Goal: Task Accomplishment & Management: Complete application form

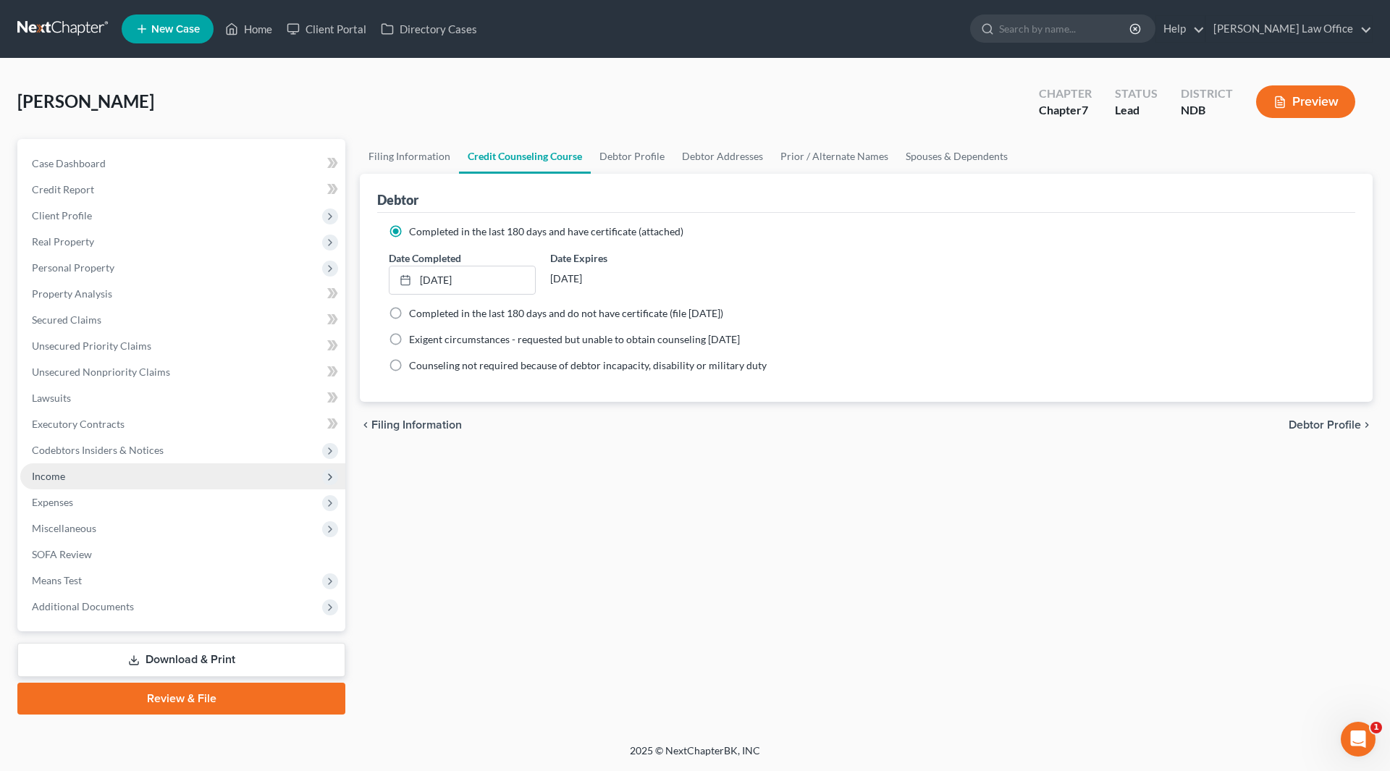
click at [106, 477] on span "Income" at bounding box center [182, 476] width 325 height 26
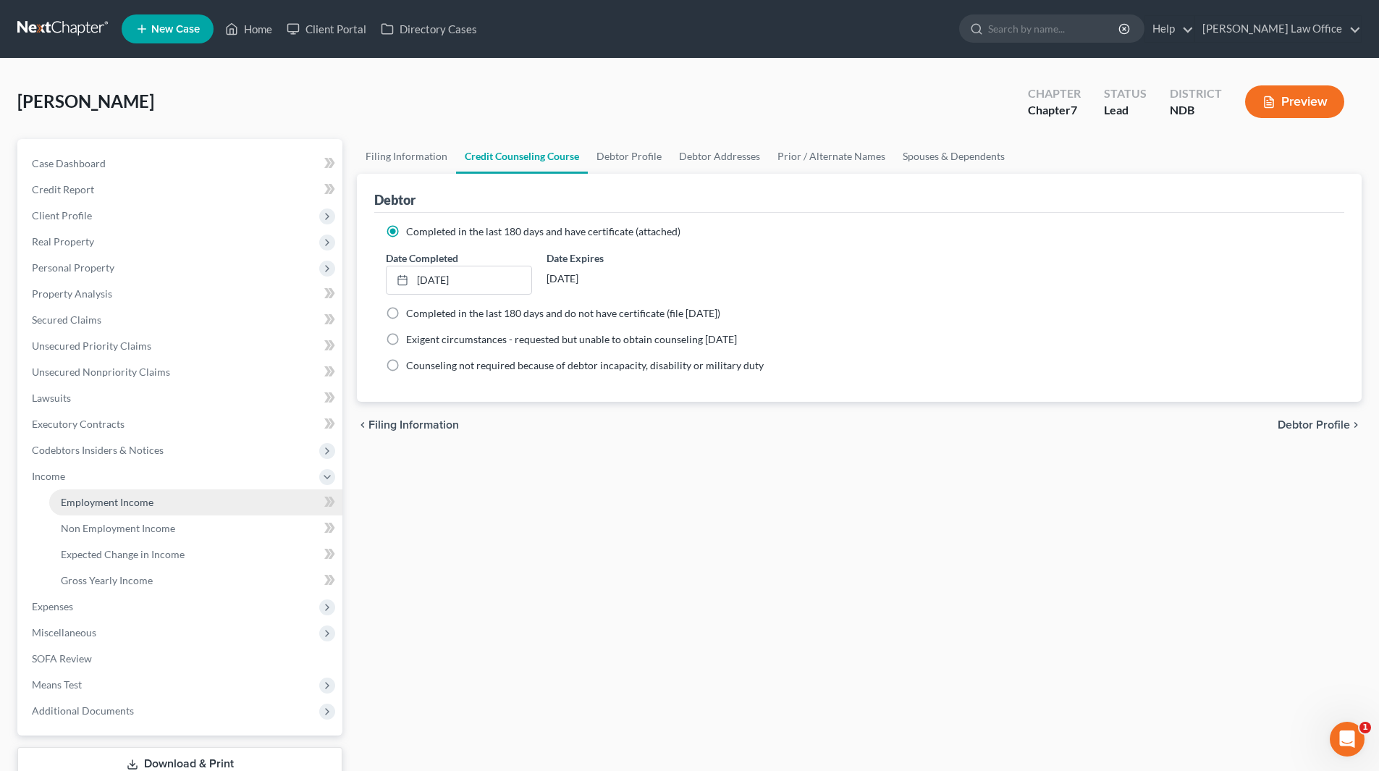
click at [113, 497] on span "Employment Income" at bounding box center [107, 502] width 93 height 12
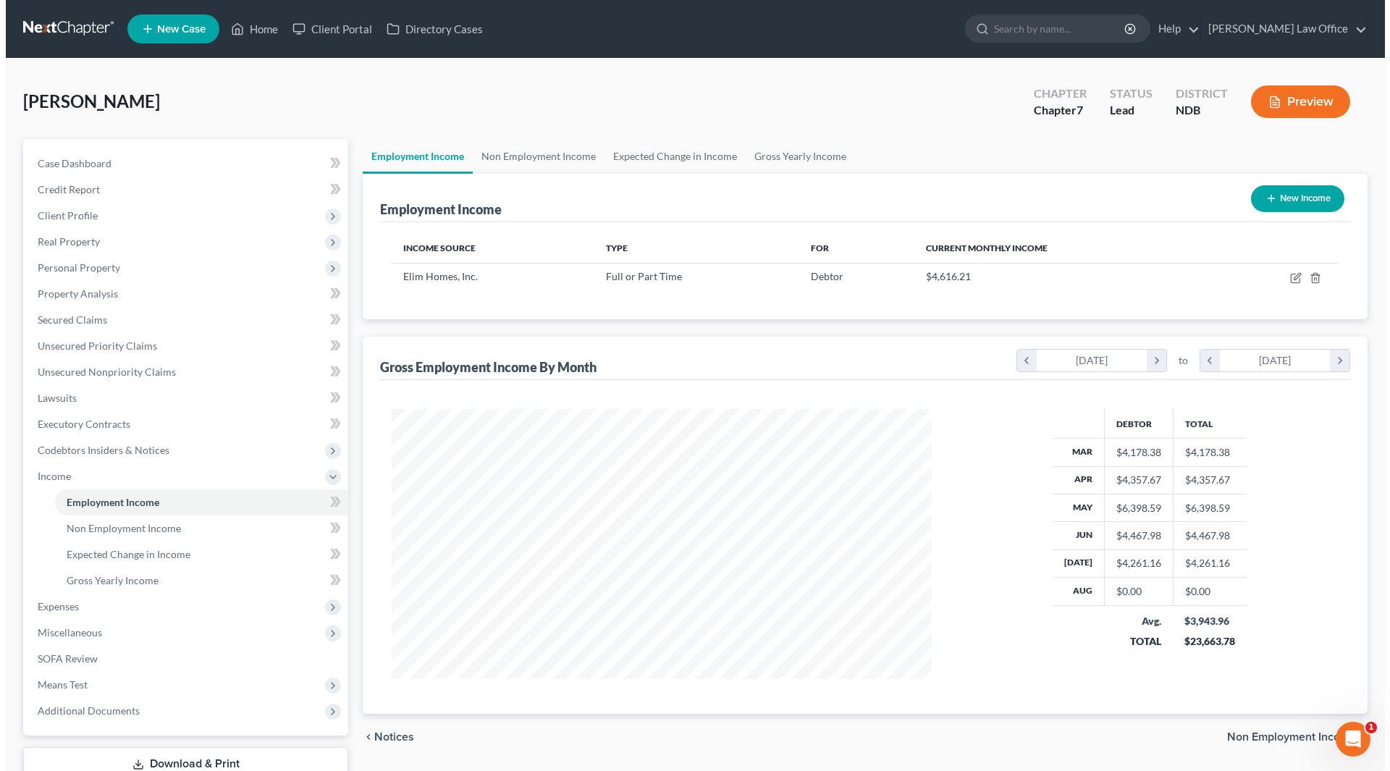
scroll to position [270, 569]
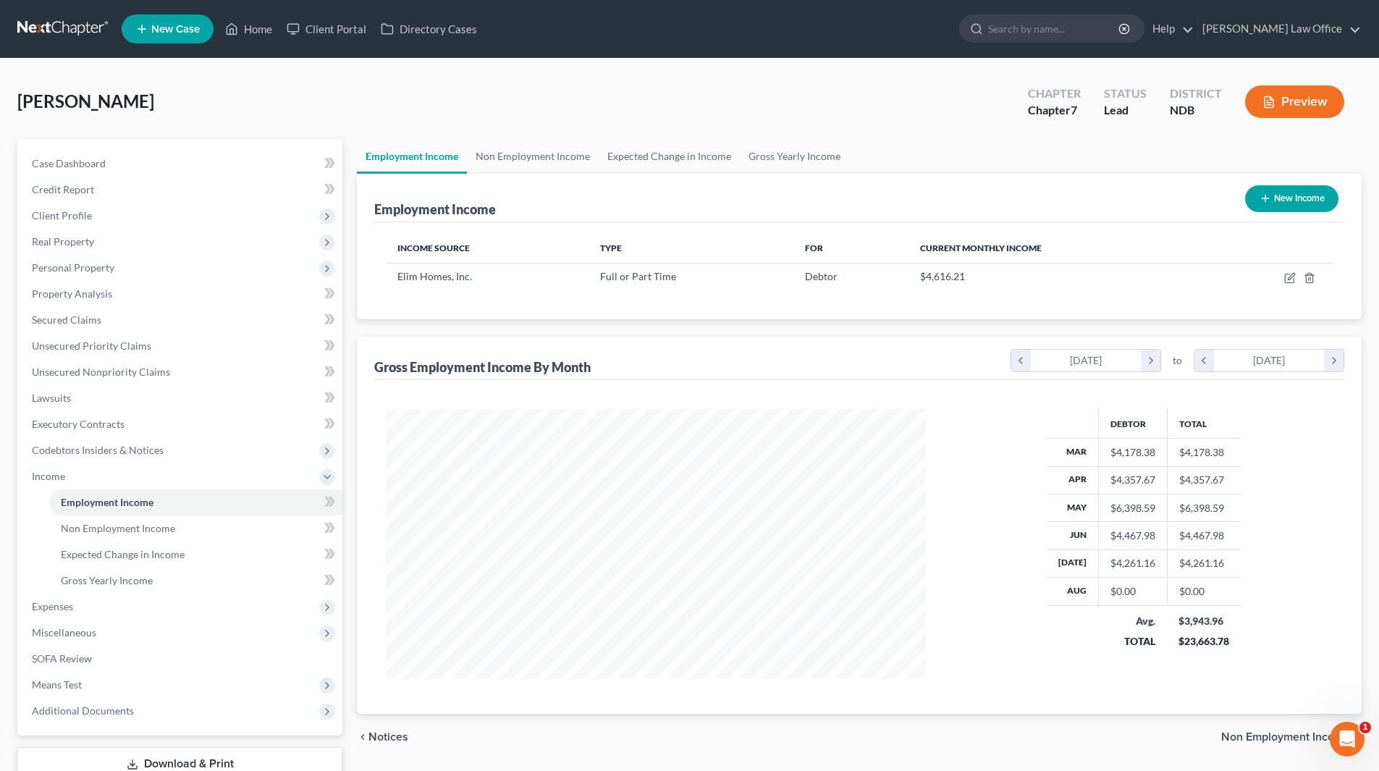
click at [1260, 201] on icon "button" at bounding box center [1266, 199] width 12 height 12
select select "0"
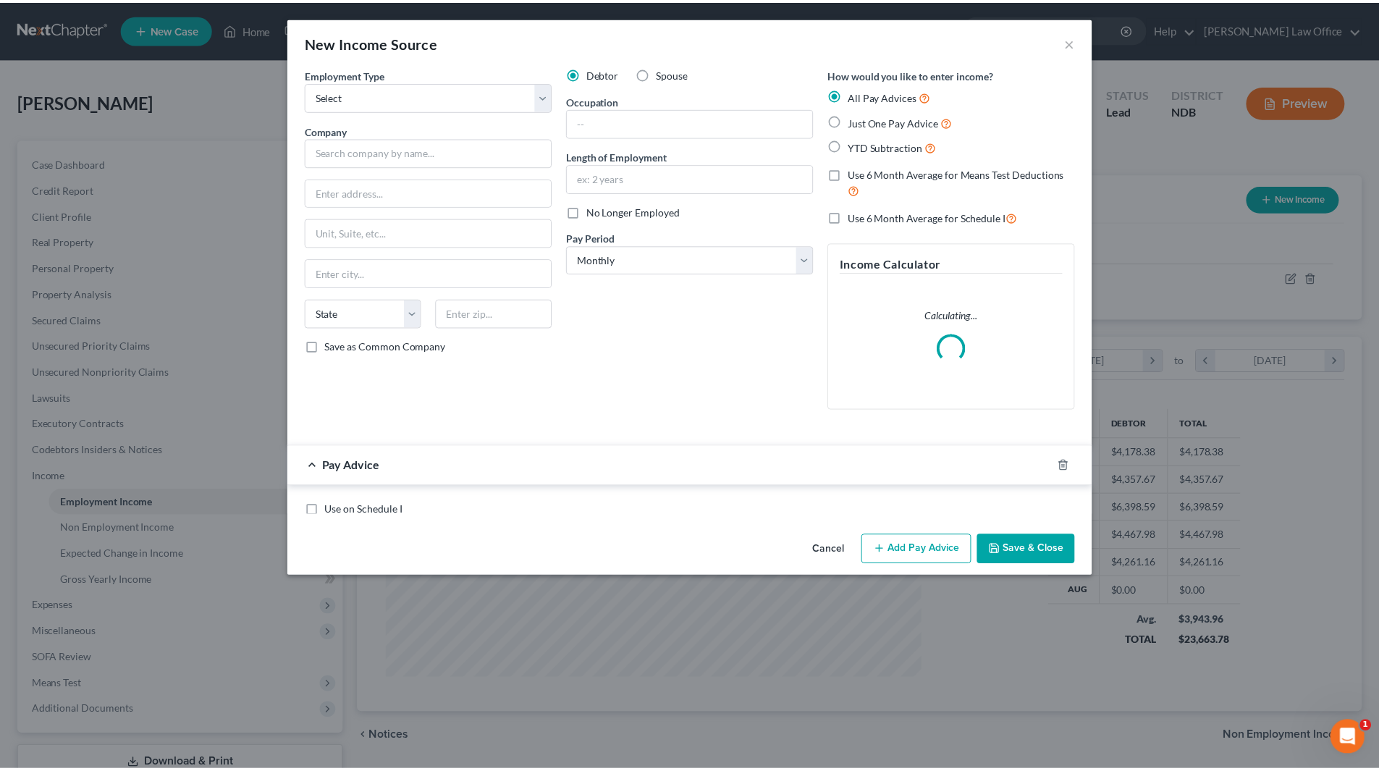
scroll to position [272, 574]
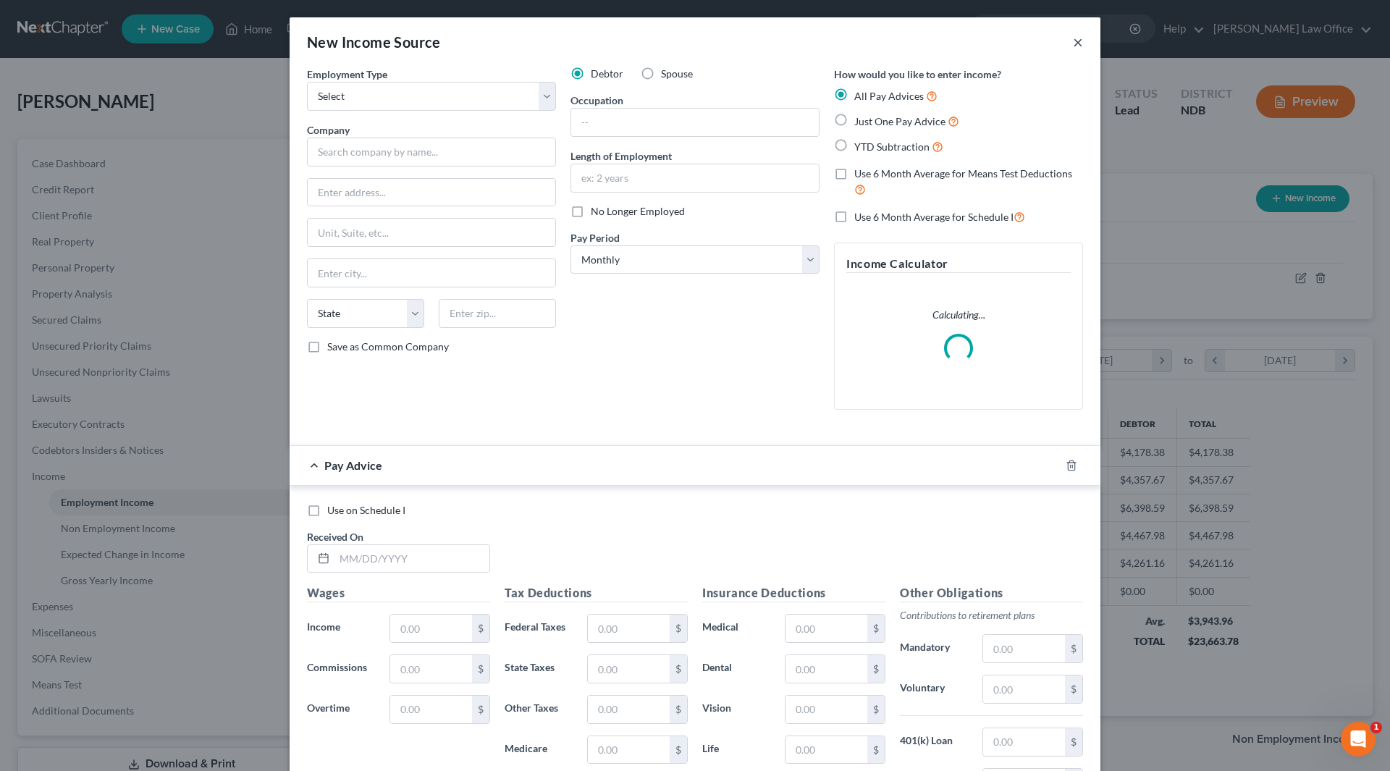
click at [1073, 51] on button "×" at bounding box center [1078, 41] width 10 height 17
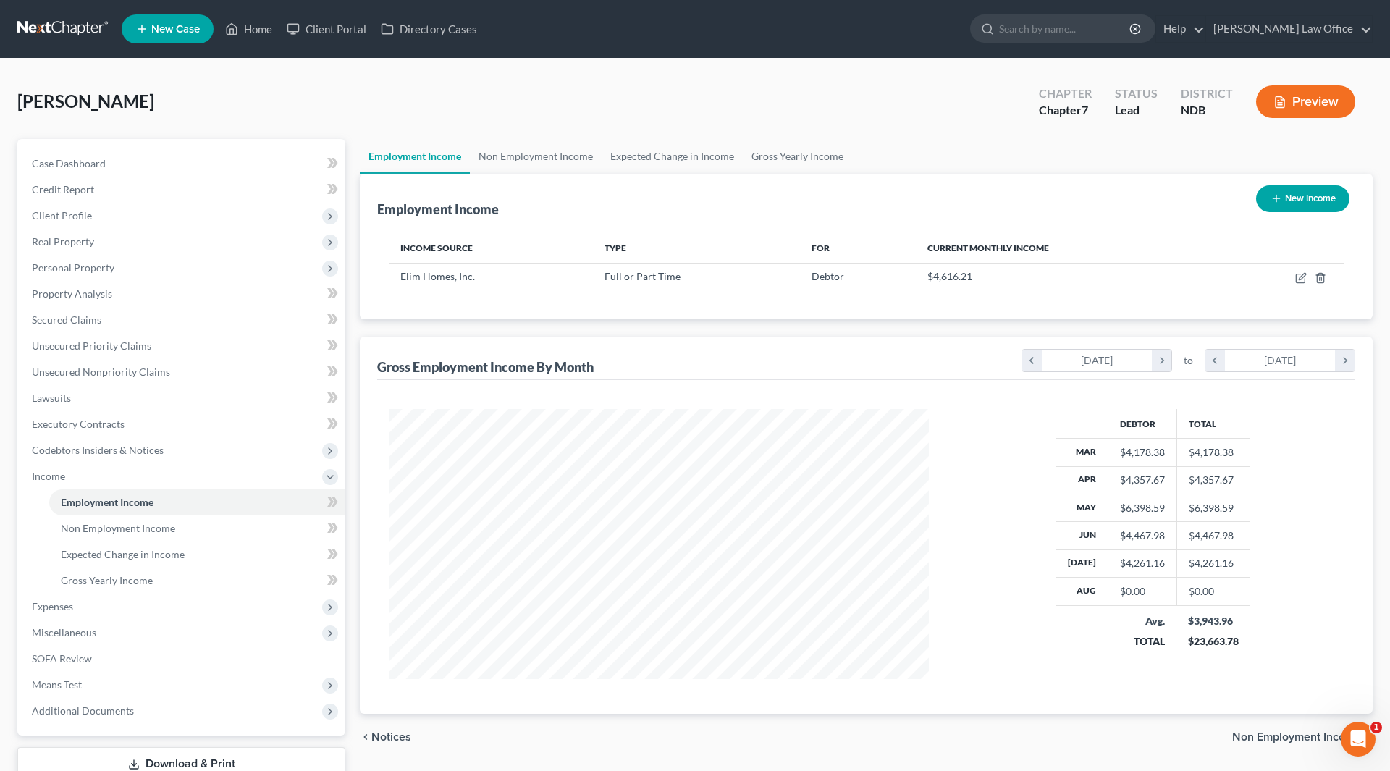
scroll to position [723807, 723508]
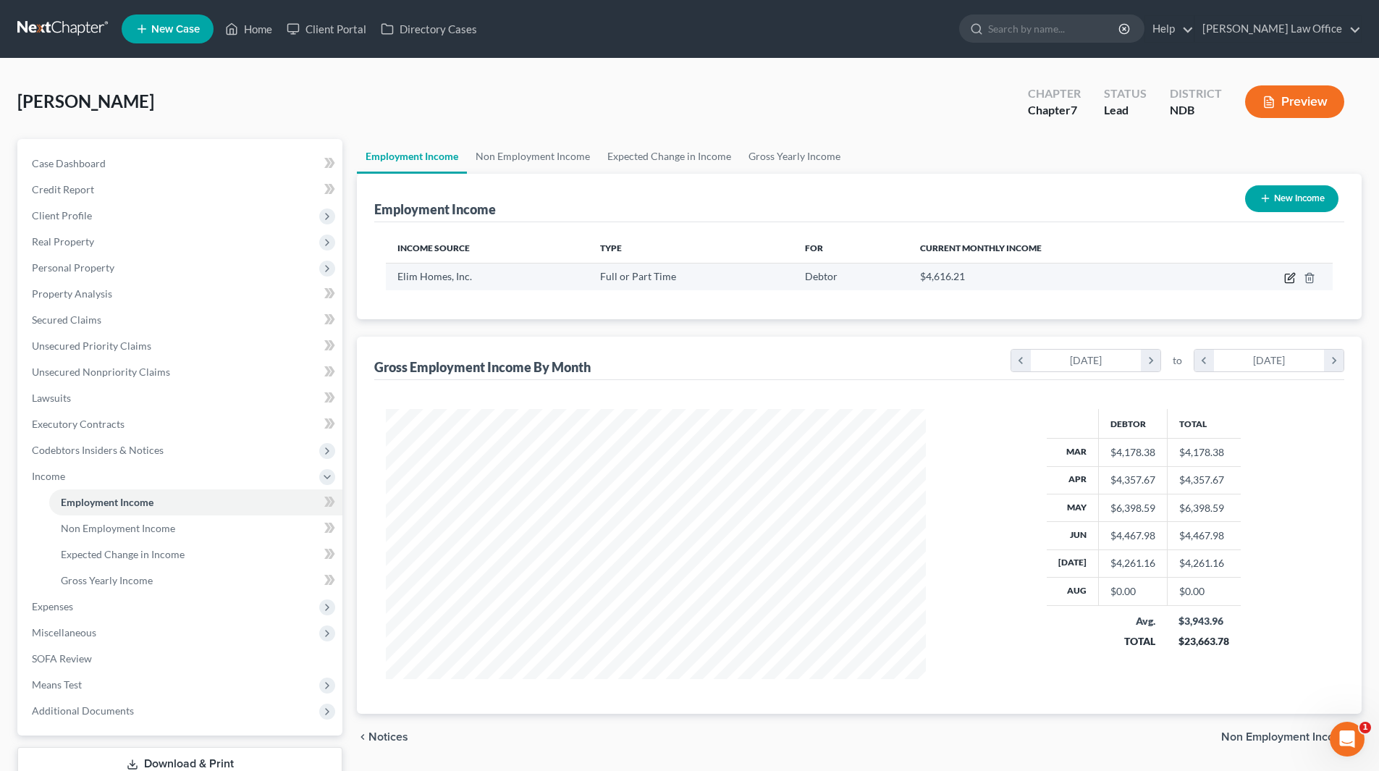
click at [1291, 281] on icon "button" at bounding box center [1291, 278] width 12 height 12
select select "0"
select select "29"
select select "2"
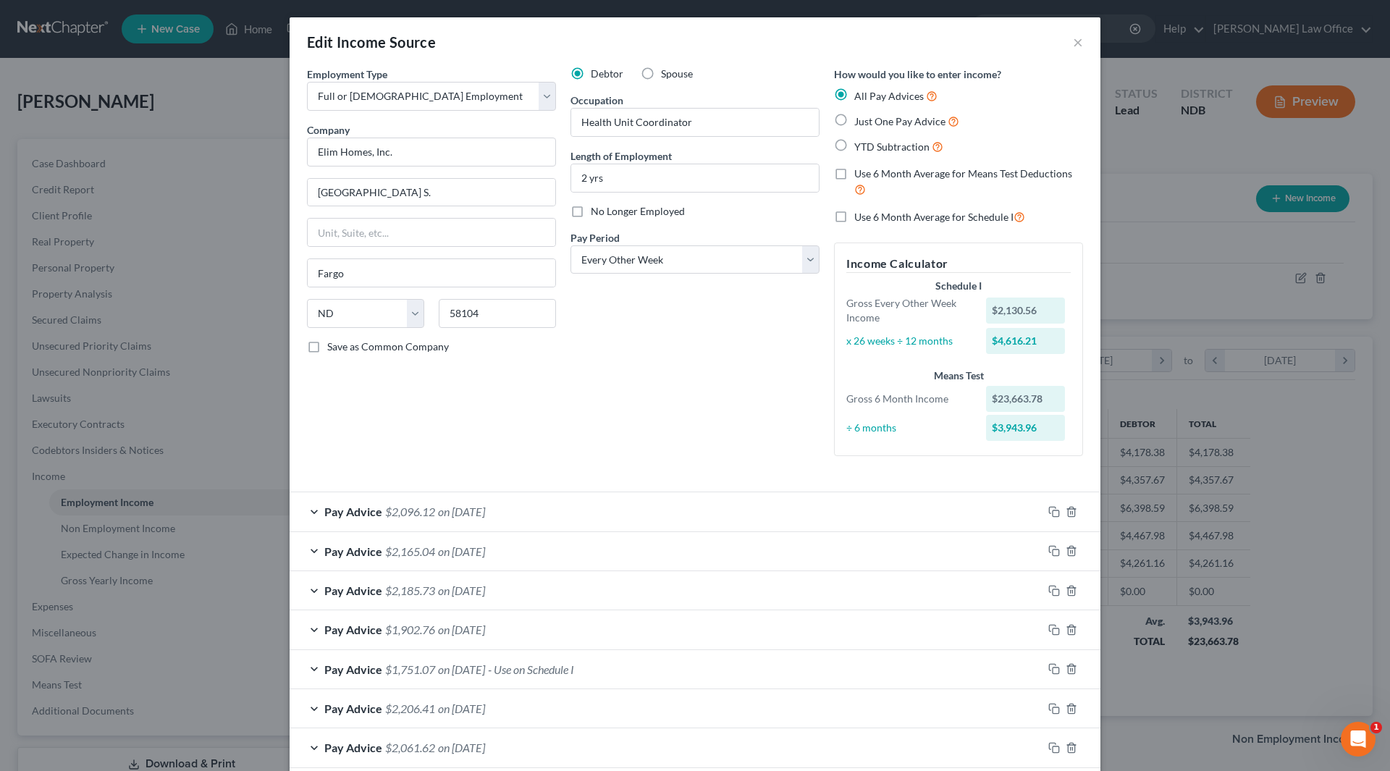
scroll to position [312, 0]
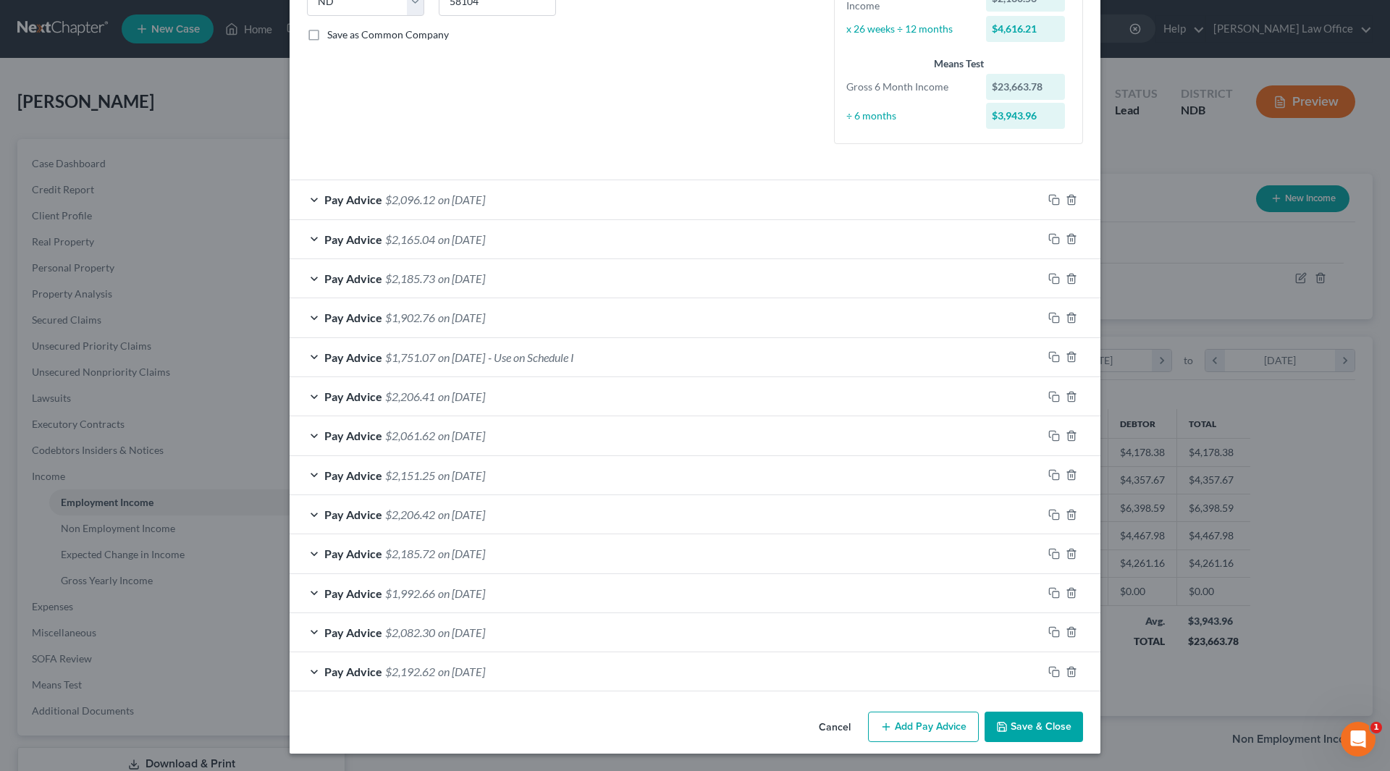
click at [915, 731] on button "Add Pay Advice" at bounding box center [923, 727] width 111 height 30
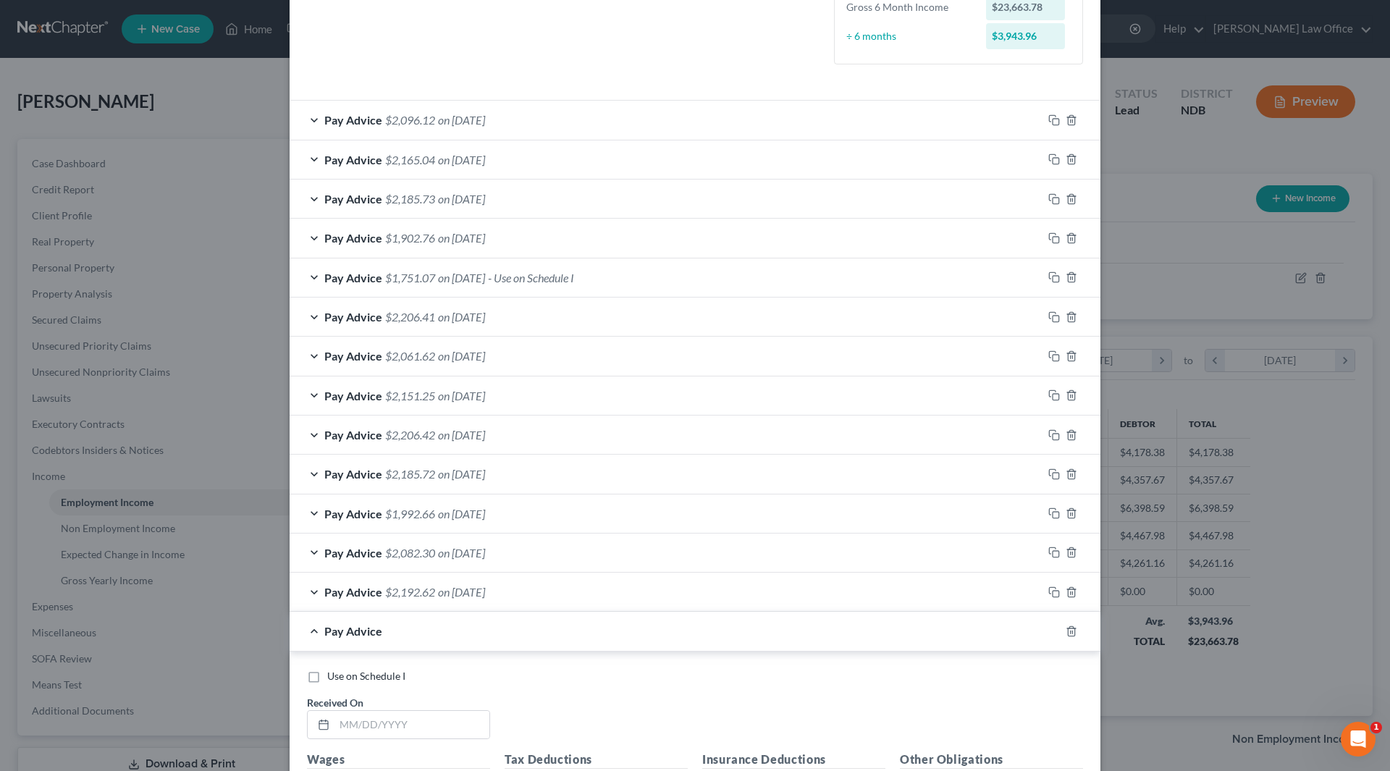
scroll to position [674, 0]
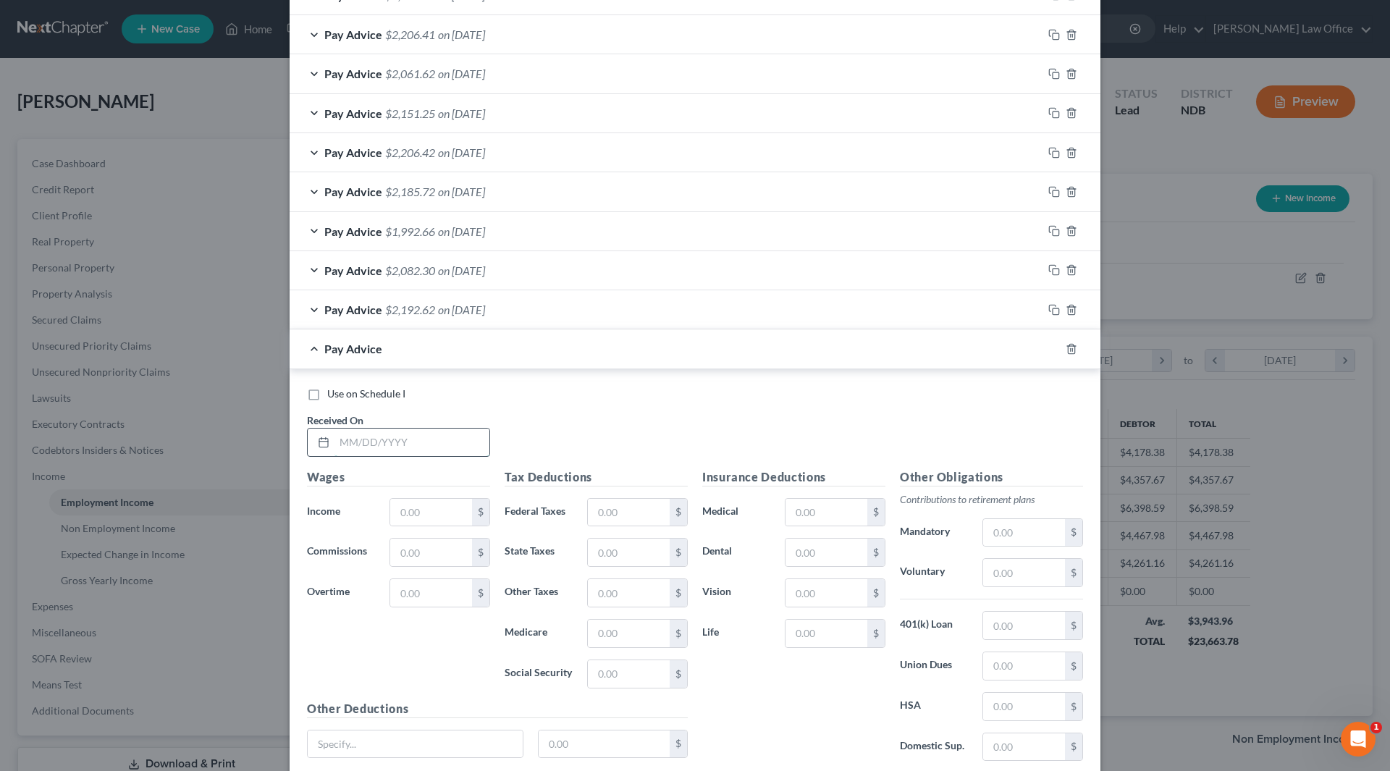
click at [399, 445] on input "text" at bounding box center [412, 443] width 155 height 28
type input "[DATE]"
click at [444, 518] on input "220.04" at bounding box center [431, 513] width 82 height 28
type input "2,206.42"
click at [1051, 348] on icon "button" at bounding box center [1054, 349] width 12 height 12
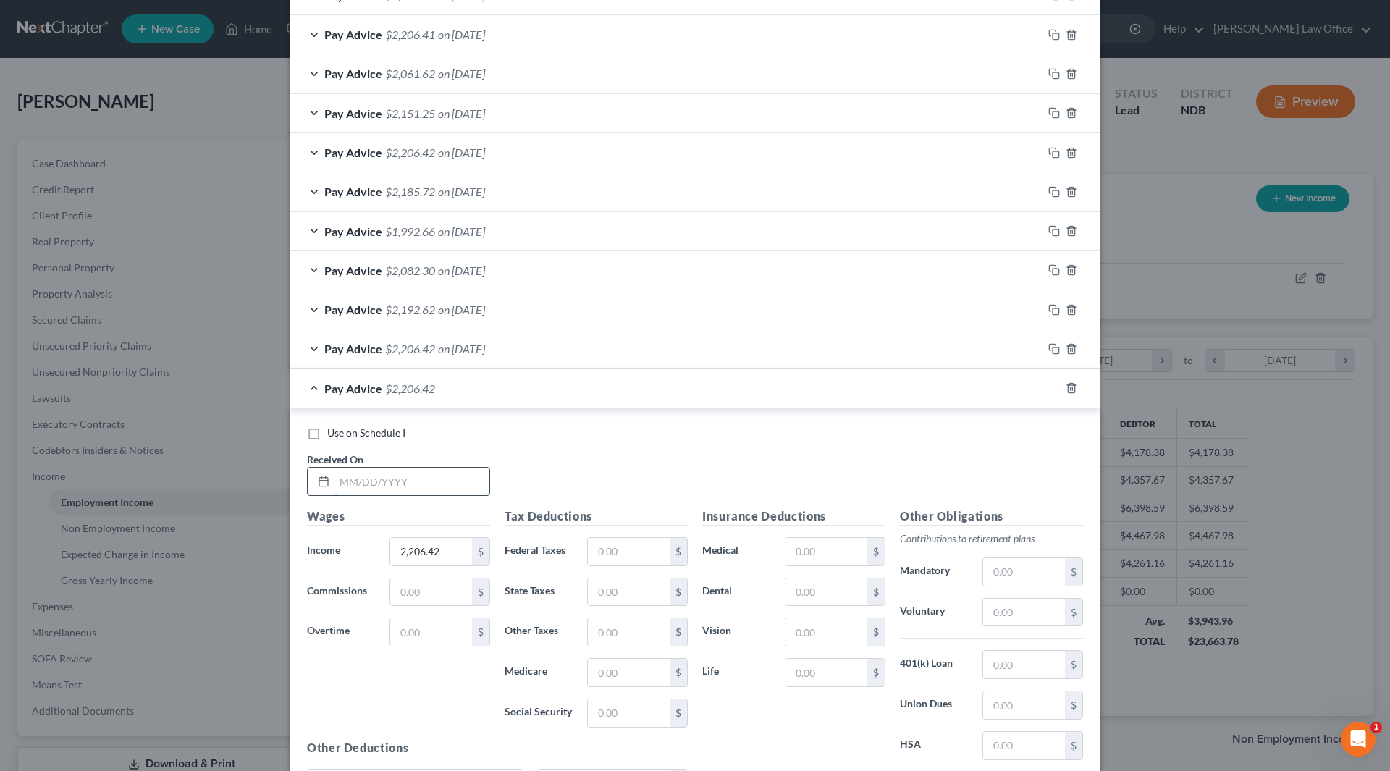
click at [376, 471] on input "text" at bounding box center [412, 482] width 155 height 28
type input "[DATE]"
type input "2,185.73"
click at [1048, 386] on icon "button" at bounding box center [1054, 388] width 12 height 12
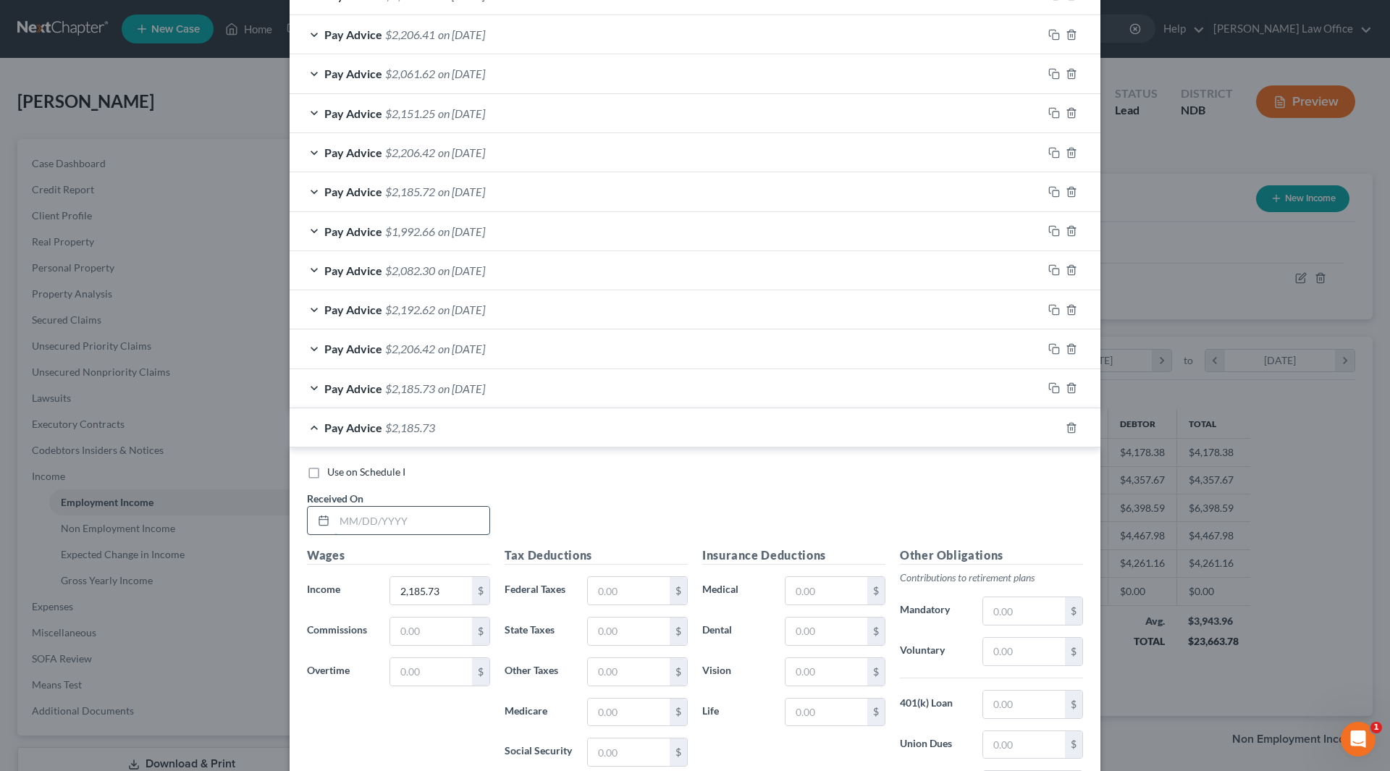
click at [407, 514] on input "text" at bounding box center [412, 521] width 155 height 28
type input "[DATE]"
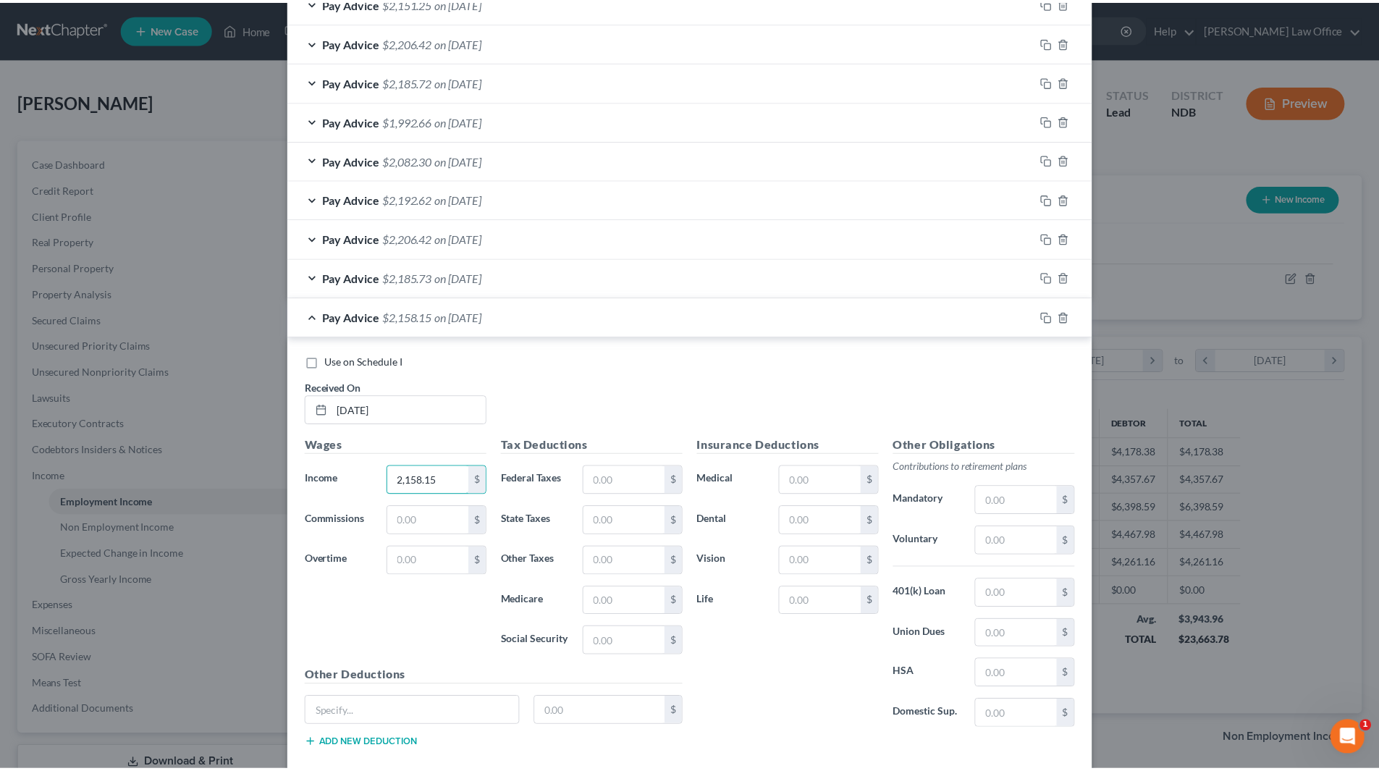
scroll to position [866, 0]
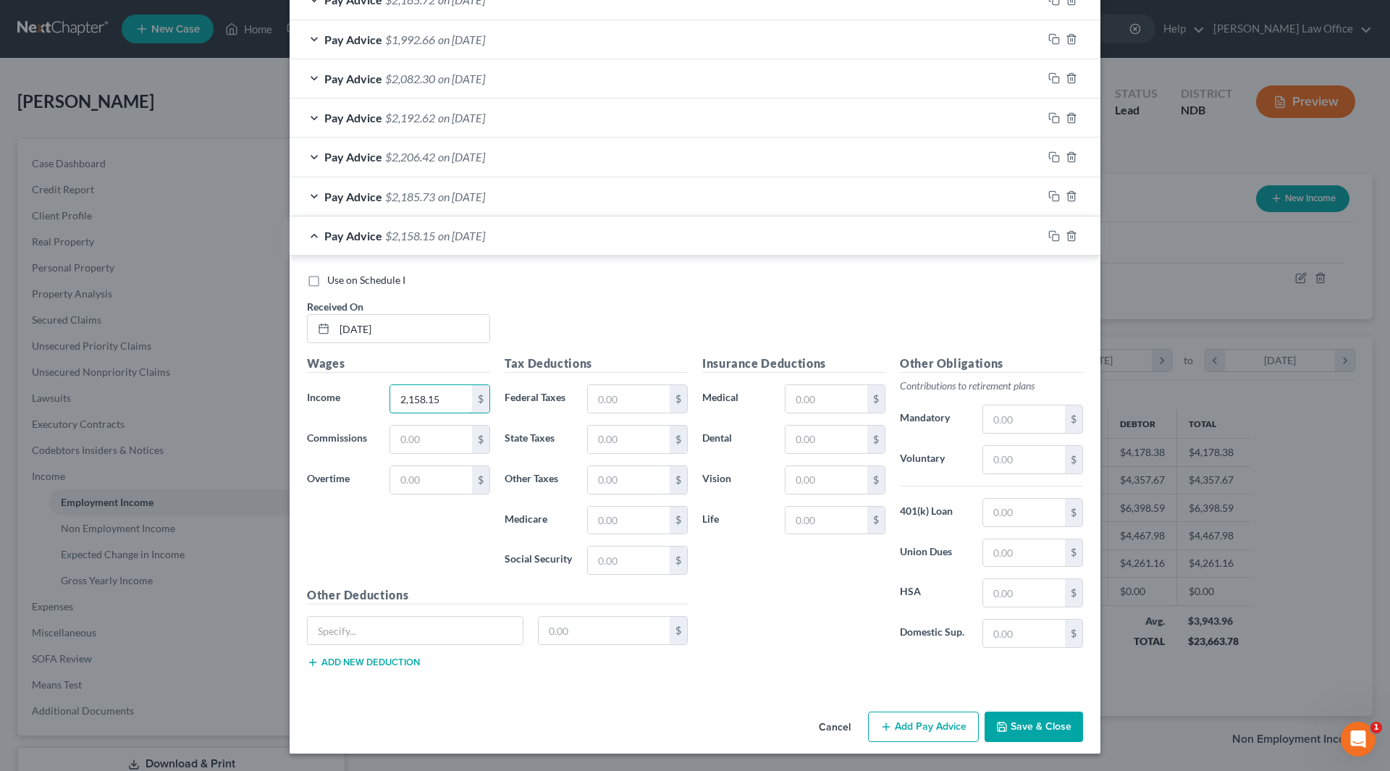
type input "2,158.15"
click at [1054, 726] on button "Save & Close" at bounding box center [1034, 727] width 98 height 30
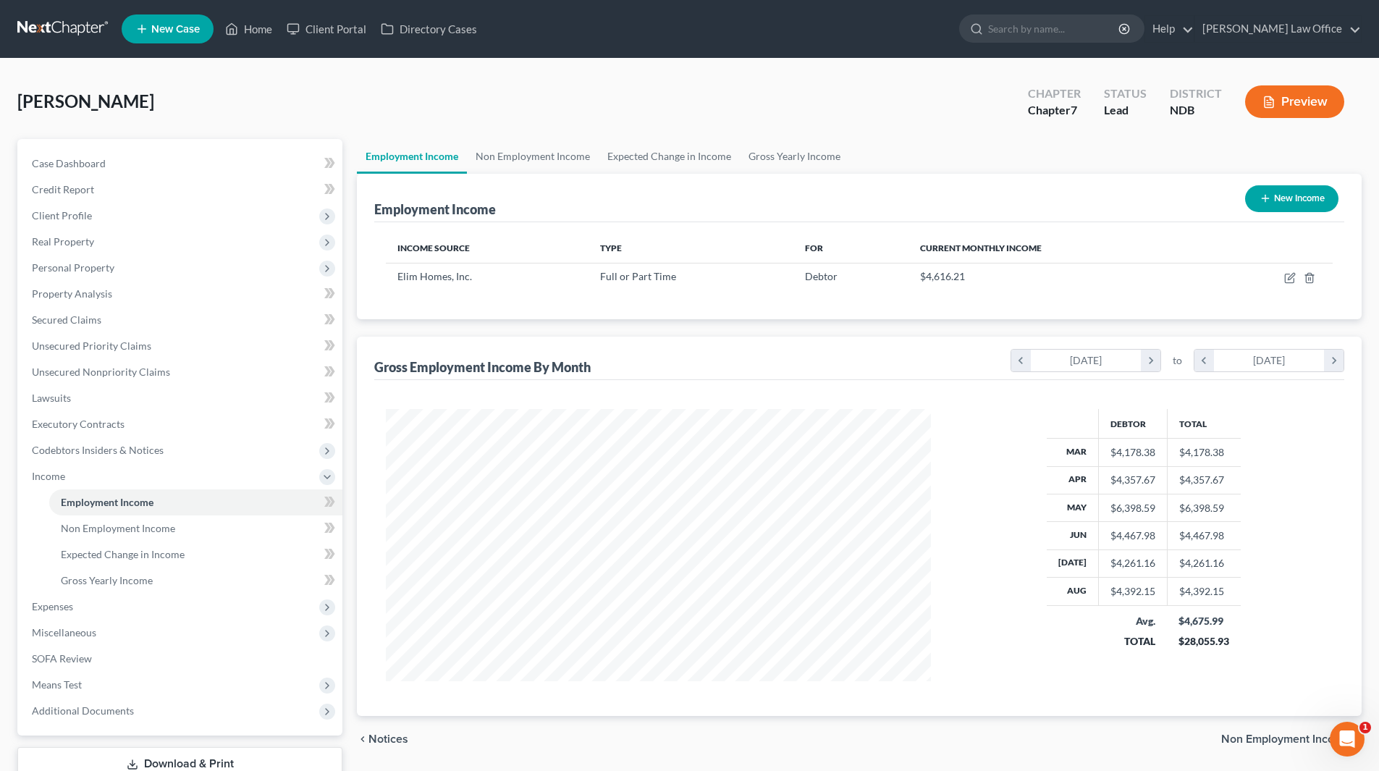
scroll to position [723807, 723508]
click at [104, 215] on span "Client Profile" at bounding box center [181, 216] width 322 height 26
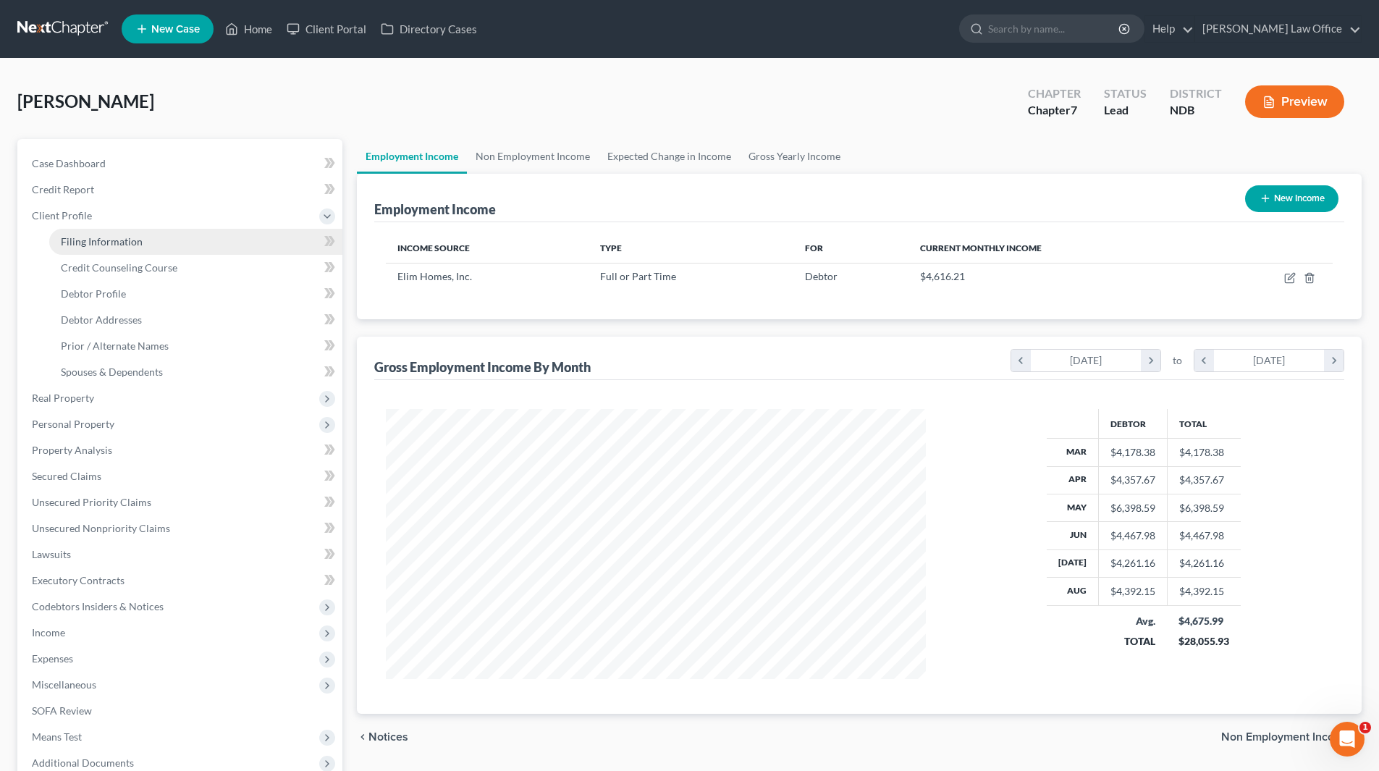
click at [108, 244] on span "Filing Information" at bounding box center [102, 241] width 82 height 12
select select "1"
select select "0"
select select "29"
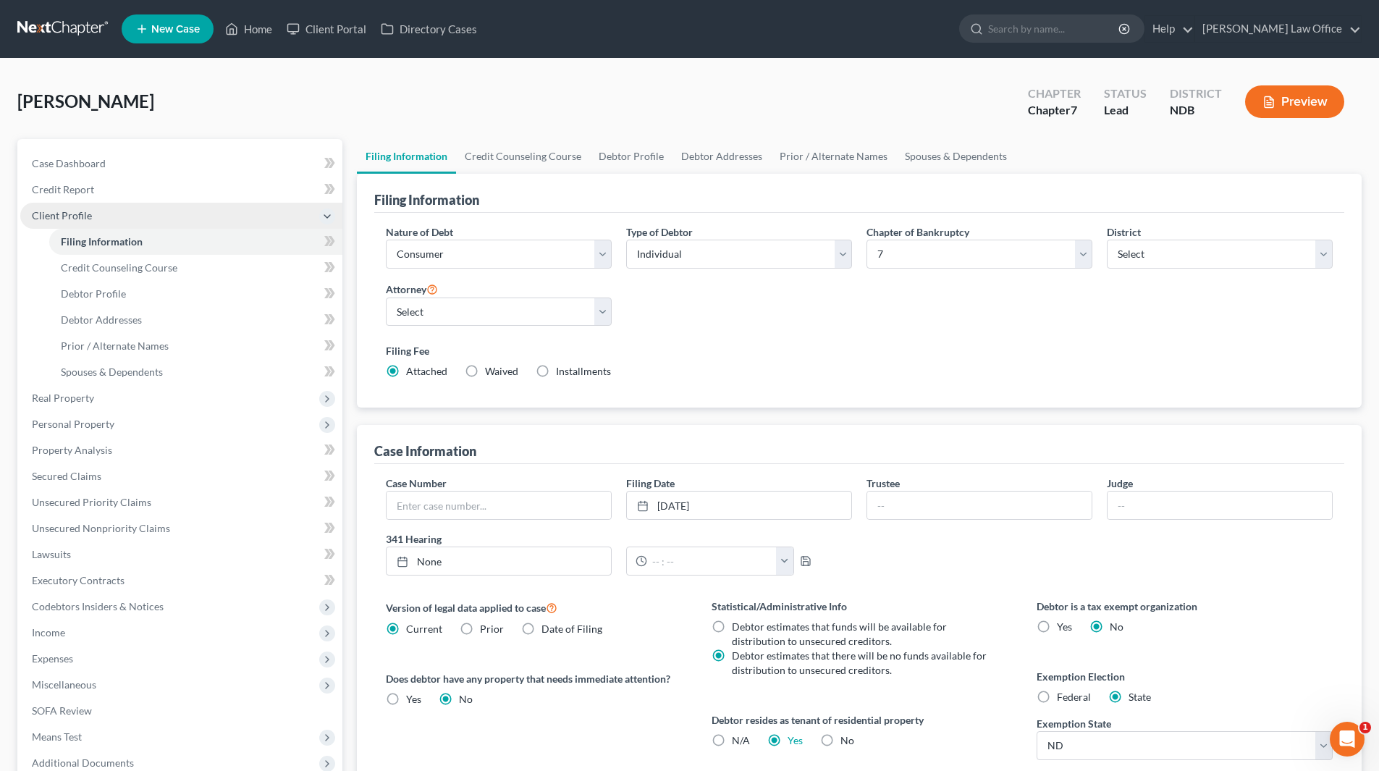
click at [57, 220] on span "Client Profile" at bounding box center [62, 215] width 60 height 12
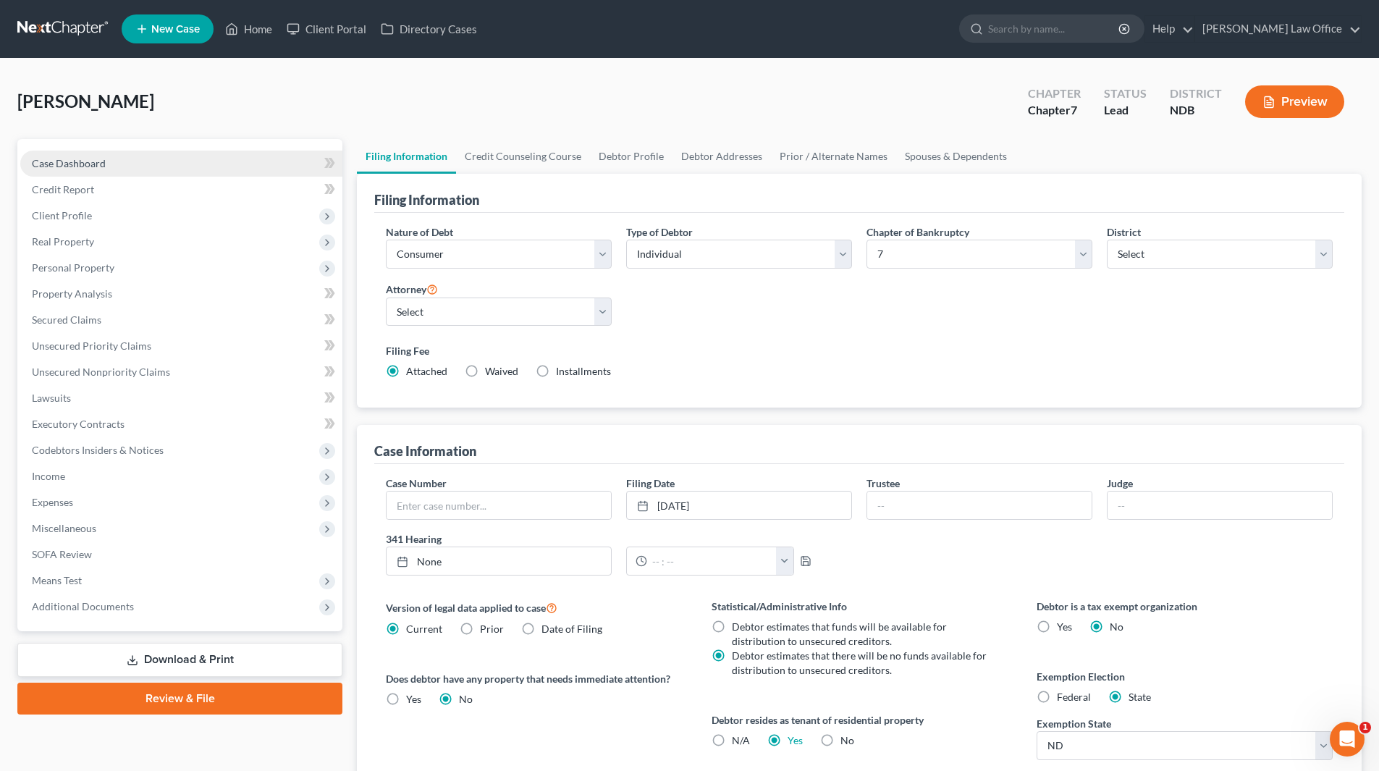
click at [70, 165] on span "Case Dashboard" at bounding box center [69, 163] width 74 height 12
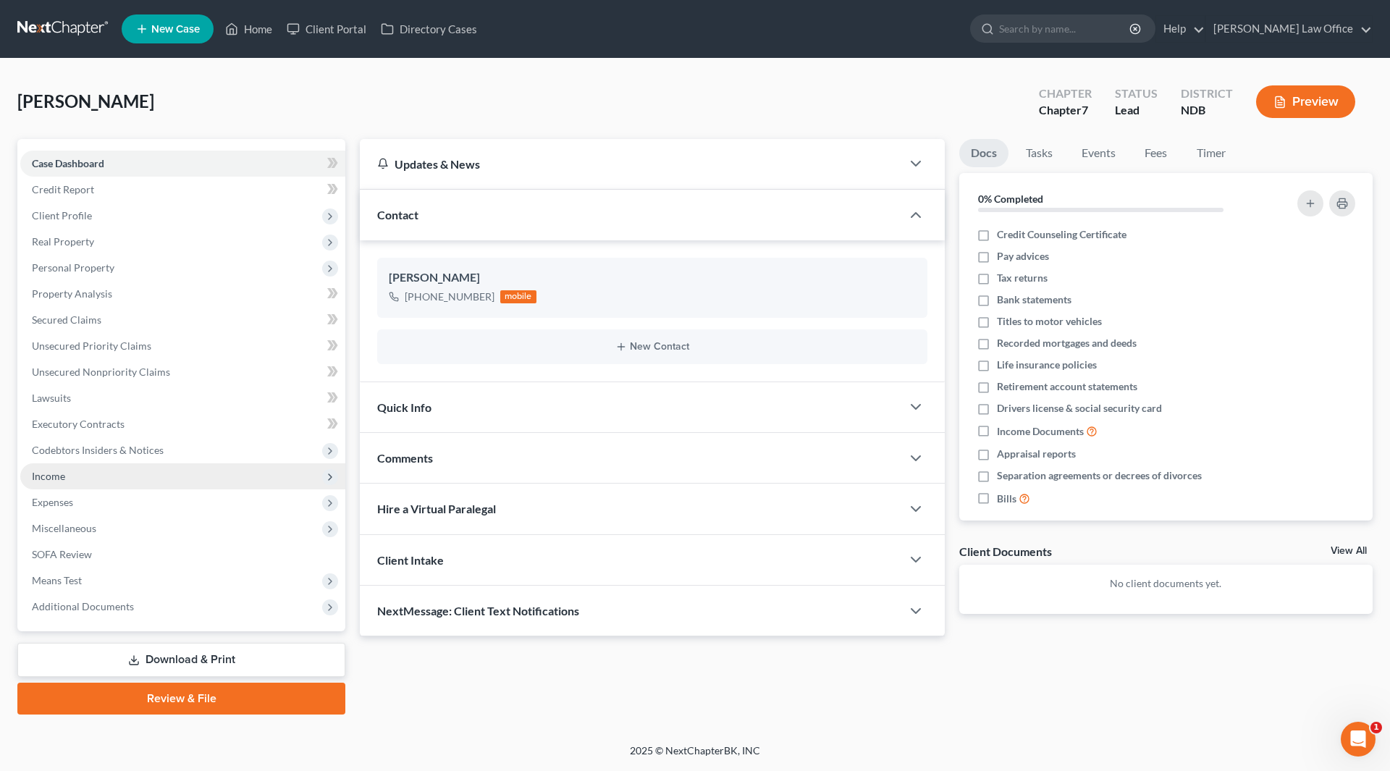
click at [72, 474] on span "Income" at bounding box center [182, 476] width 325 height 26
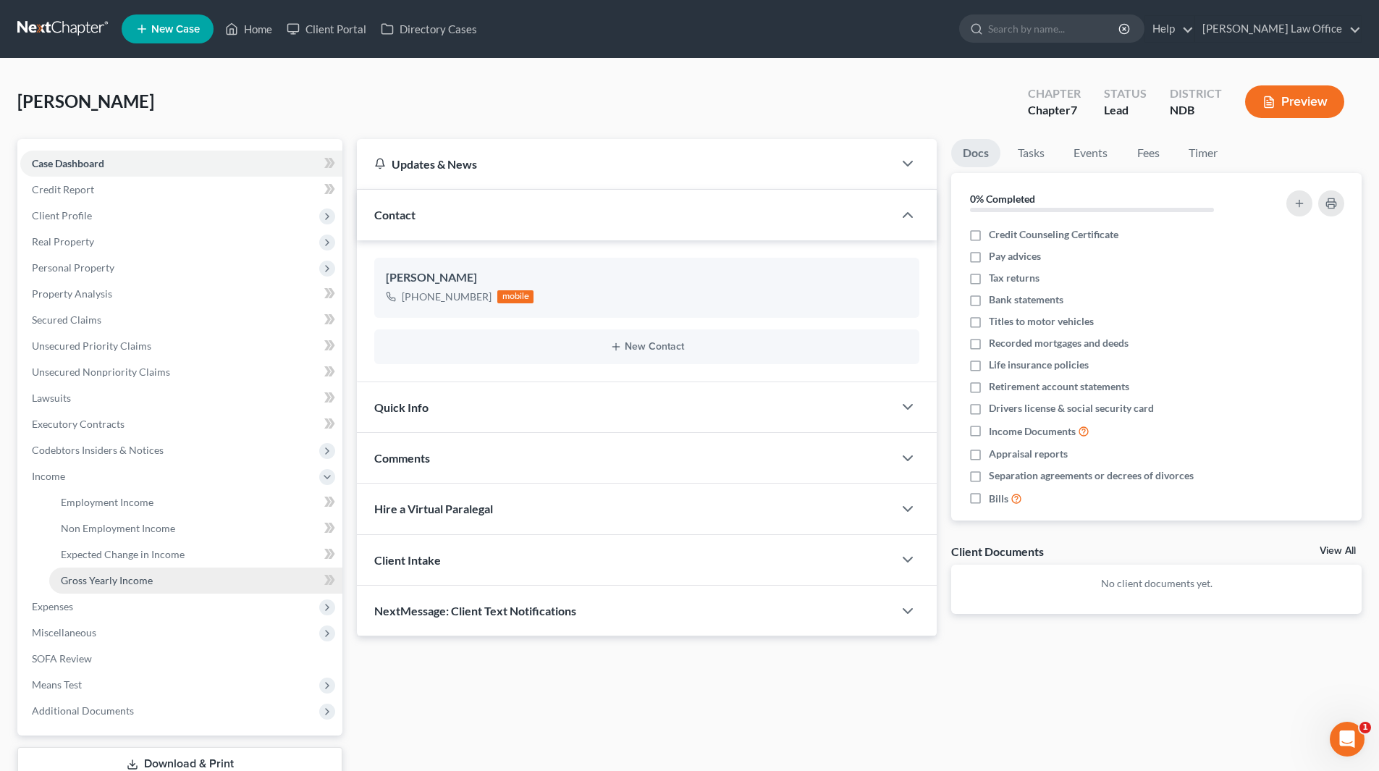
click at [86, 581] on span "Gross Yearly Income" at bounding box center [107, 580] width 92 height 12
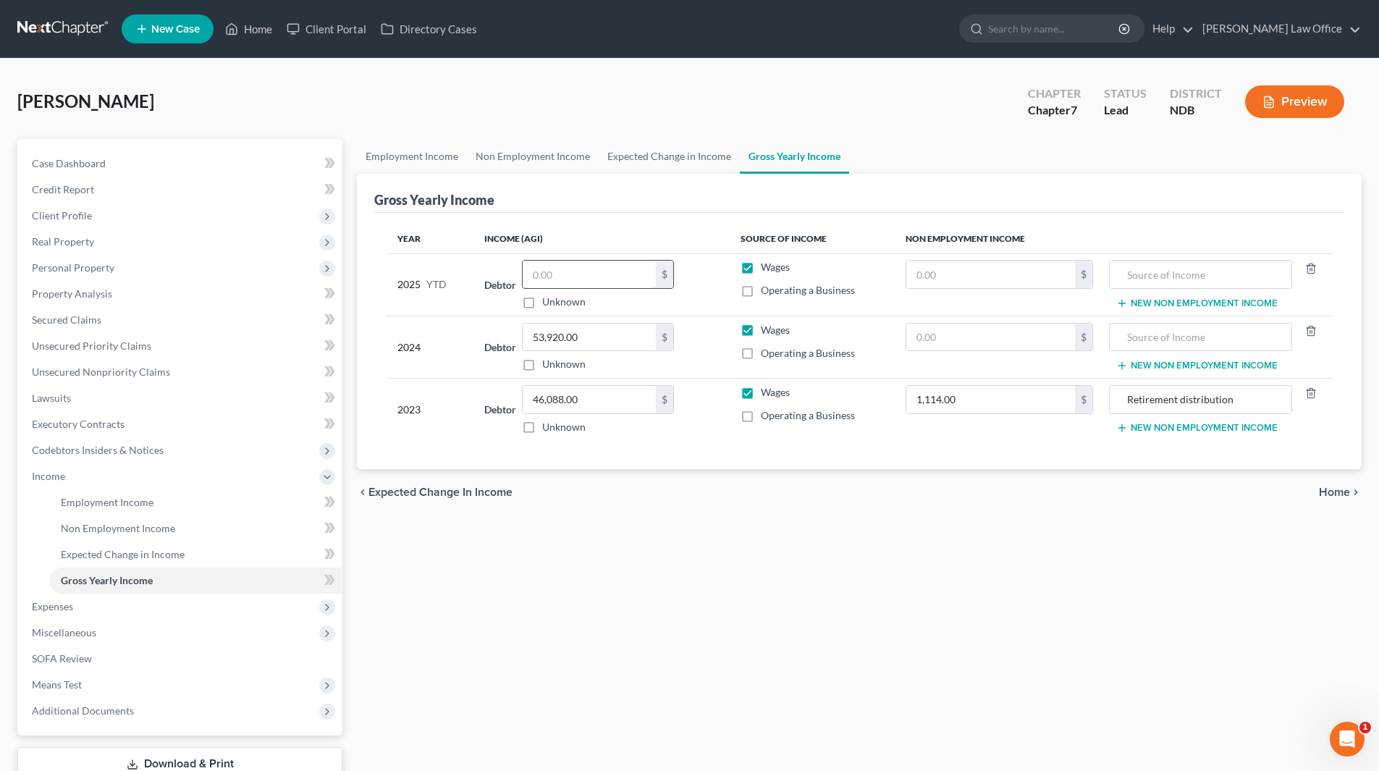
click at [579, 267] on input "text" at bounding box center [589, 275] width 133 height 28
click at [574, 264] on input "38" at bounding box center [589, 275] width 133 height 28
type input "38,413"
click at [127, 497] on span "Employment Income" at bounding box center [107, 502] width 93 height 12
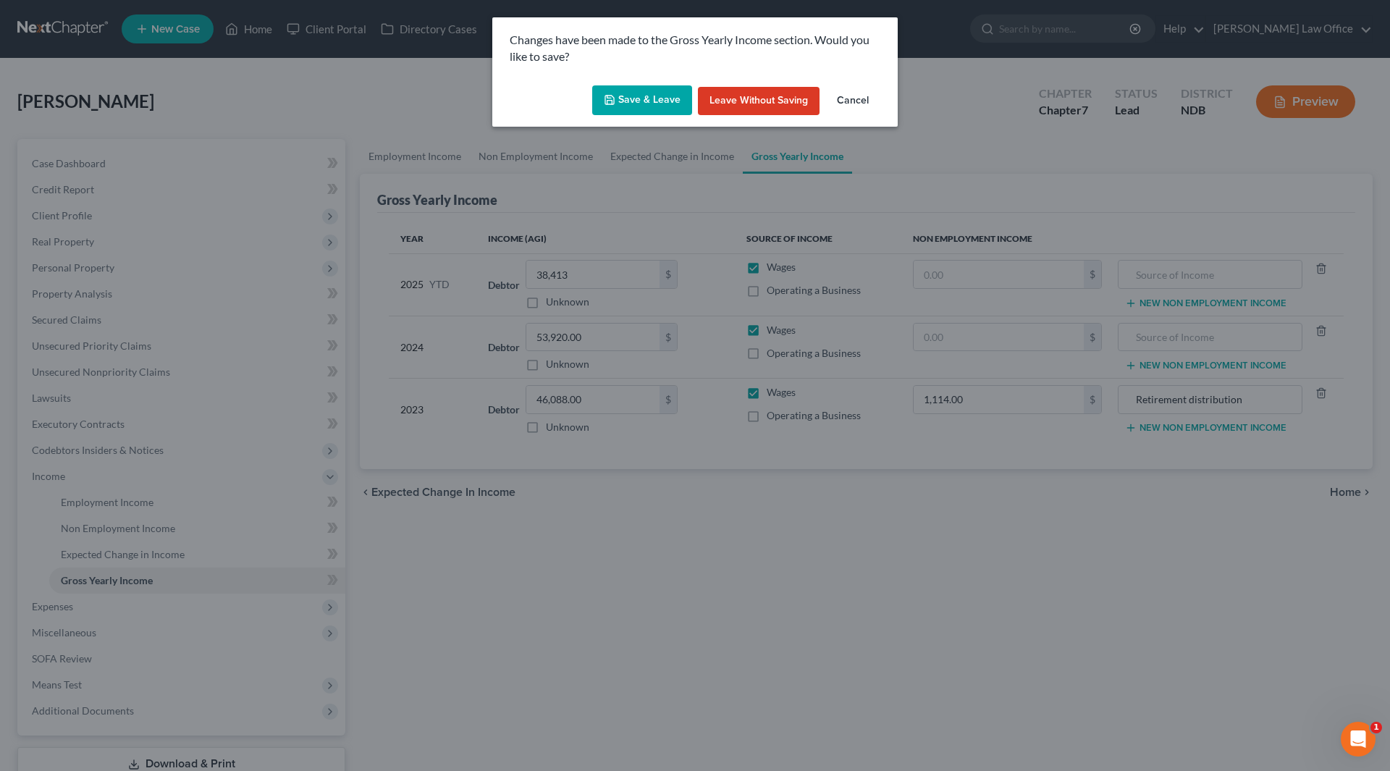
click at [635, 89] on button "Save & Leave" at bounding box center [642, 100] width 100 height 30
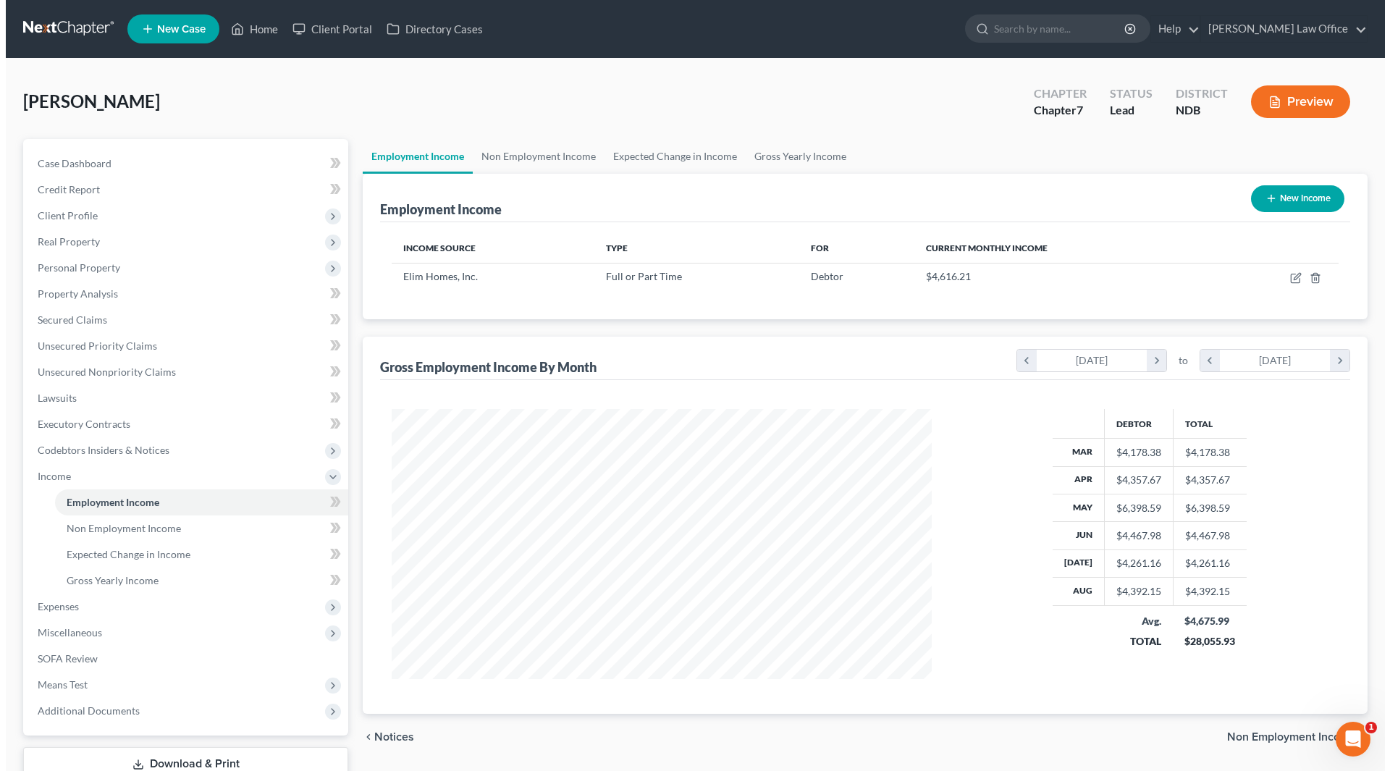
scroll to position [270, 569]
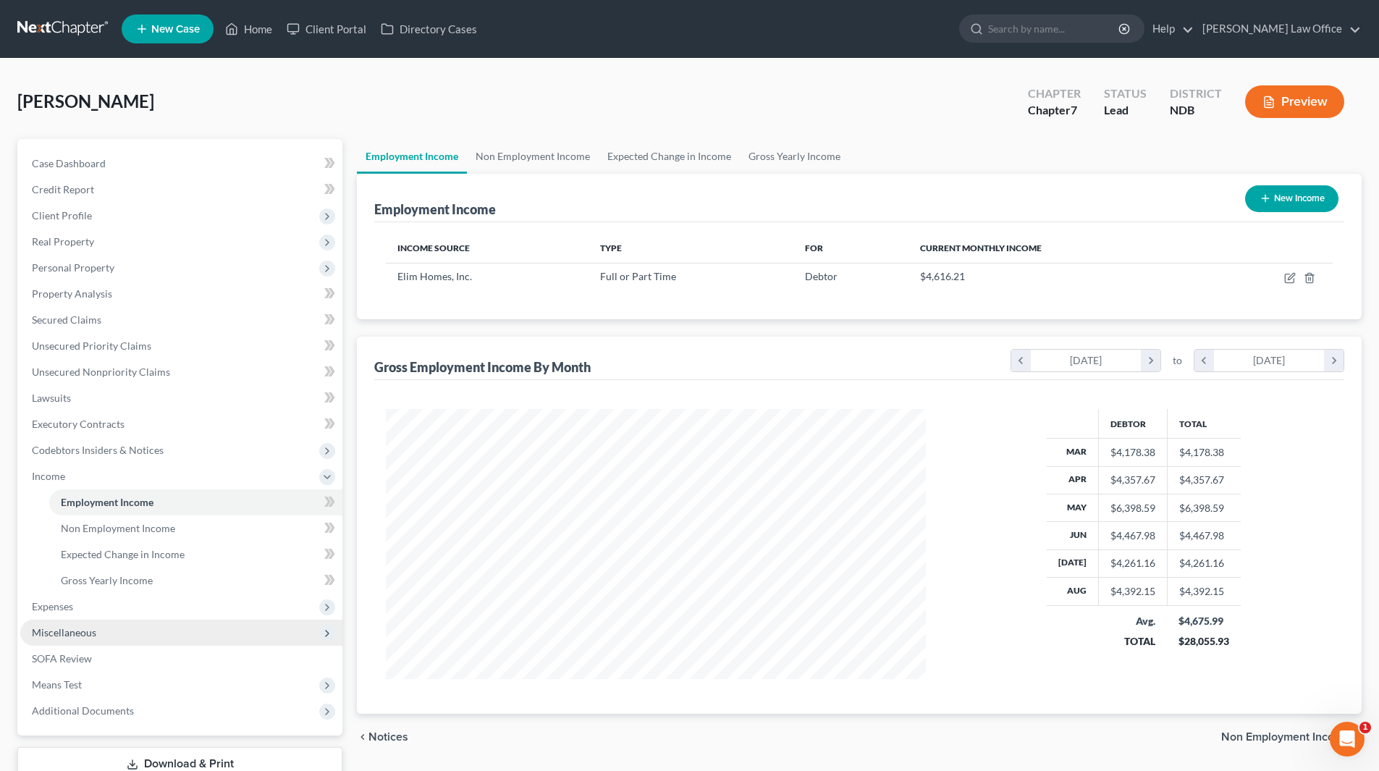
click at [77, 635] on span "Miscellaneous" at bounding box center [64, 632] width 64 height 12
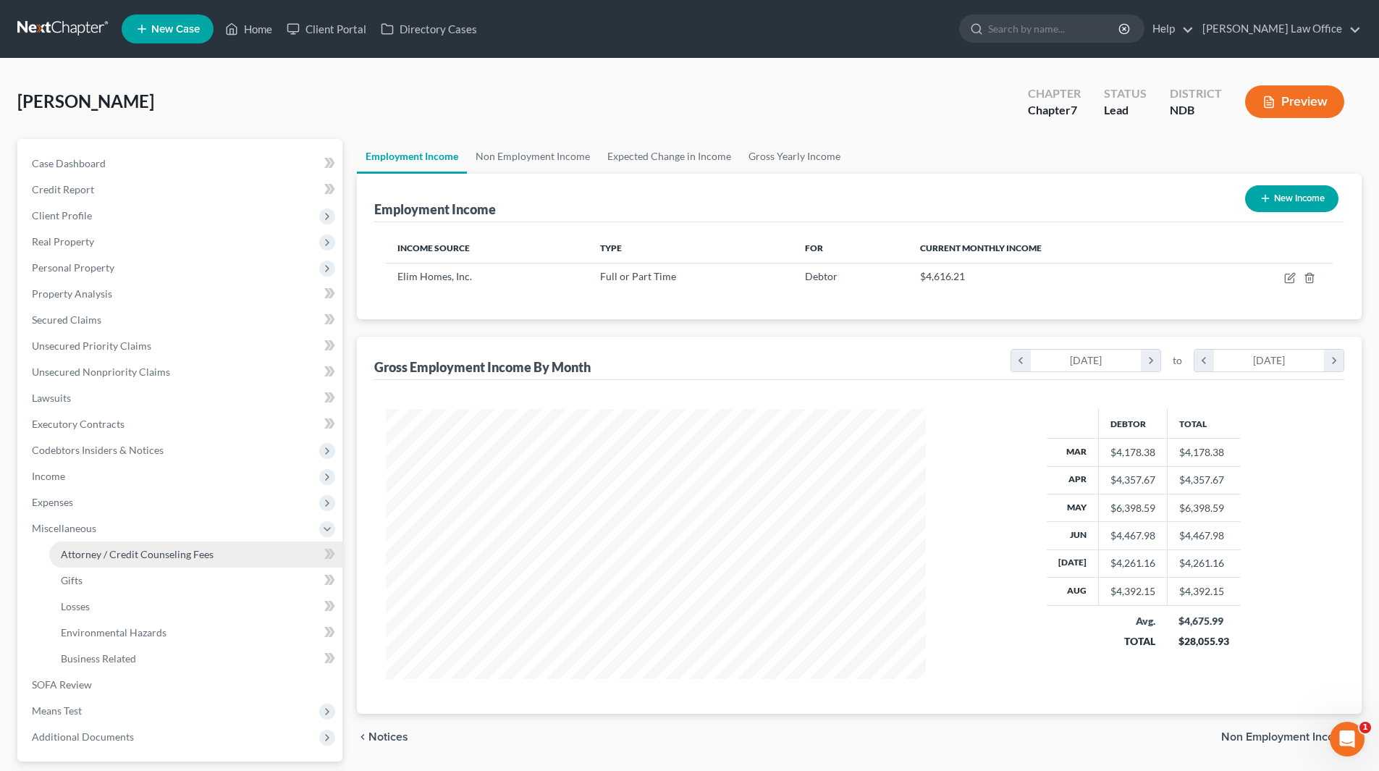
click at [125, 543] on link "Attorney / Credit Counseling Fees" at bounding box center [195, 555] width 293 height 26
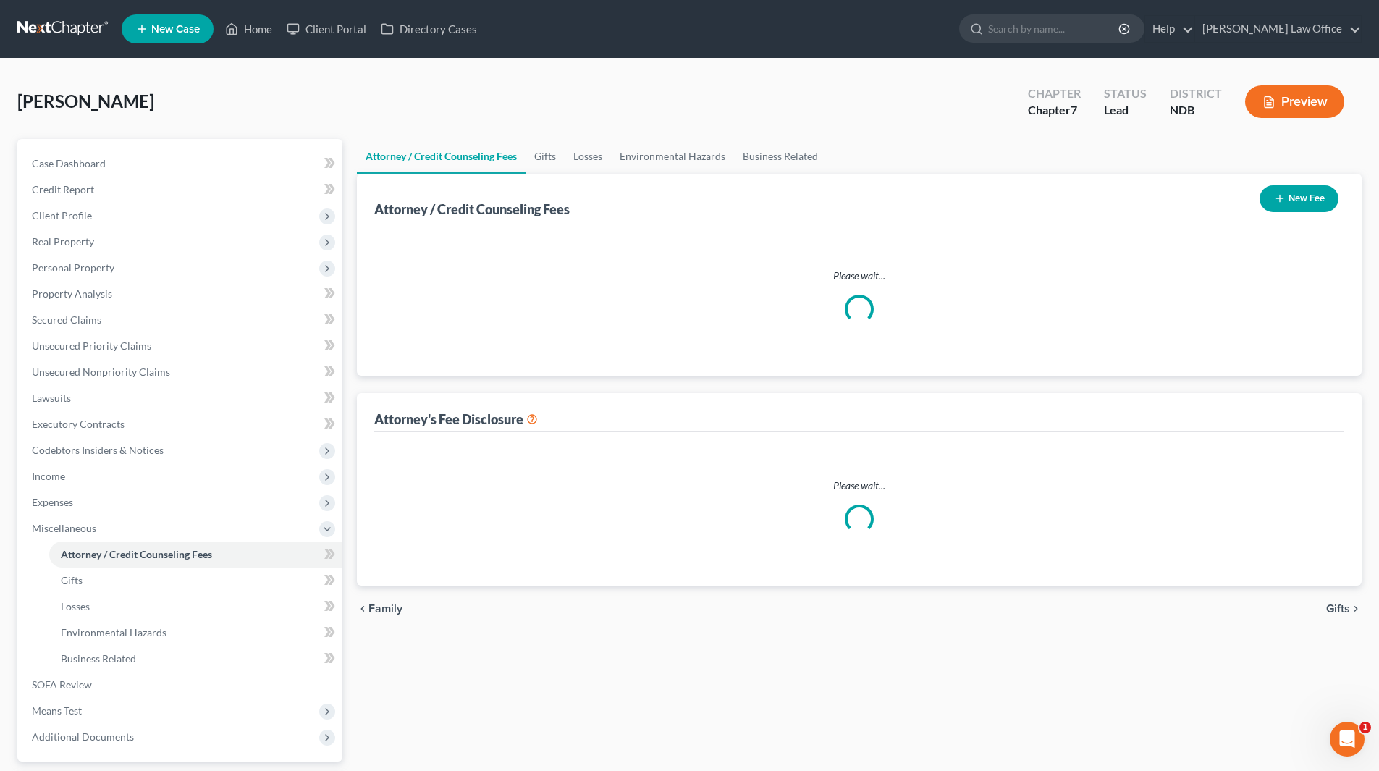
select select "1"
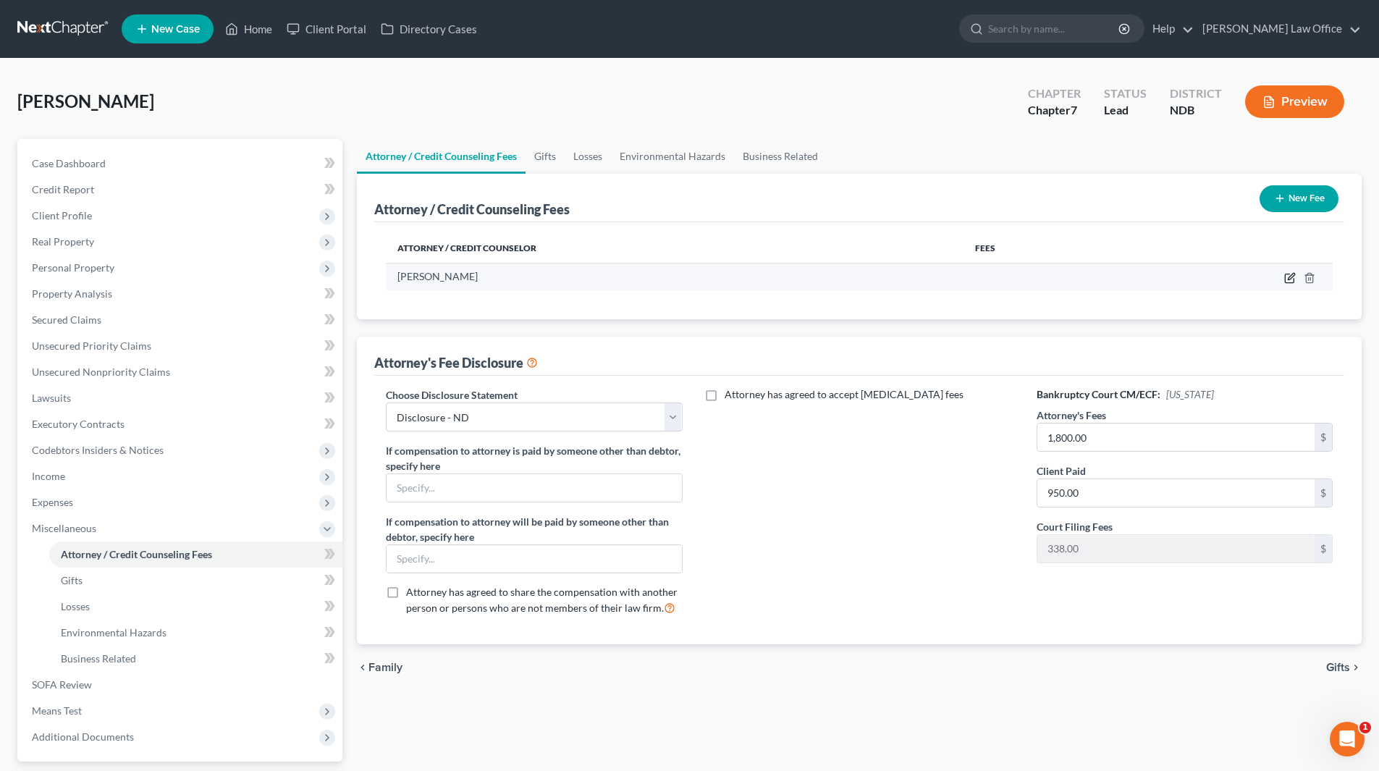
click at [1290, 277] on icon "button" at bounding box center [1291, 276] width 7 height 7
select select "29"
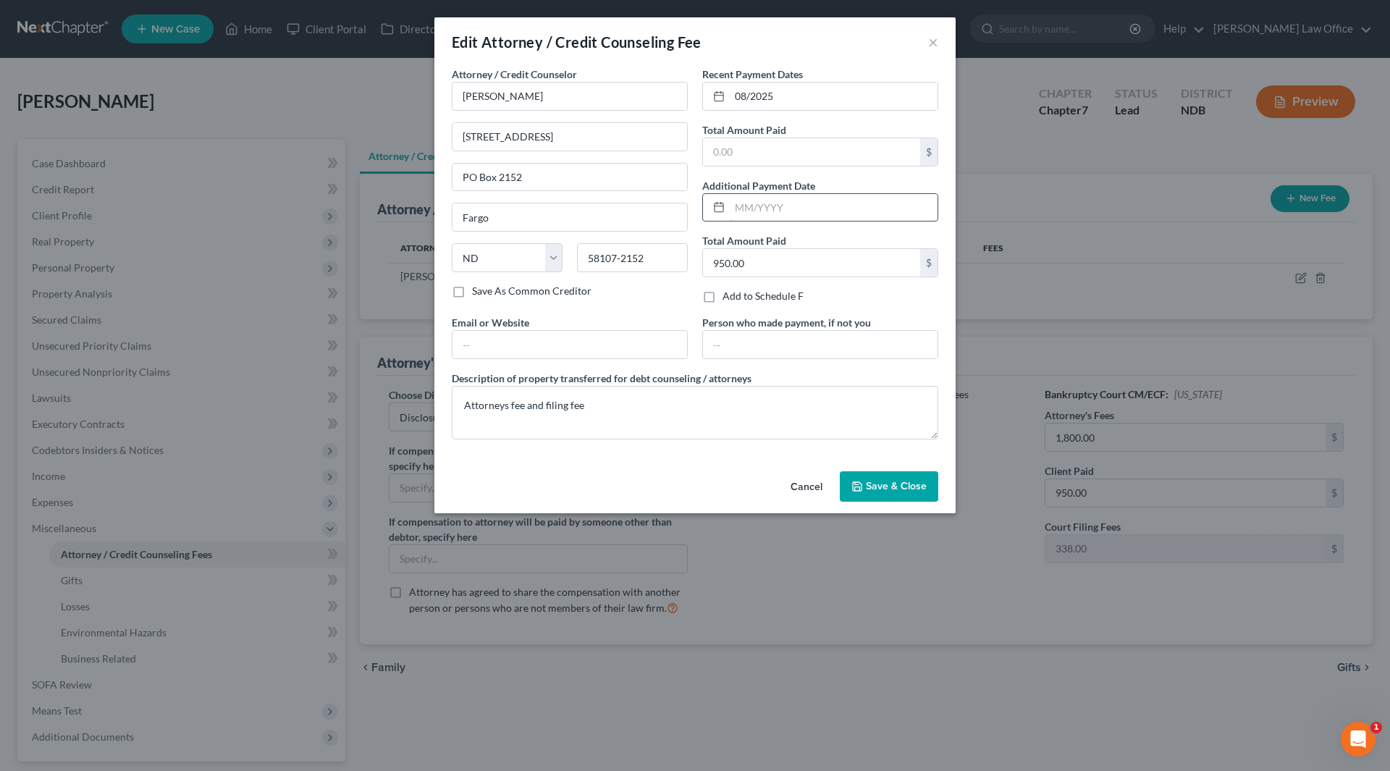
click at [779, 206] on input "text" at bounding box center [834, 208] width 208 height 28
type input "8/2025"
drag, startPoint x: 800, startPoint y: 93, endPoint x: 709, endPoint y: 94, distance: 91.2
click at [709, 94] on div "08/2025" at bounding box center [820, 96] width 236 height 29
type input "09/2025"
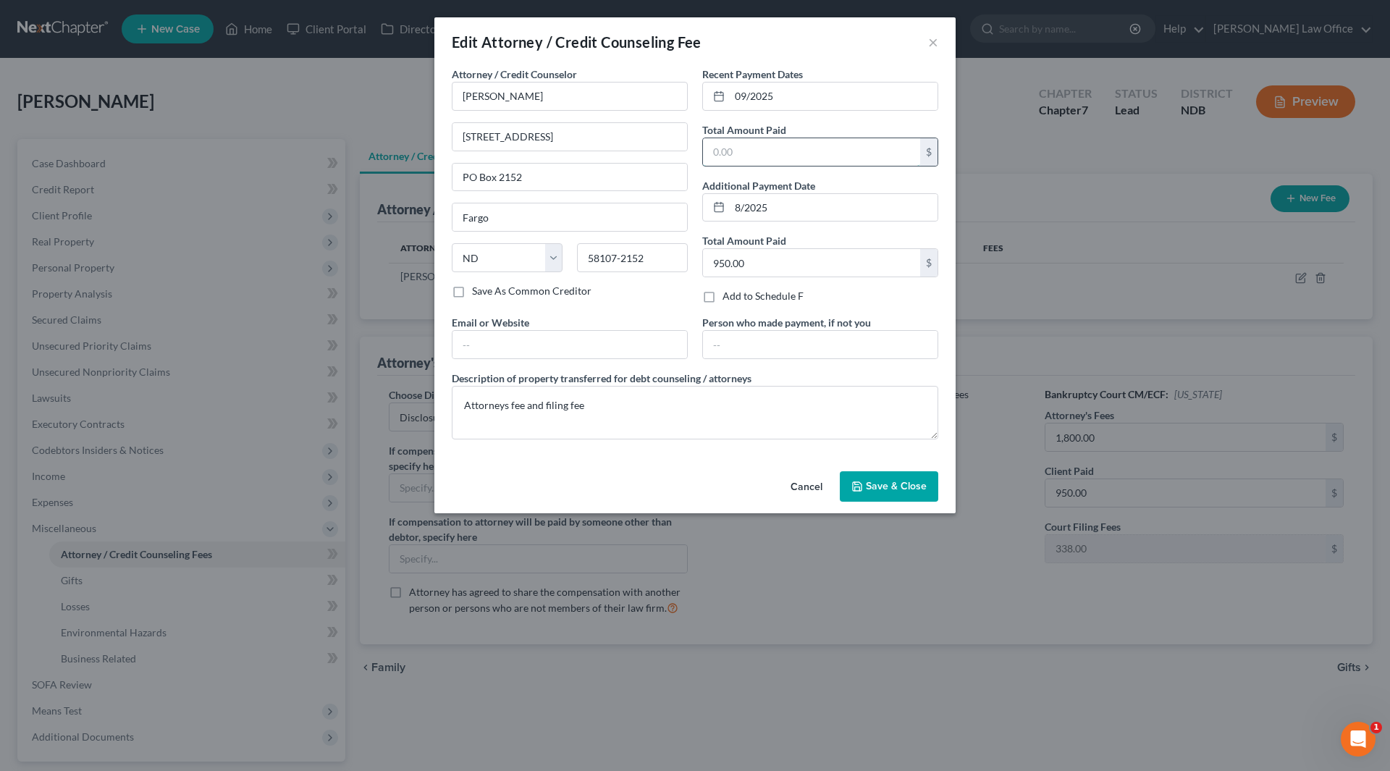
click at [765, 152] on input "text" at bounding box center [811, 152] width 217 height 28
type input "600"
click at [867, 495] on button "Save & Close" at bounding box center [889, 486] width 98 height 30
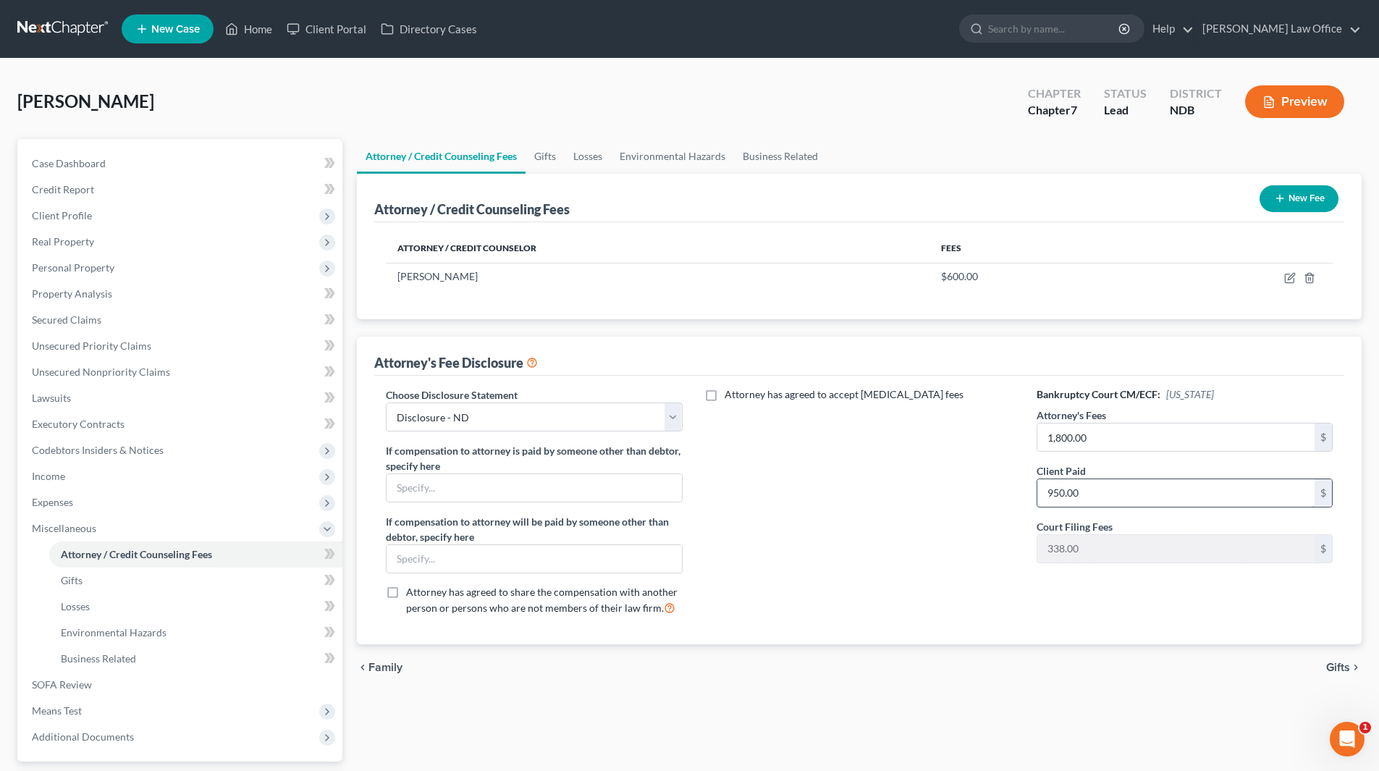
click at [1139, 489] on input "950.00" at bounding box center [1176, 493] width 277 height 28
type input "1,550"
click at [82, 531] on span "Miscellaneous" at bounding box center [64, 528] width 64 height 12
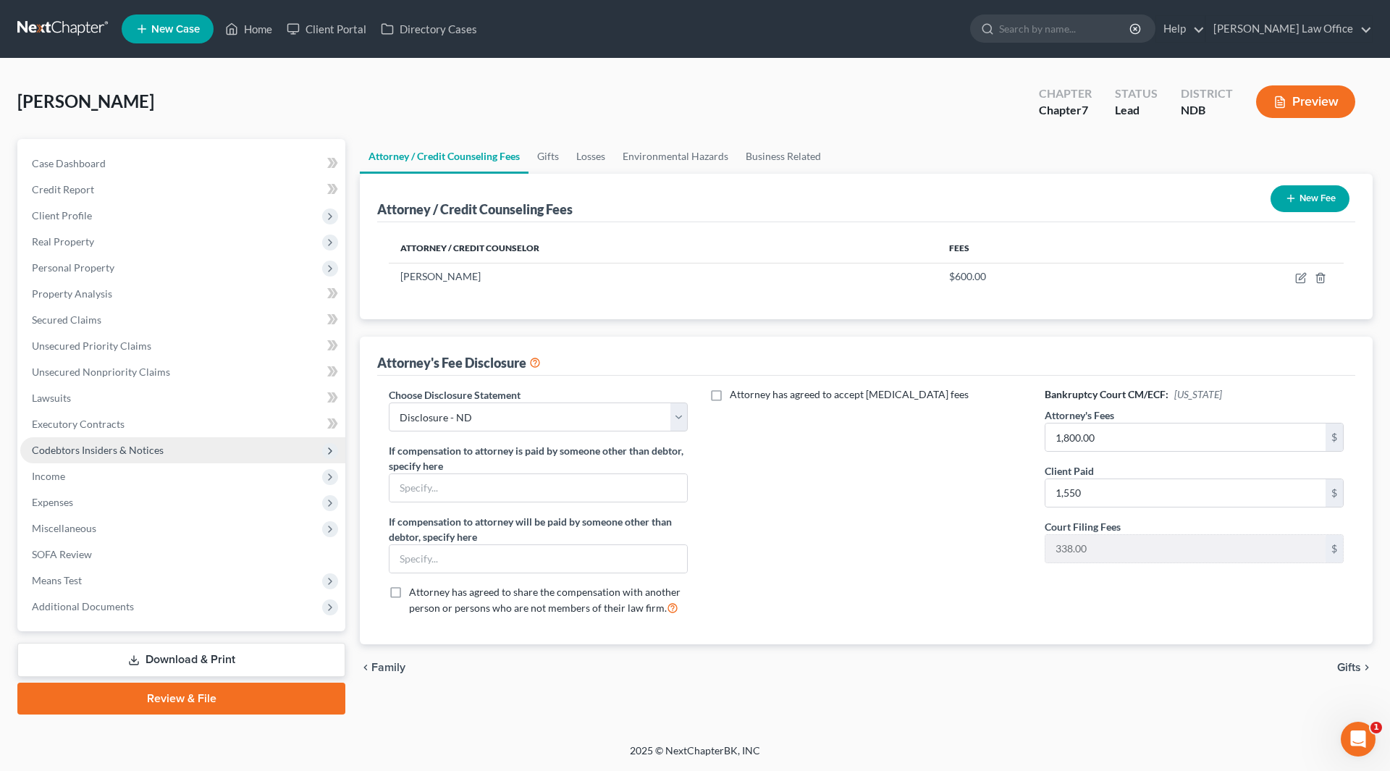
click at [111, 447] on span "Codebtors Insiders & Notices" at bounding box center [98, 450] width 132 height 12
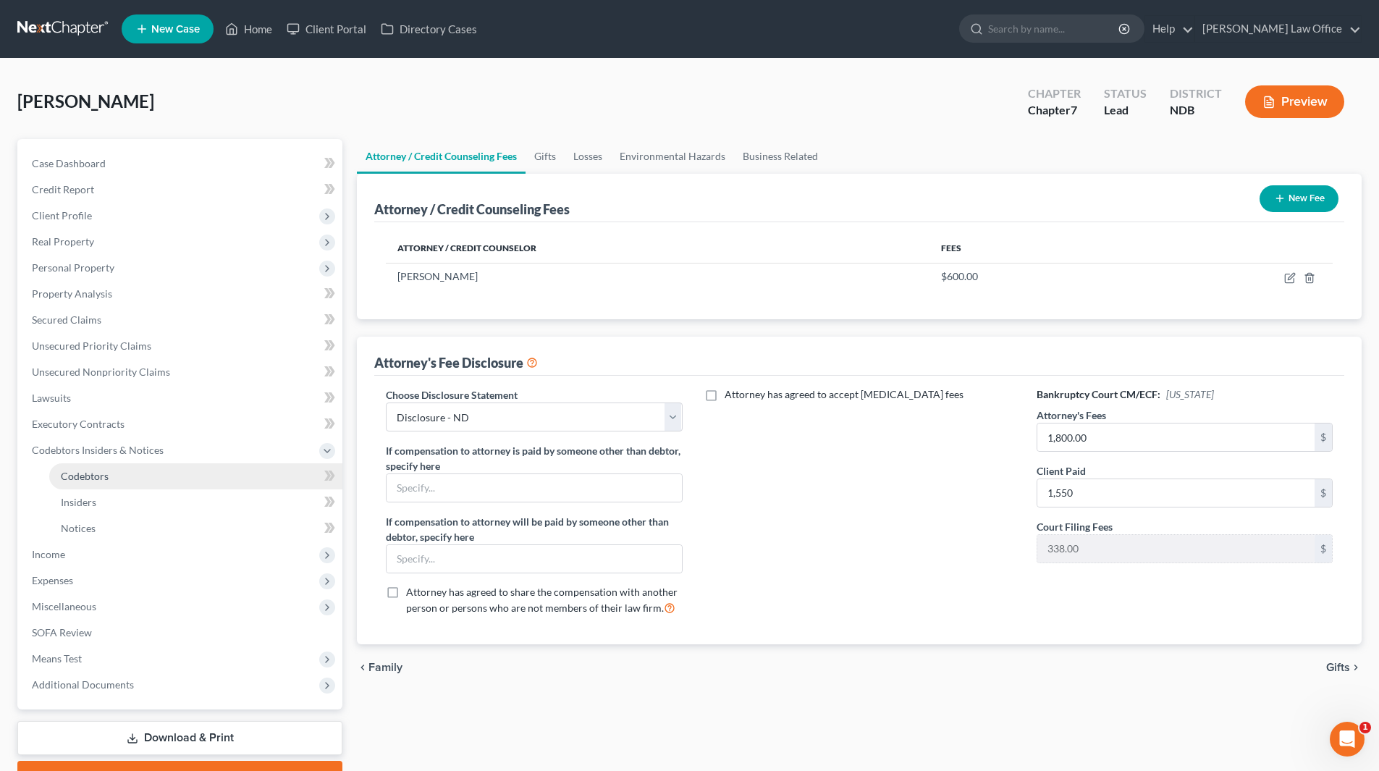
click at [109, 479] on link "Codebtors" at bounding box center [195, 476] width 293 height 26
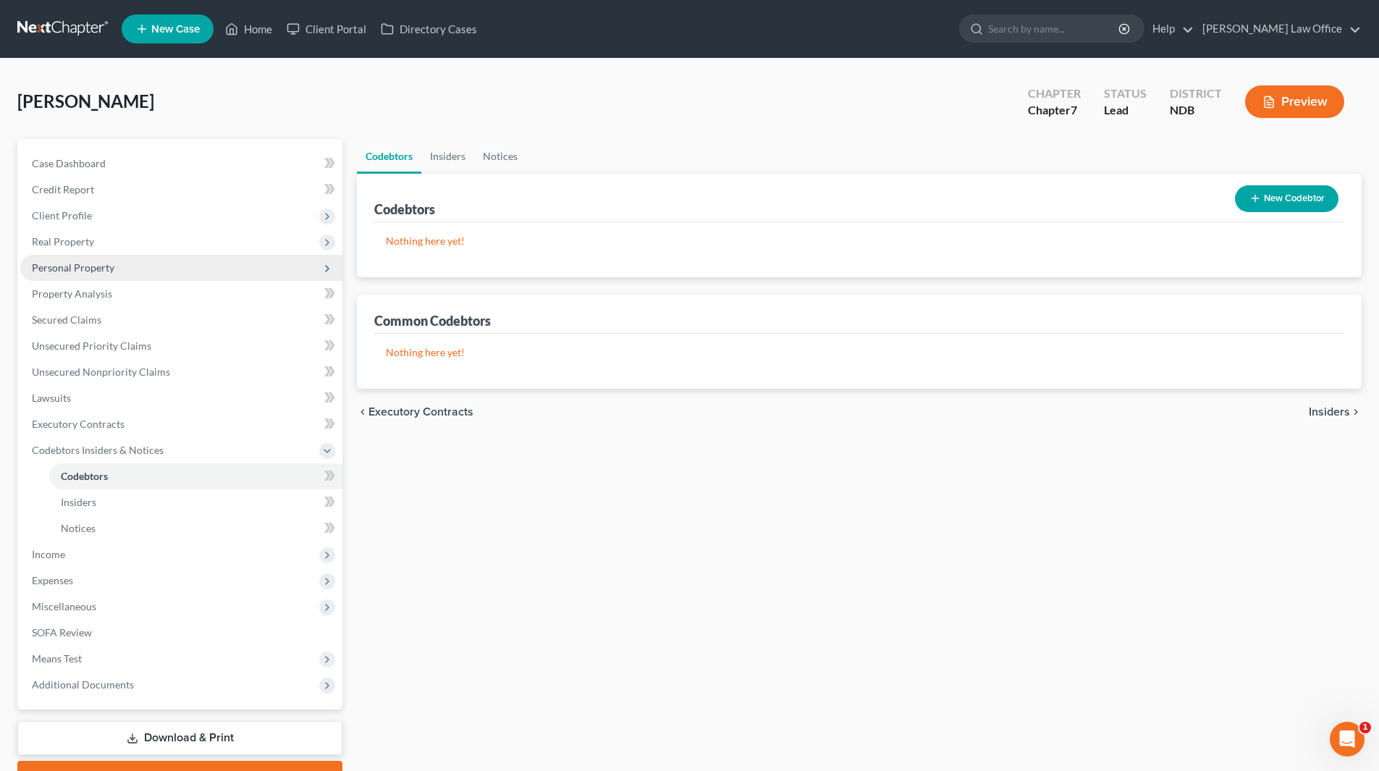
click at [73, 269] on span "Personal Property" at bounding box center [73, 267] width 83 height 12
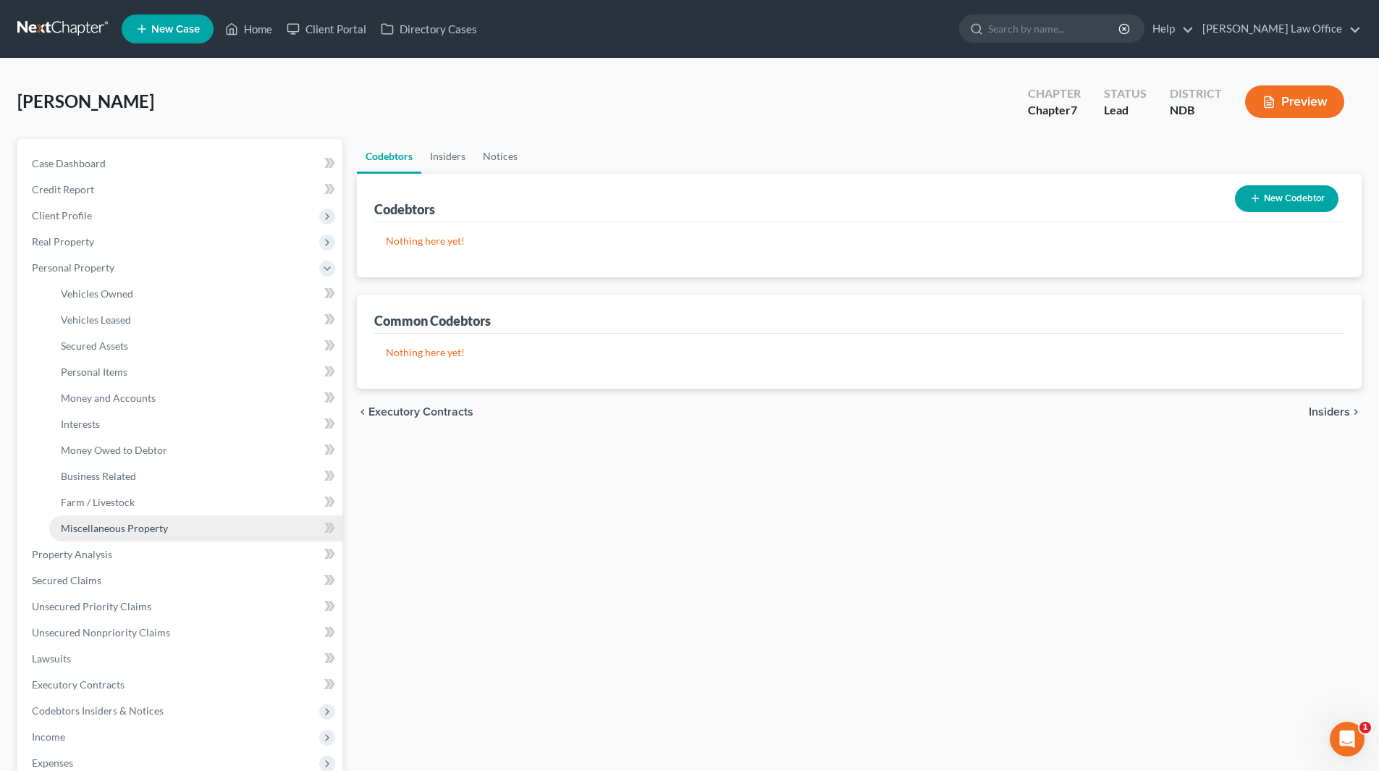
click at [184, 526] on link "Miscellaneous Property" at bounding box center [195, 529] width 293 height 26
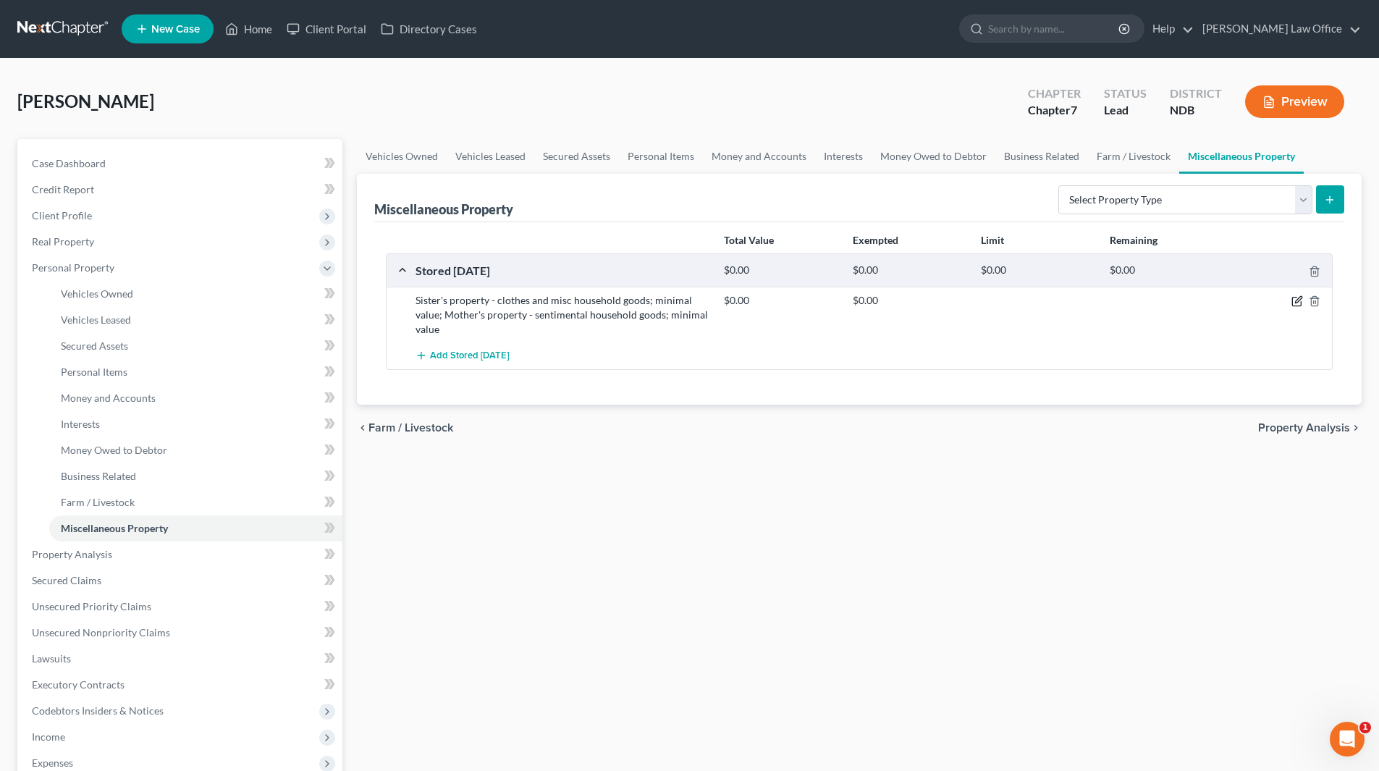
click at [1295, 303] on icon "button" at bounding box center [1298, 300] width 7 height 7
select select "29"
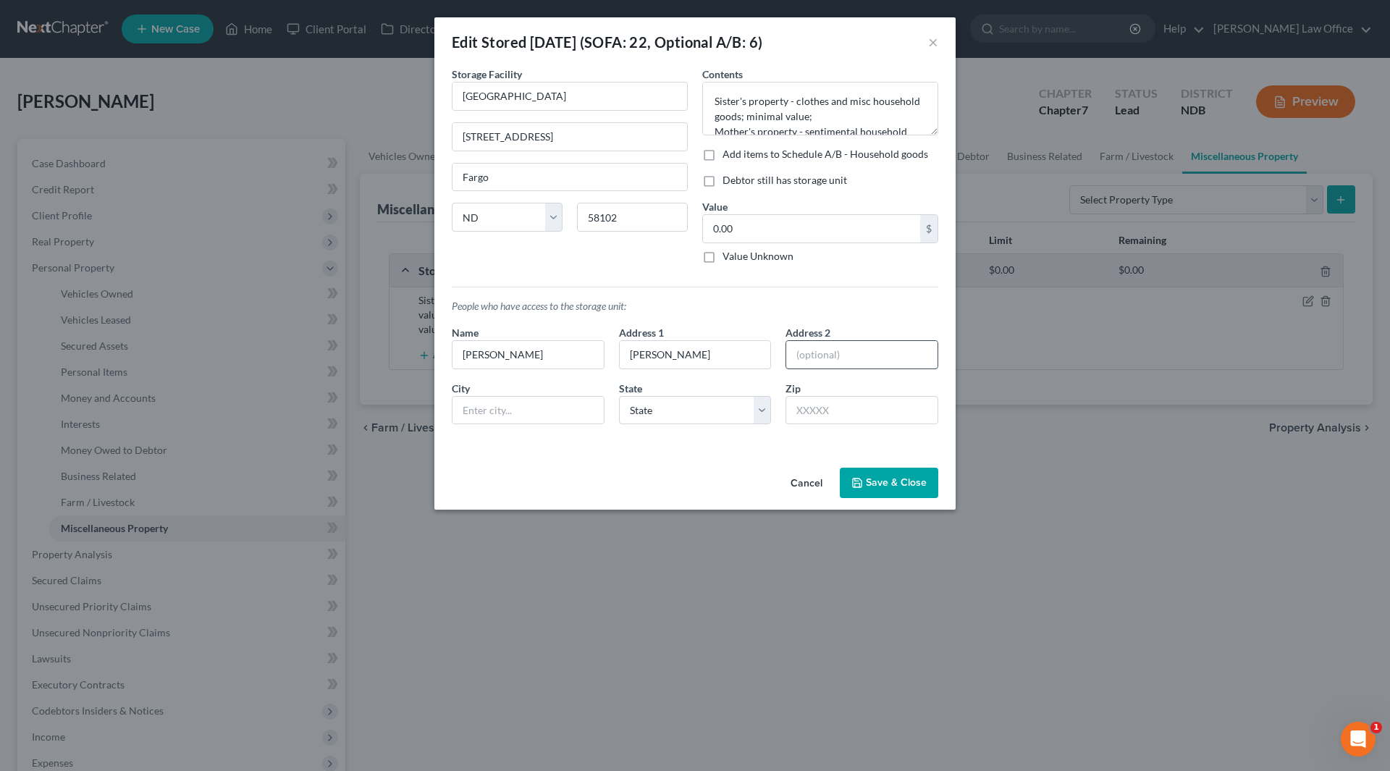
click at [843, 358] on input "text" at bounding box center [861, 355] width 151 height 28
type input "[STREET_ADDRESS] S., #209"
type input "Fargo"
select select "29"
type input "58104"
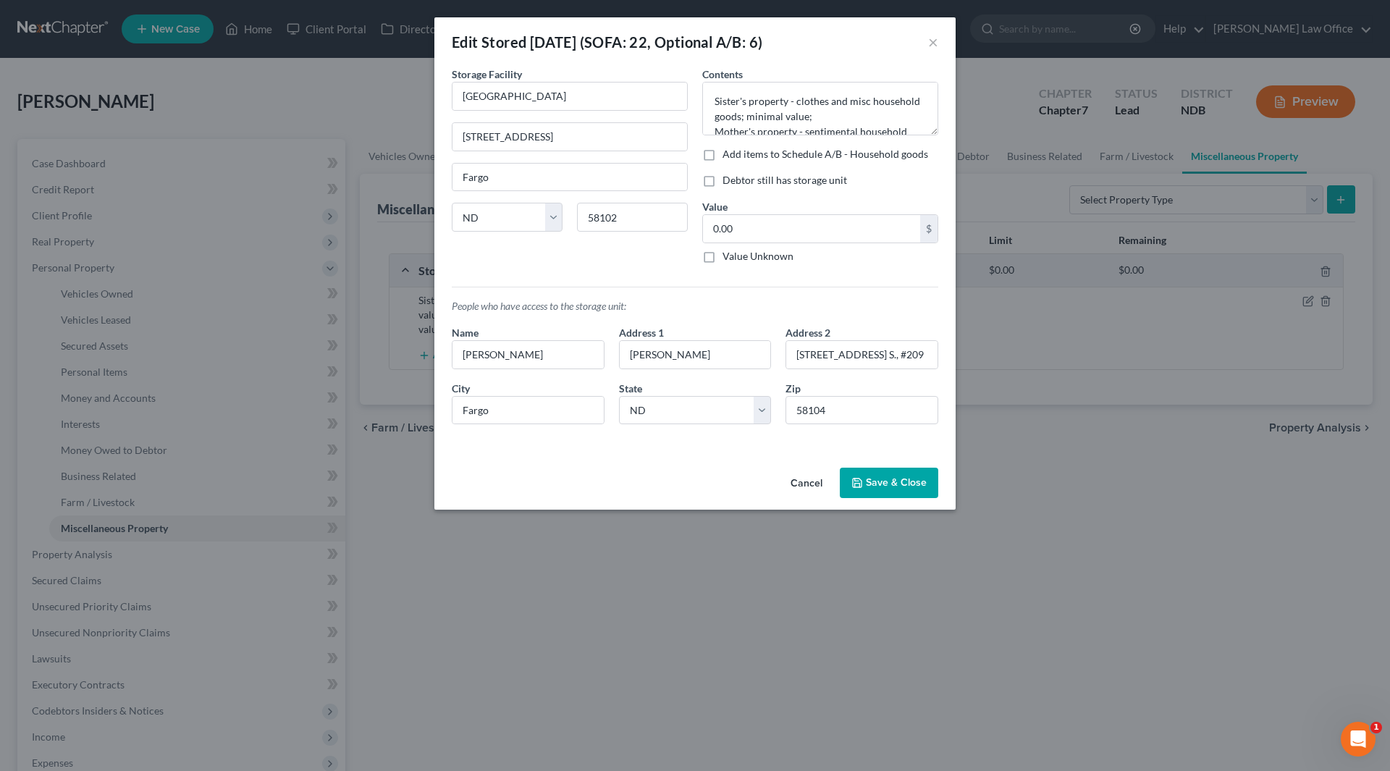
click at [691, 524] on div "Edit Stored [DATE] (SOFA: 22, Optional A/B: 6) × An exemption set must first be…" at bounding box center [695, 385] width 1390 height 771
click at [723, 258] on label "Value Unknown" at bounding box center [758, 256] width 71 height 14
click at [728, 258] on input "Value Unknown" at bounding box center [732, 253] width 9 height 9
checkbox input "true"
click at [723, 179] on label "Debtor still has storage unit" at bounding box center [785, 180] width 125 height 14
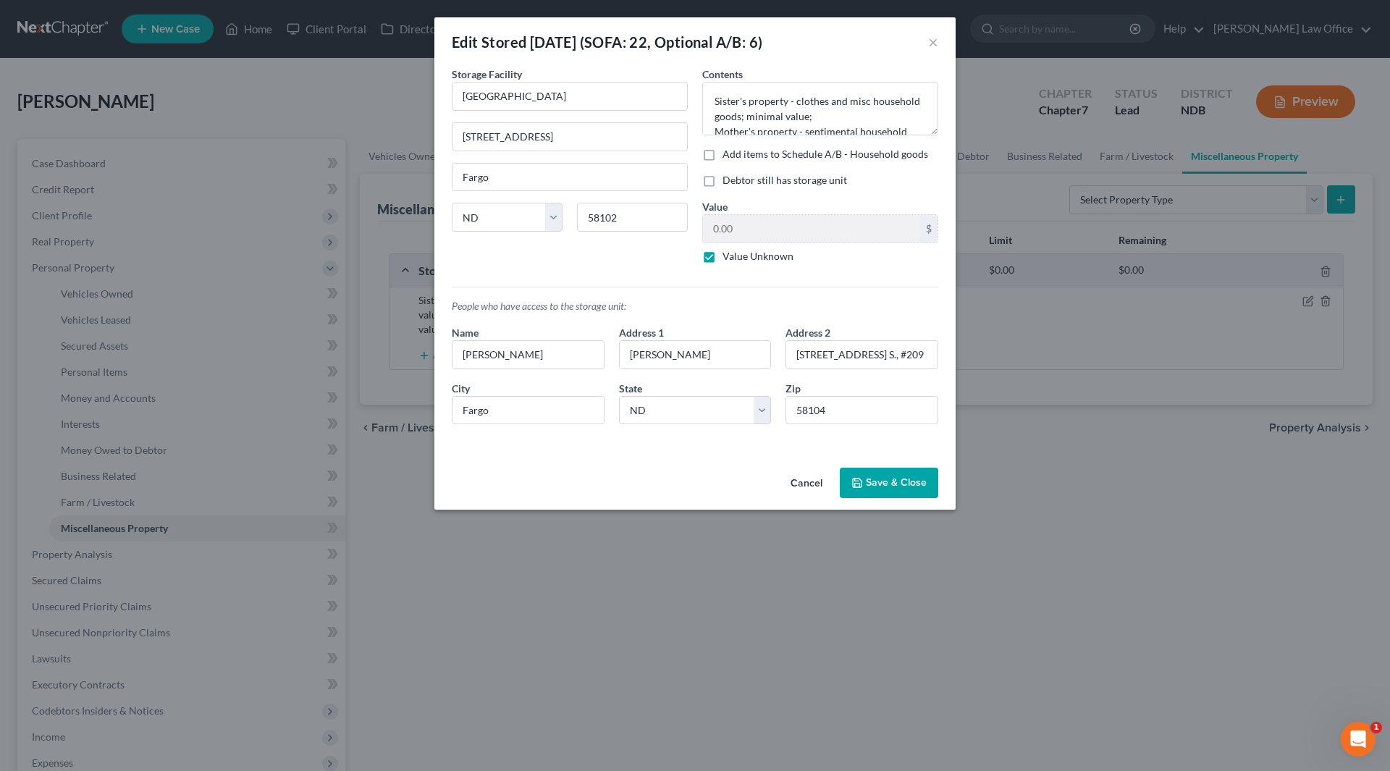
click at [728, 179] on input "Debtor still has storage unit" at bounding box center [732, 177] width 9 height 9
checkbox input "true"
click at [903, 480] on button "Save & Close" at bounding box center [889, 483] width 98 height 30
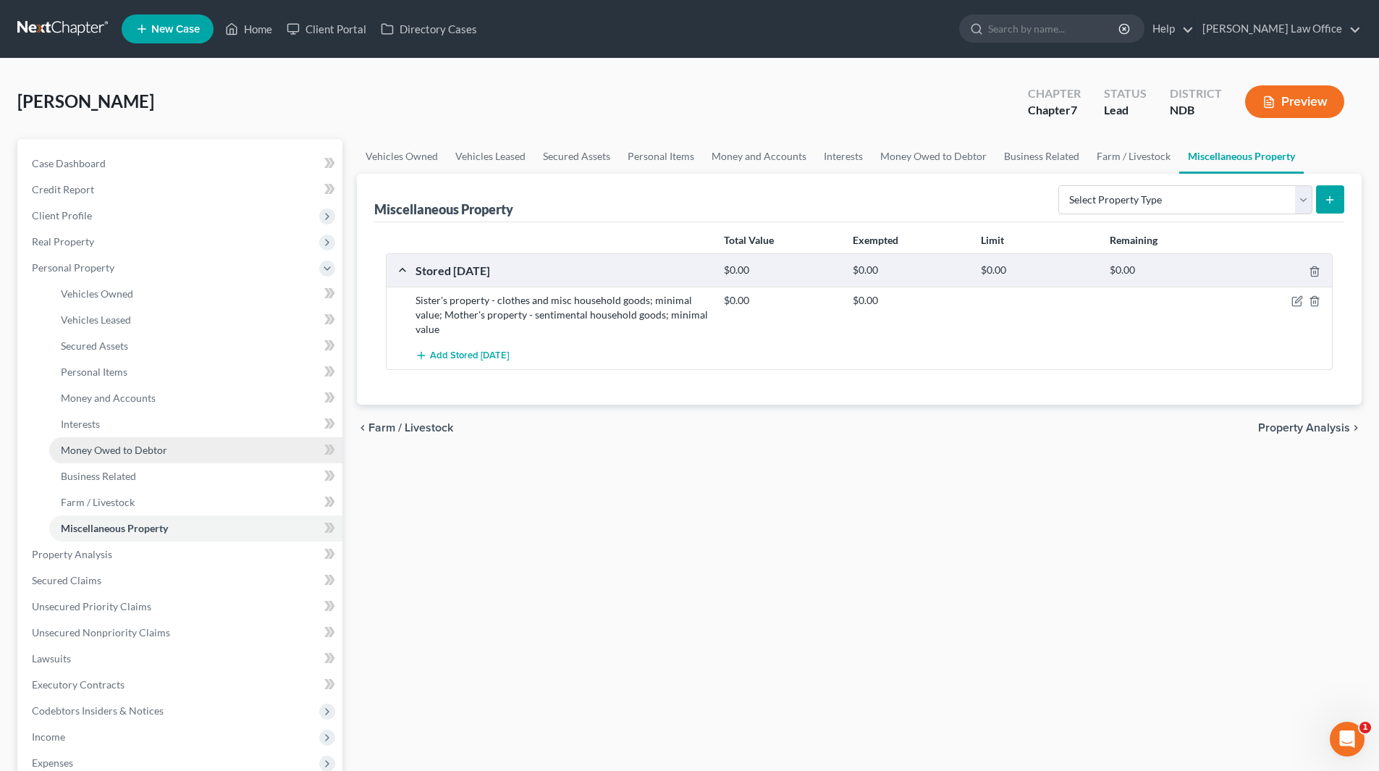
click at [97, 442] on link "Money Owed to Debtor" at bounding box center [195, 450] width 293 height 26
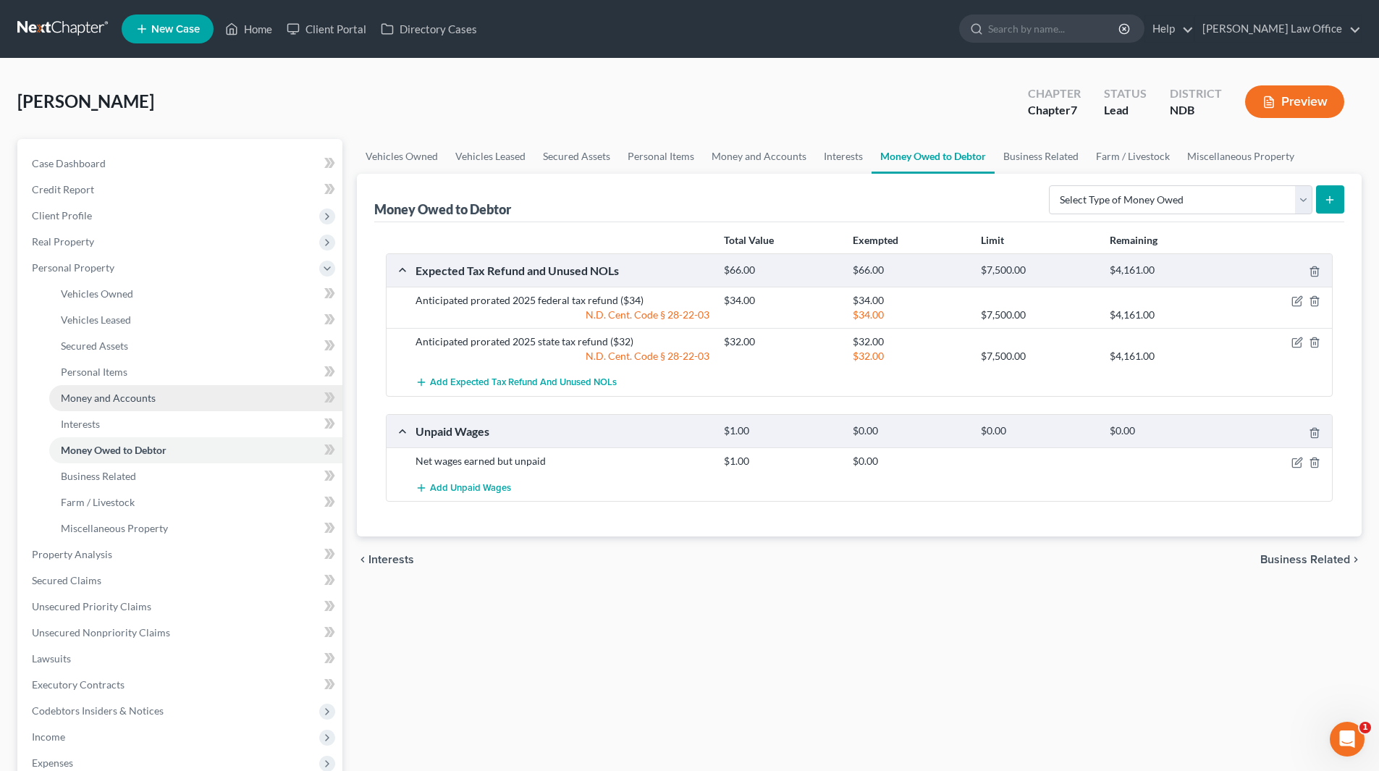
click at [76, 397] on span "Money and Accounts" at bounding box center [108, 398] width 95 height 12
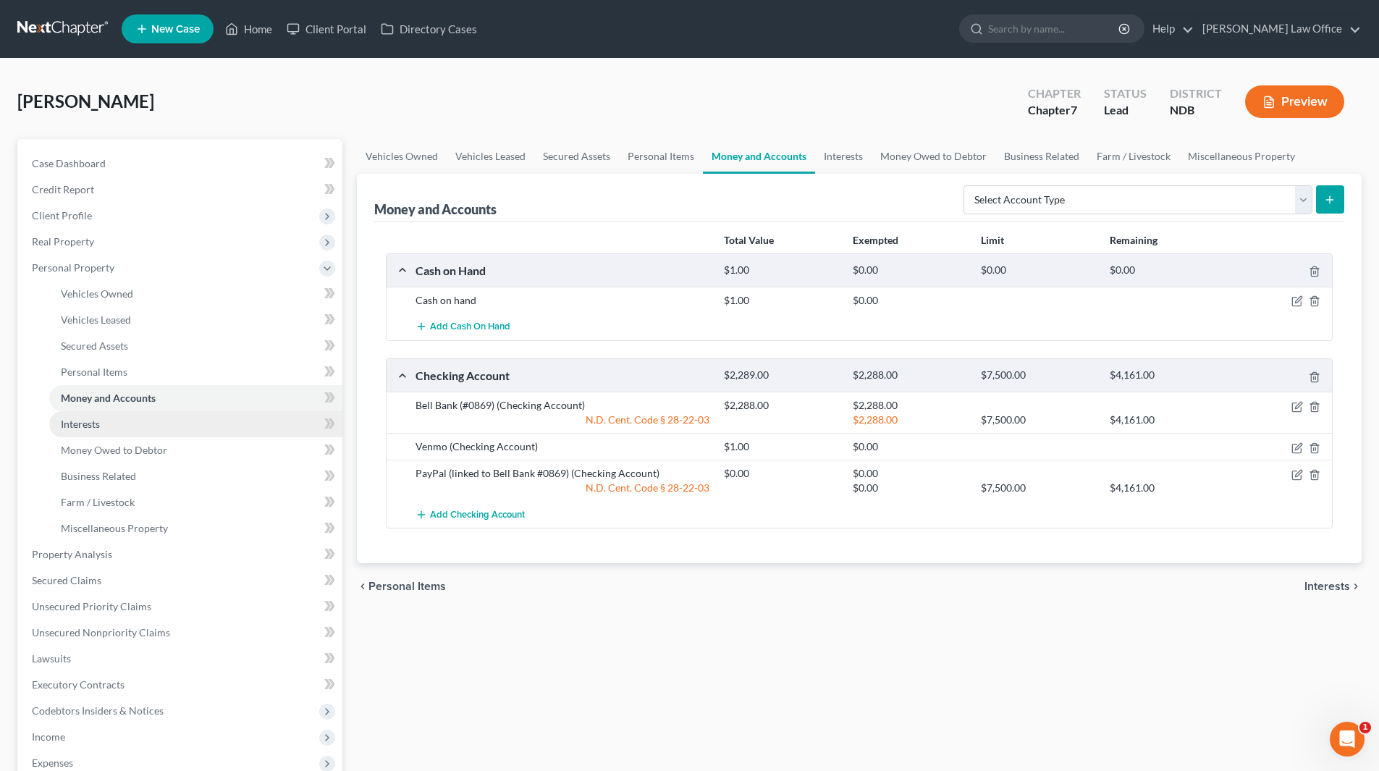
click at [82, 424] on span "Interests" at bounding box center [80, 424] width 39 height 12
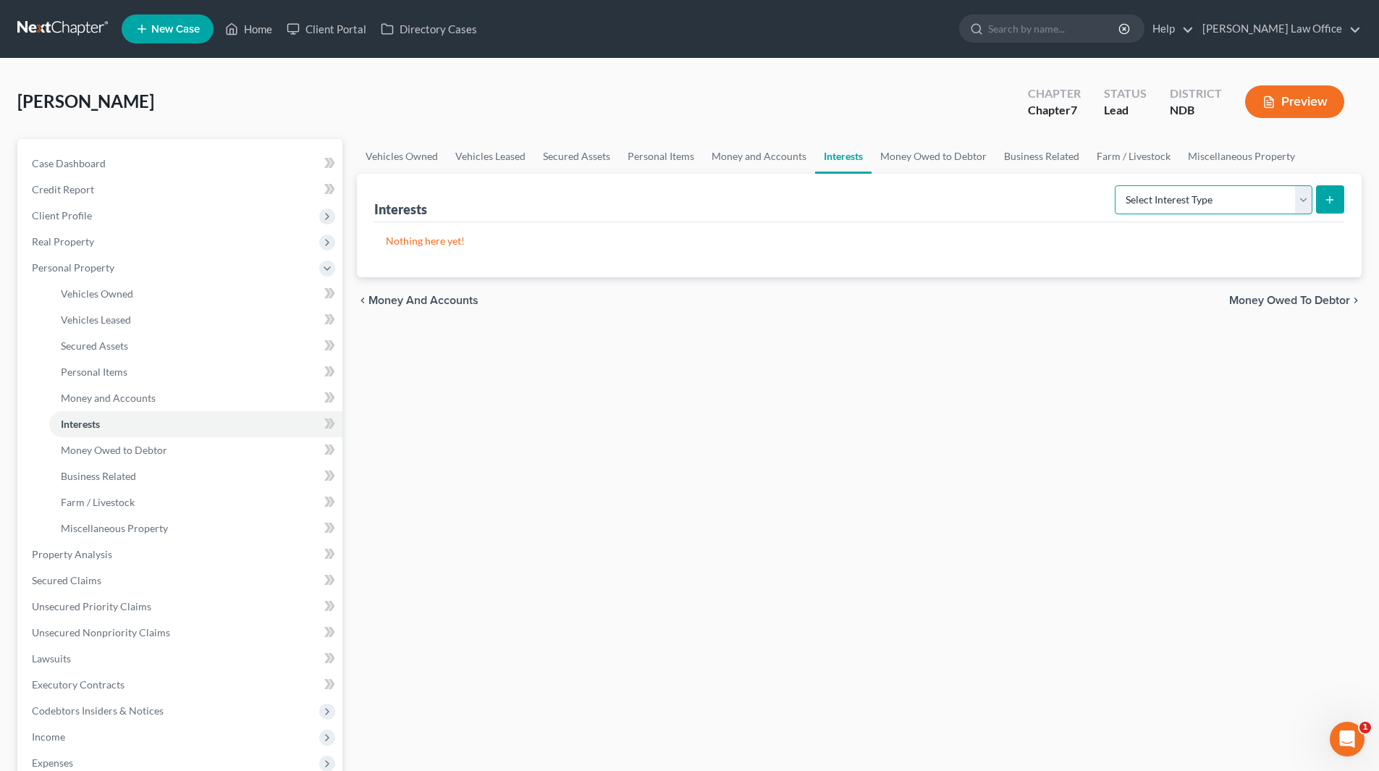
click at [1303, 199] on select "Select Interest Type 401K (A/B: 21) Annuity (A/B: 23) Bond (A/B: 18) Education …" at bounding box center [1214, 199] width 198 height 29
click at [989, 492] on div "Vehicles Owned Vehicles Leased Secured Assets Personal Items Money and Accounts…" at bounding box center [860, 557] width 1020 height 836
click at [88, 218] on span "Client Profile" at bounding box center [62, 215] width 60 height 12
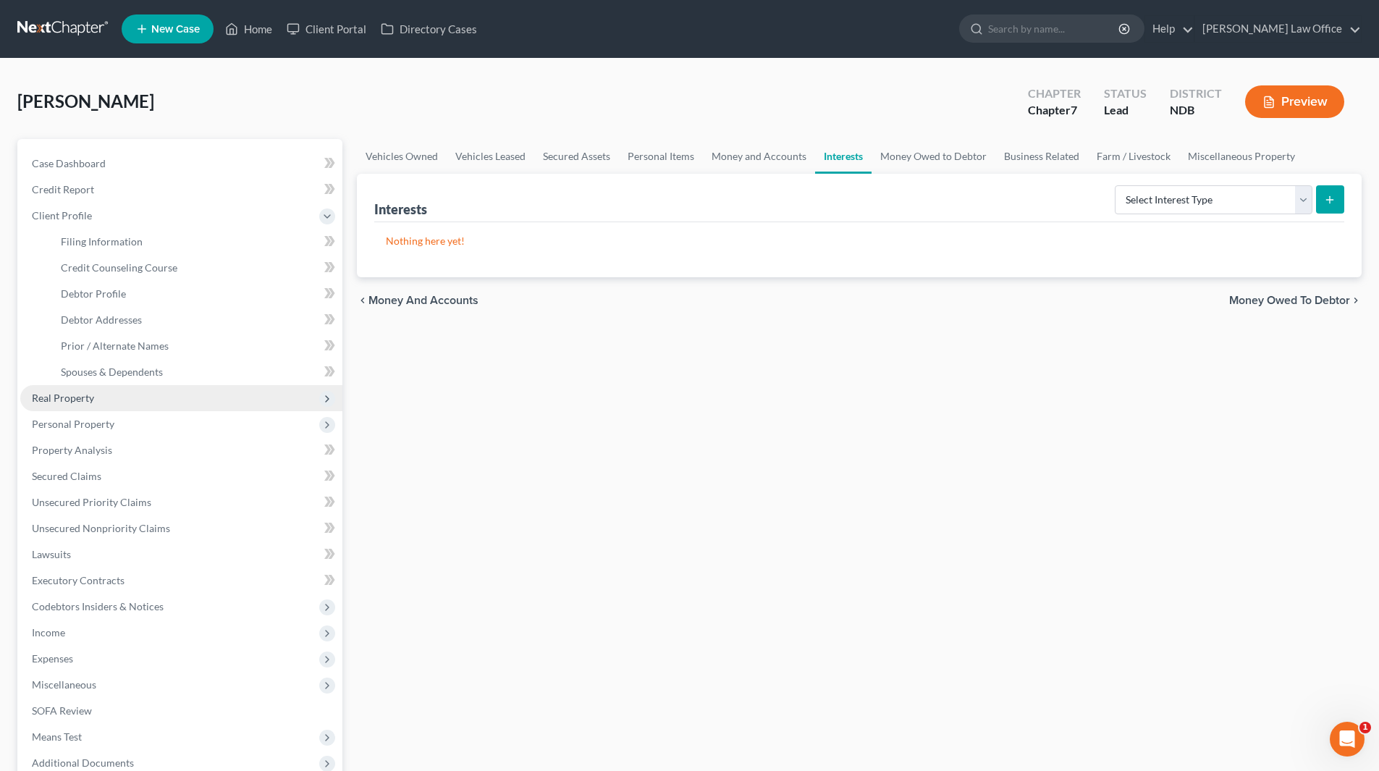
click at [83, 401] on span "Real Property" at bounding box center [63, 398] width 62 height 12
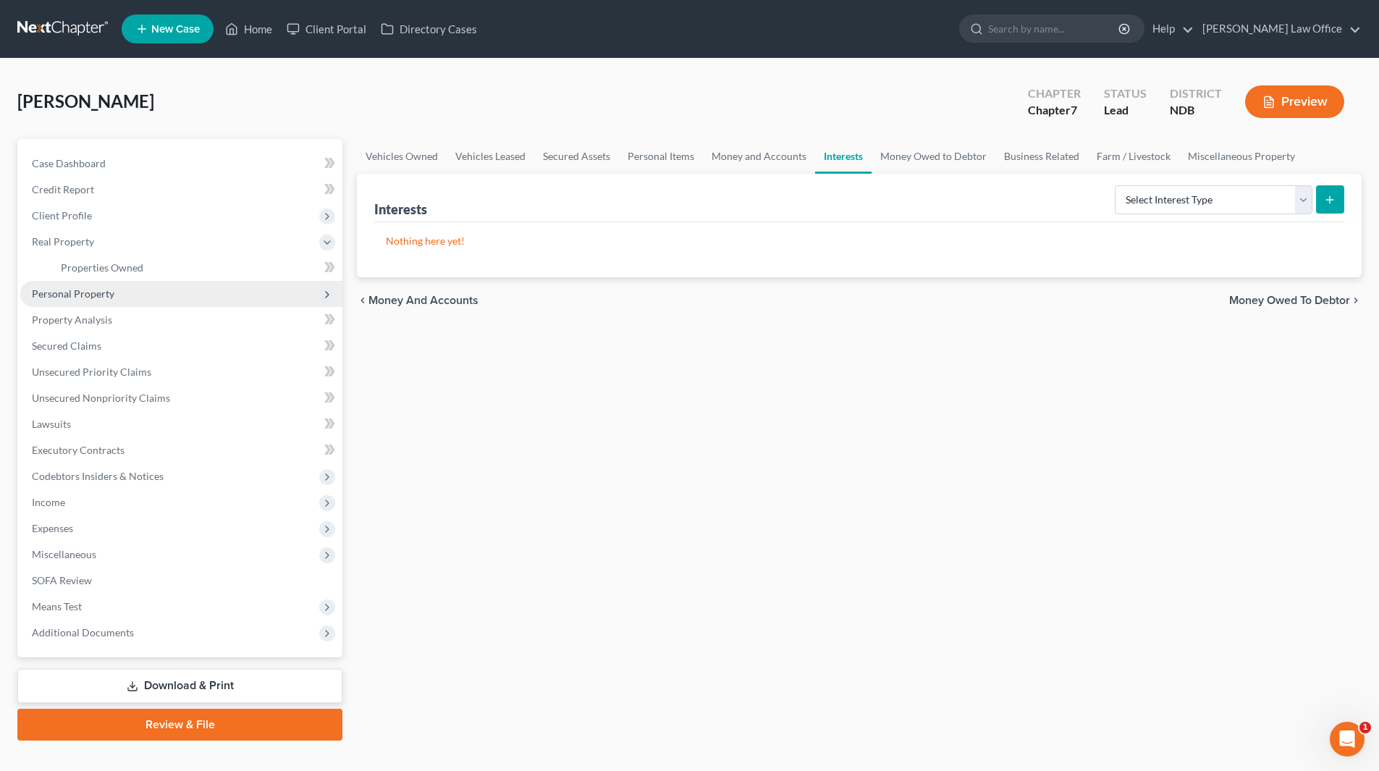
click at [77, 294] on span "Personal Property" at bounding box center [73, 293] width 83 height 12
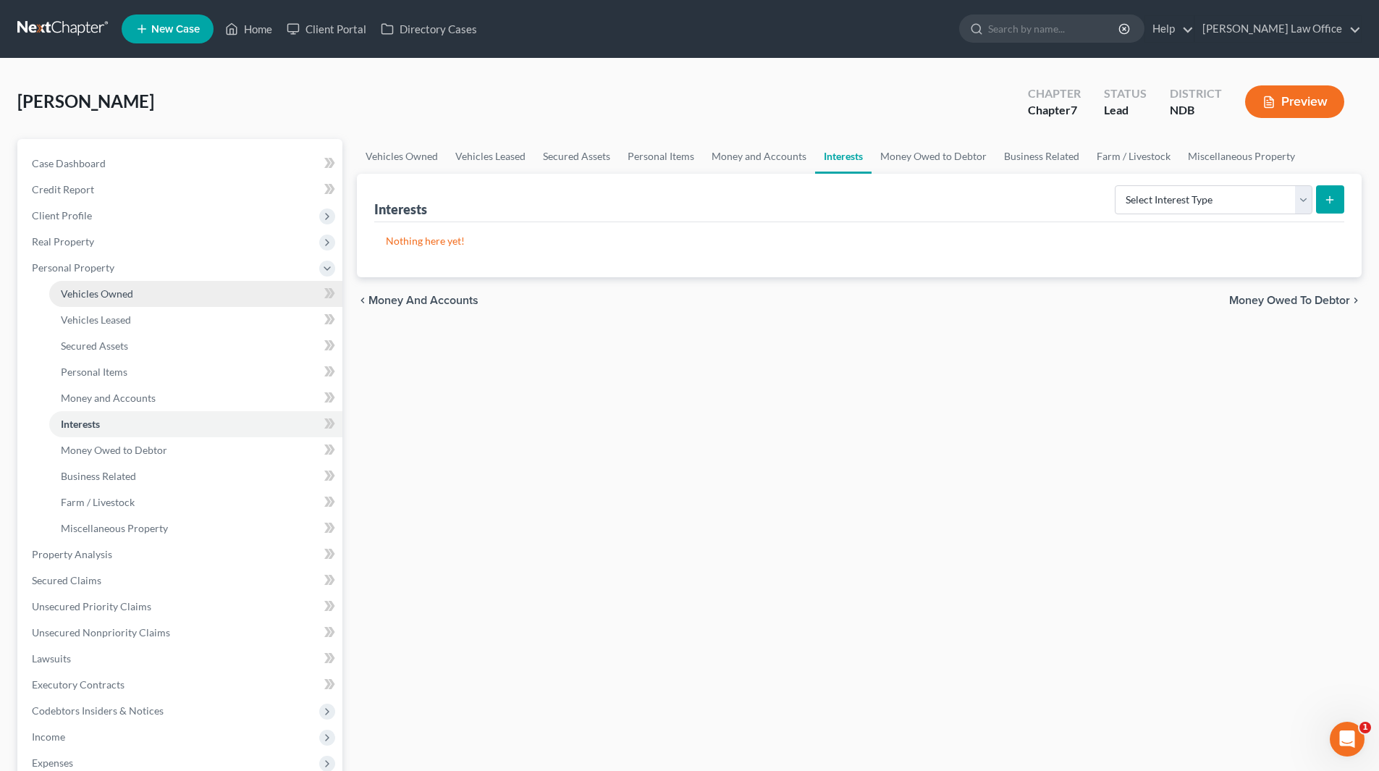
click at [83, 295] on span "Vehicles Owned" at bounding box center [97, 293] width 72 height 12
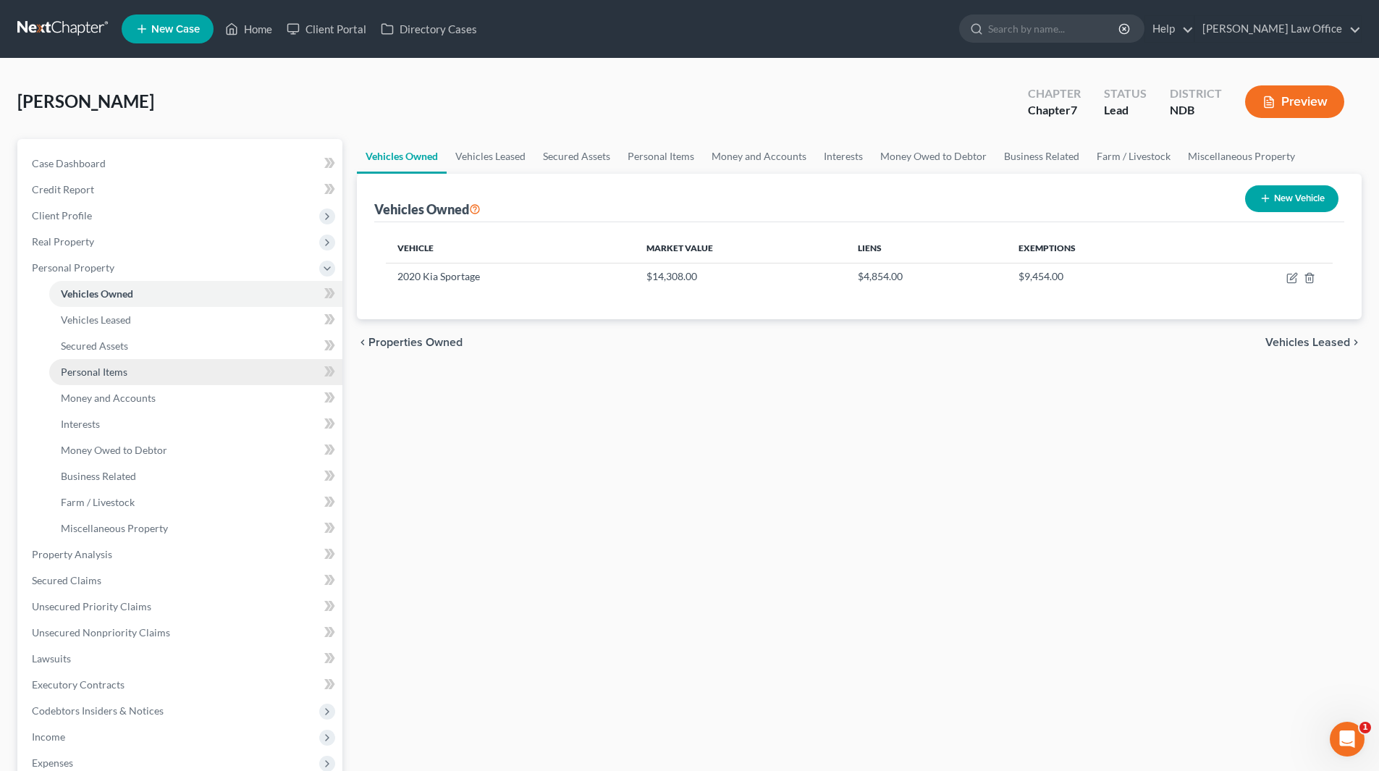
click at [89, 364] on link "Personal Items" at bounding box center [195, 372] width 293 height 26
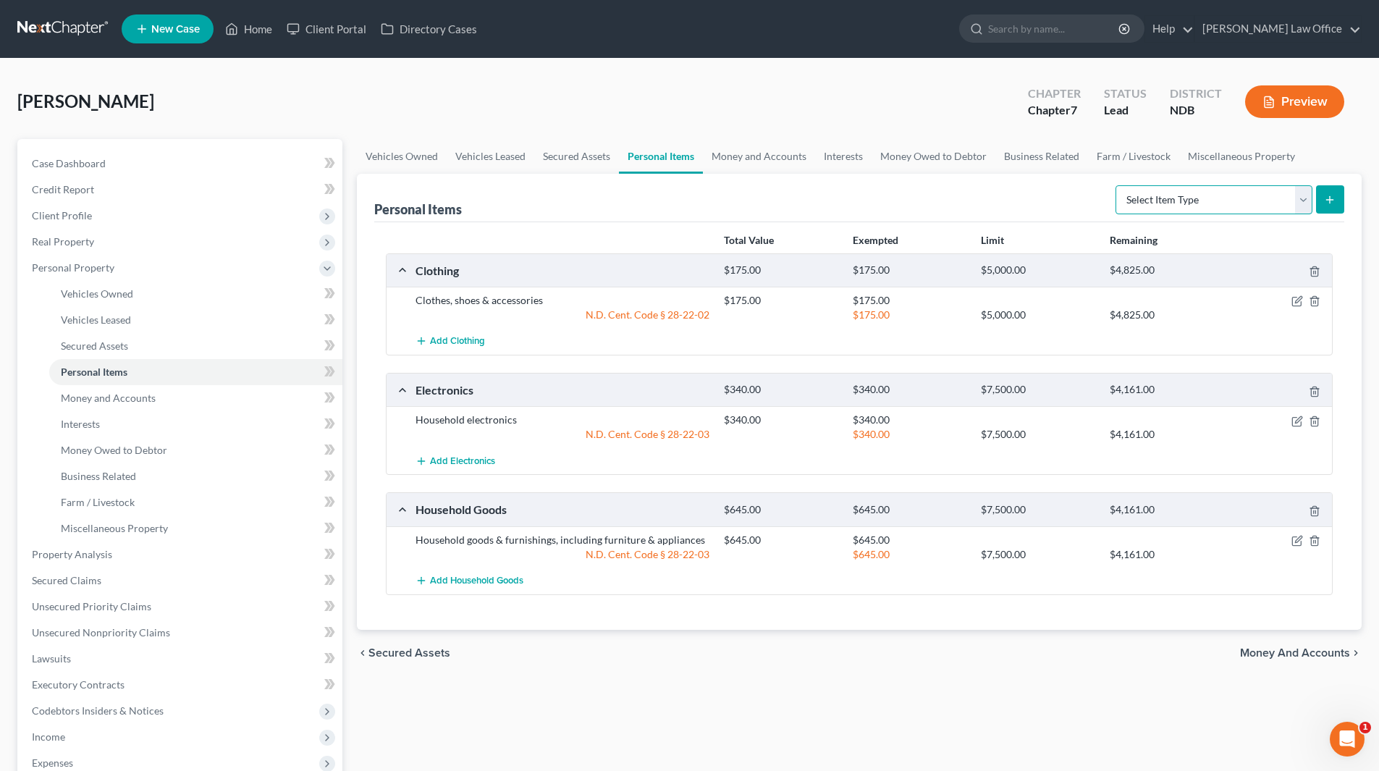
click at [1295, 194] on select "Select Item Type Clothing (A/B: 11) Collectibles Of Value (A/B: 8) Electronics …" at bounding box center [1214, 199] width 197 height 29
click at [127, 402] on span "Money and Accounts" at bounding box center [108, 398] width 95 height 12
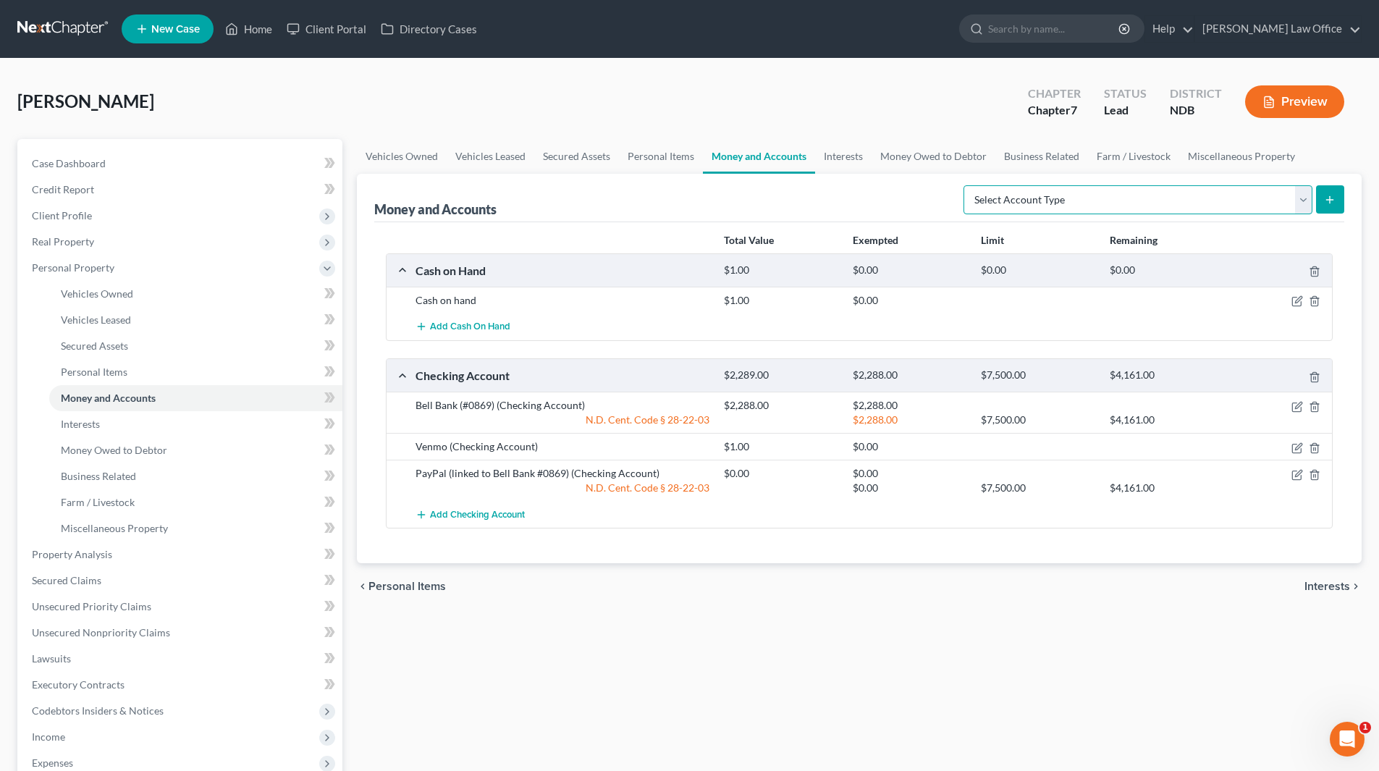
click at [1295, 199] on select "Select Account Type Brokerage (A/B: 18, SOFA: 20) Cash on Hand (A/B: 16) Certif…" at bounding box center [1138, 199] width 349 height 29
select select "security_deposits"
click at [967, 185] on select "Select Account Type Brokerage (A/B: 18, SOFA: 20) Cash on Hand (A/B: 16) Certif…" at bounding box center [1138, 199] width 349 height 29
click at [1334, 198] on icon "submit" at bounding box center [1330, 200] width 12 height 12
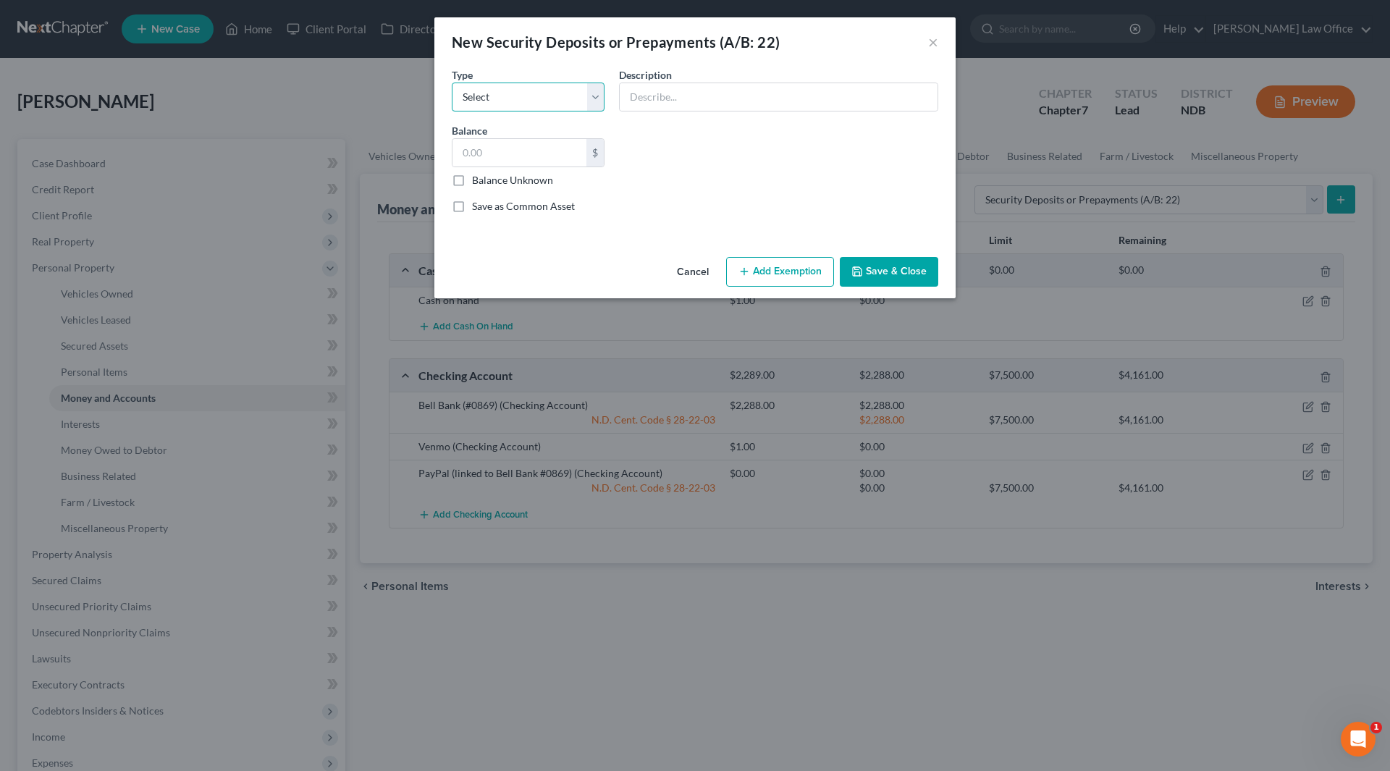
click at [587, 103] on select "Select Electric Gas Heating Oil Security Deposit On Rental Unit Prepaid Rent Te…" at bounding box center [528, 97] width 153 height 29
select select "3"
click at [452, 83] on select "Select Electric Gas Heating Oil Security Deposit On Rental Unit Prepaid Rent Te…" at bounding box center [528, 97] width 153 height 29
click at [674, 105] on input "text" at bounding box center [779, 97] width 318 height 28
type input "Rental deposit with [PERSON_NAME] Properties LLC"
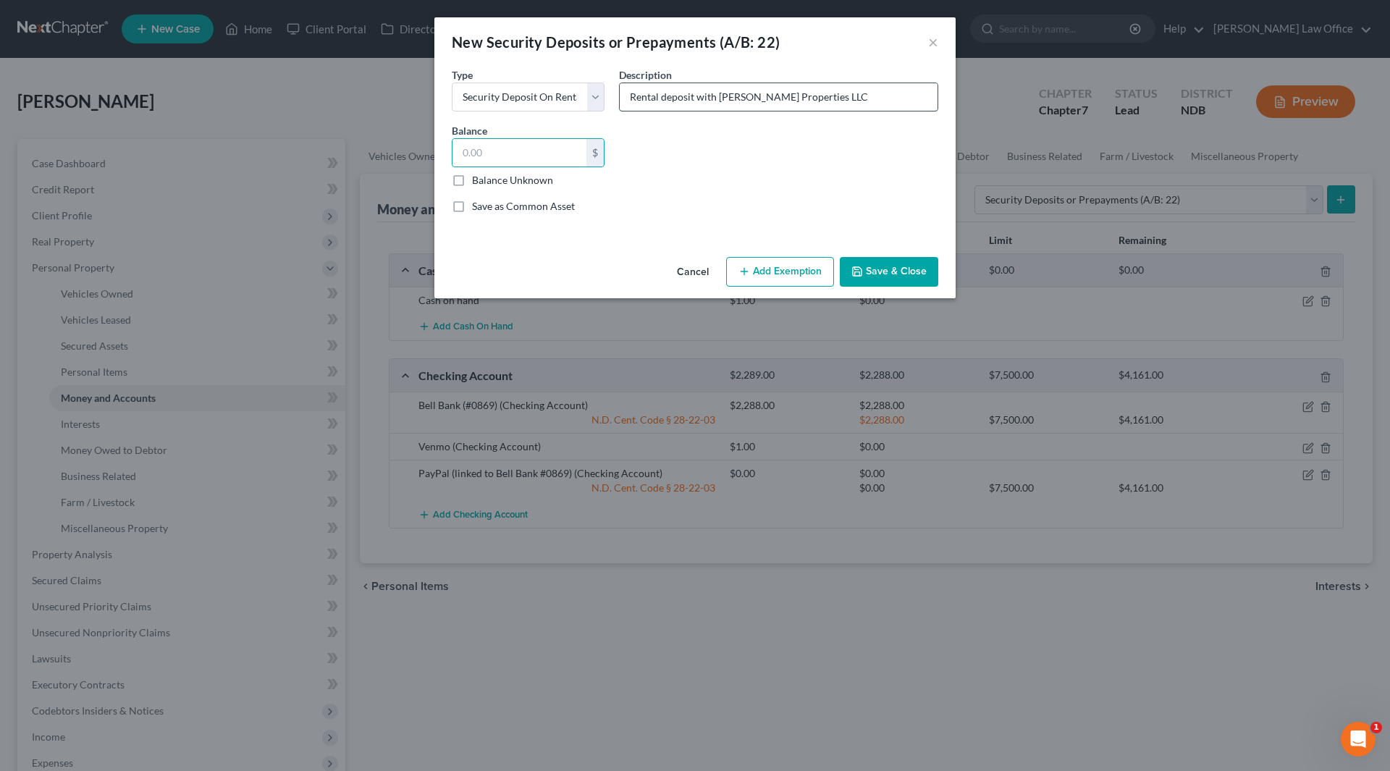
click at [844, 98] on input "Rental deposit with [PERSON_NAME] Properties LLC" at bounding box center [779, 97] width 318 height 28
click at [559, 156] on input "text" at bounding box center [520, 153] width 134 height 28
type input "500"
click at [737, 267] on button "Add Exemption" at bounding box center [780, 272] width 108 height 30
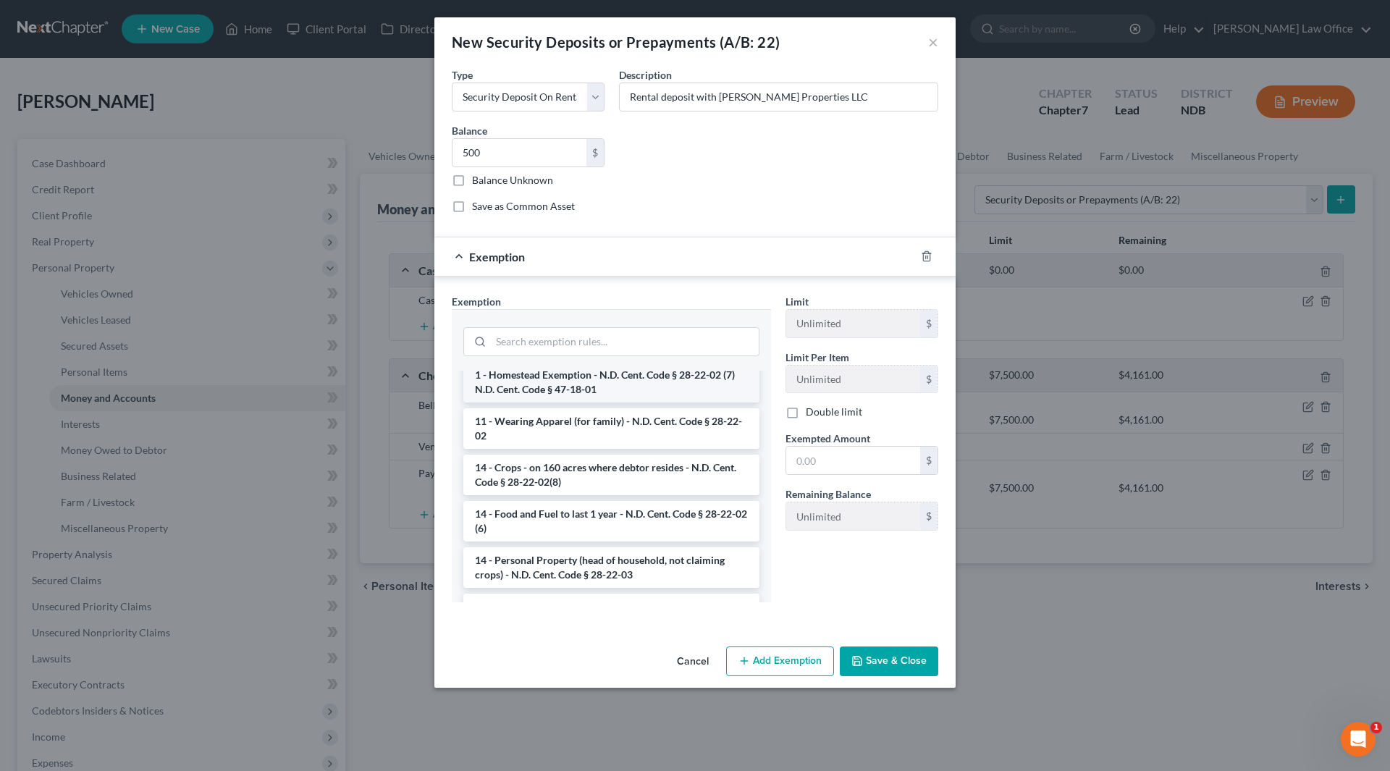
scroll to position [145, 0]
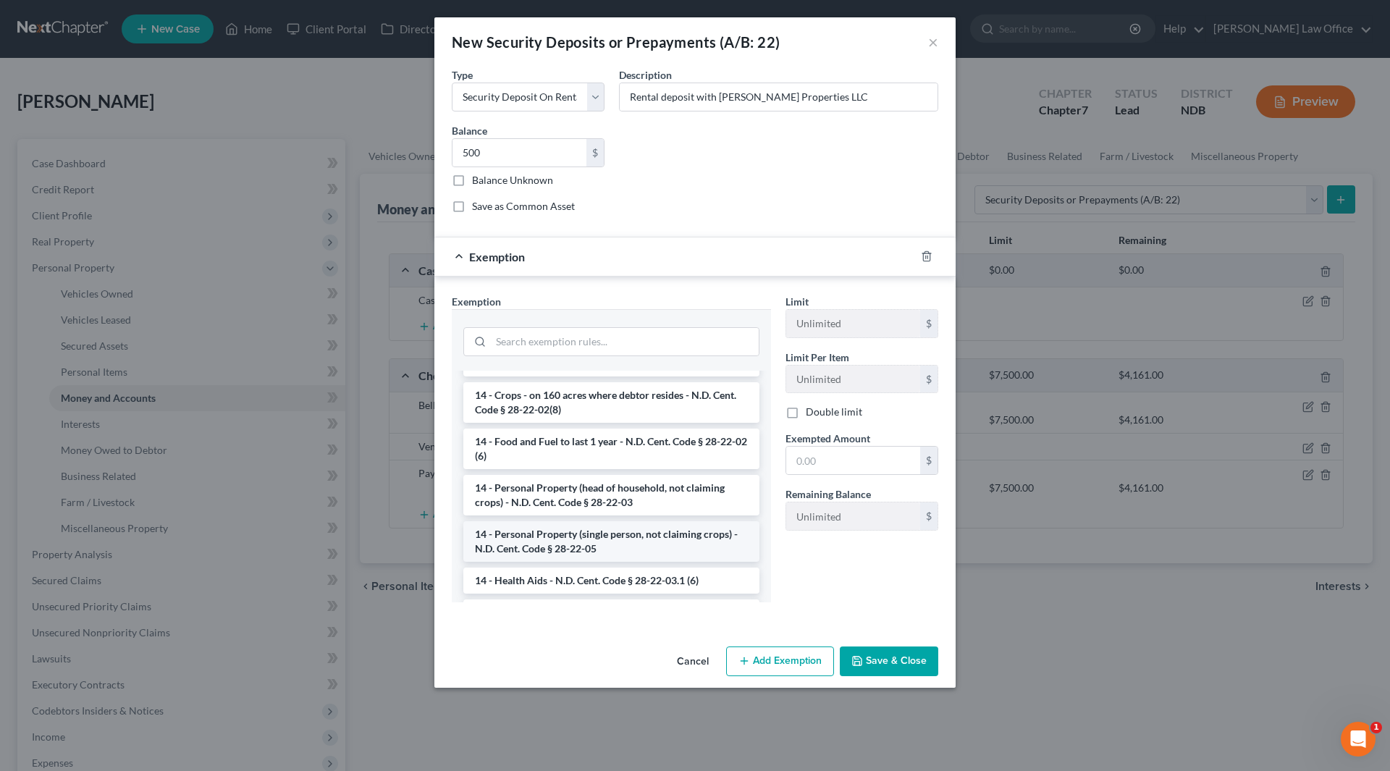
click at [568, 537] on li "14 - Personal Property (single person, not claiming crops) - N.D. Cent. Code § …" at bounding box center [611, 541] width 296 height 41
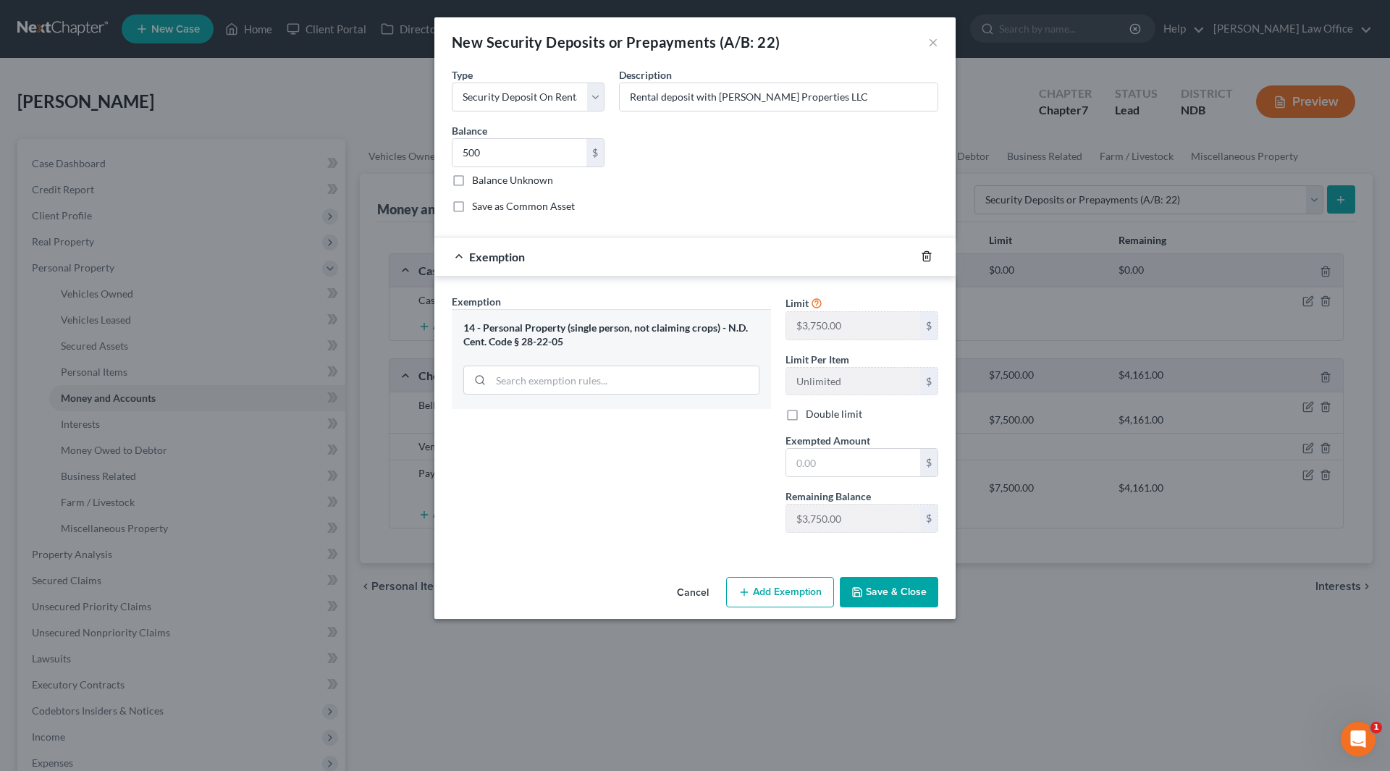
click at [925, 254] on icon "button" at bounding box center [927, 257] width 12 height 12
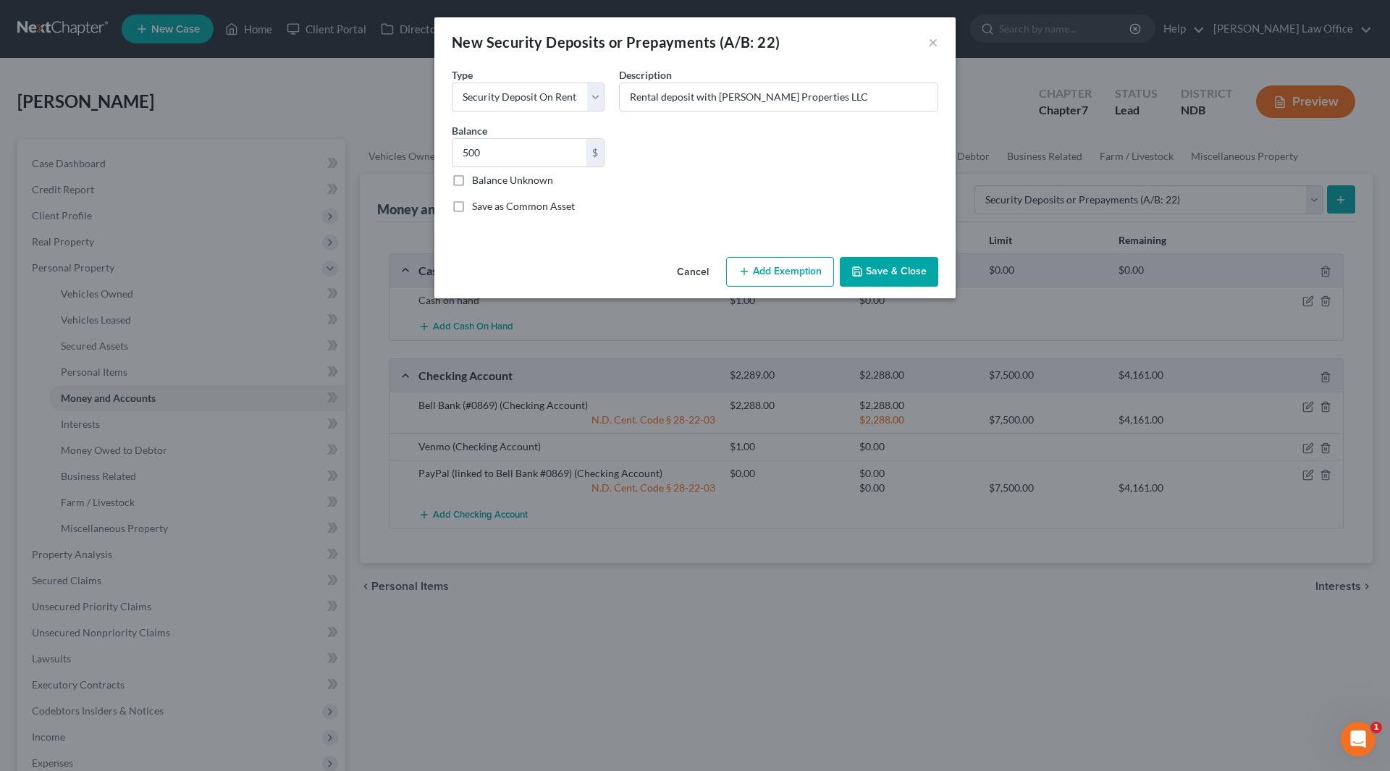
click at [796, 274] on button "Add Exemption" at bounding box center [780, 272] width 108 height 30
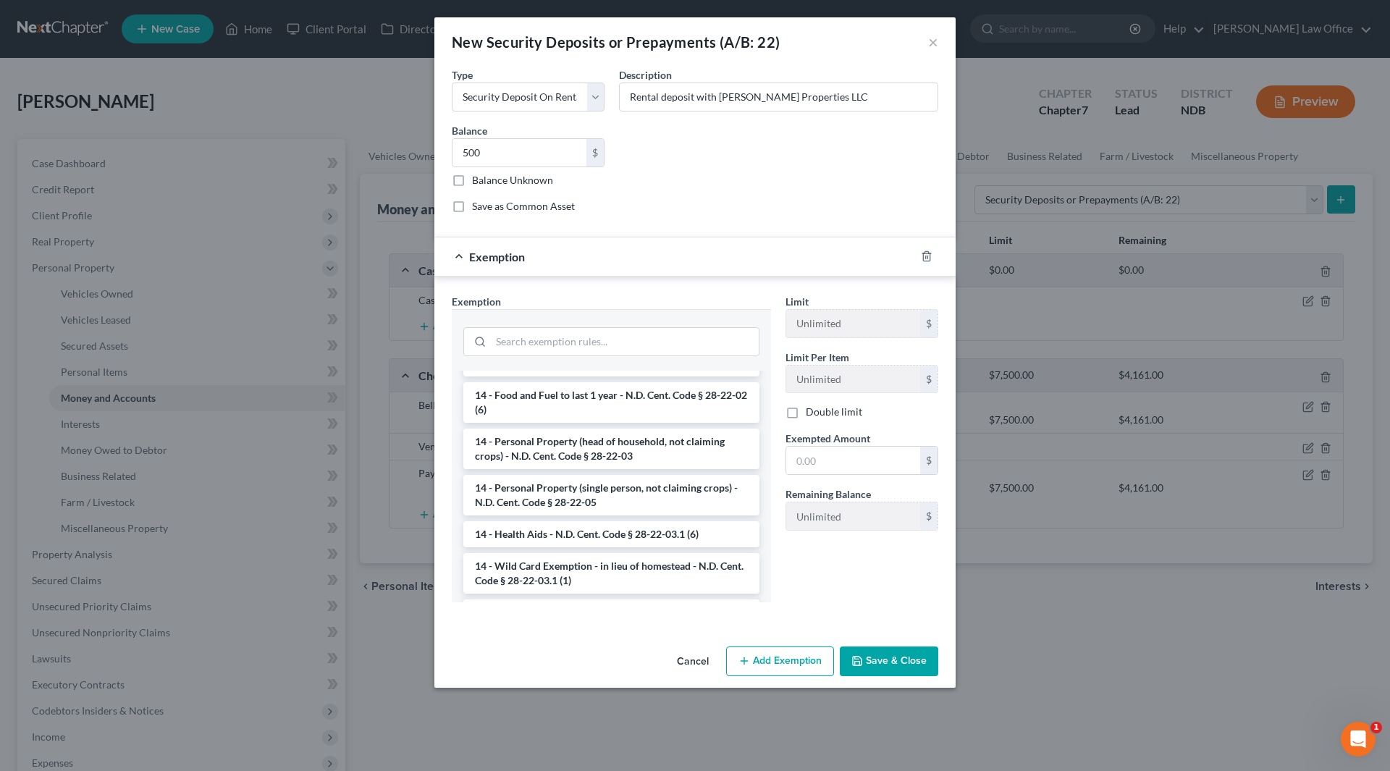
scroll to position [217, 0]
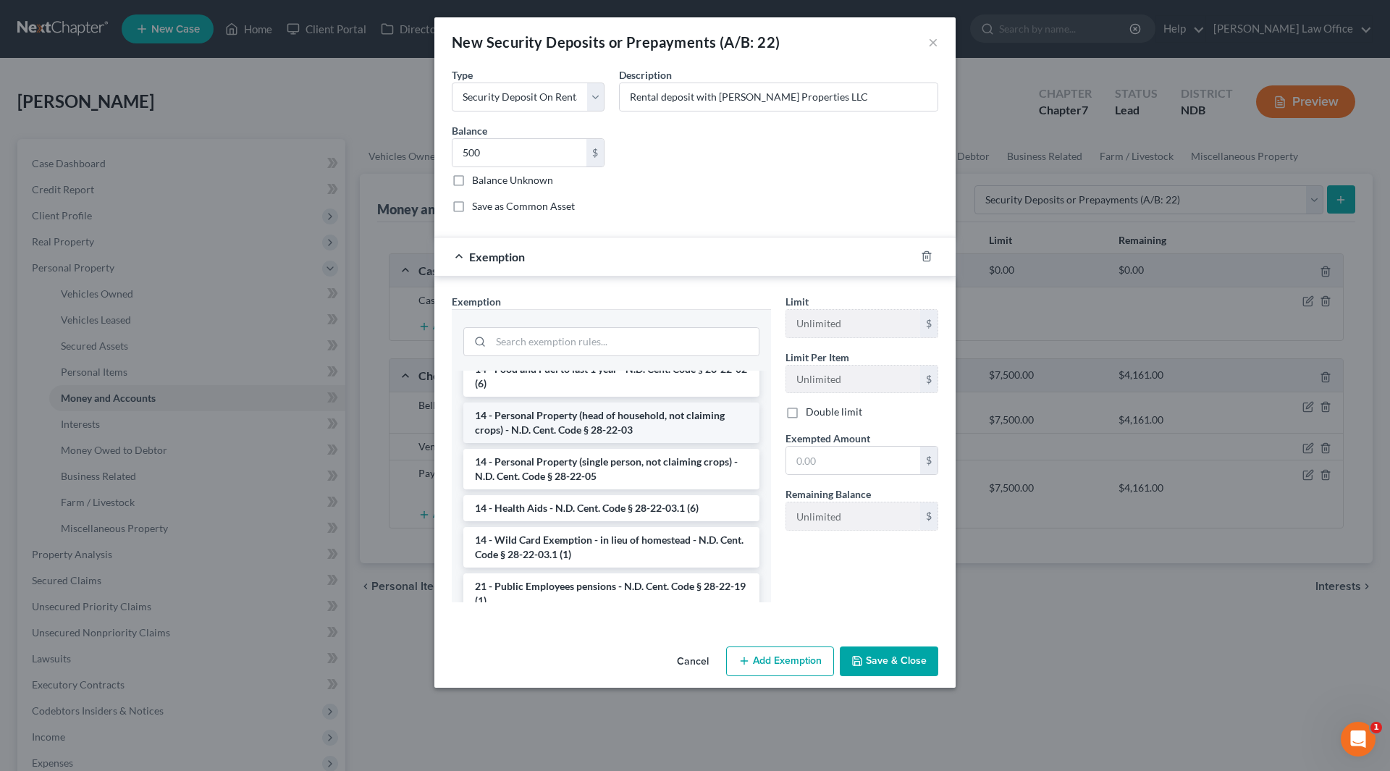
click at [582, 424] on li "14 - Personal Property (head of household, not claiming crops) - N.D. Cent. Cod…" at bounding box center [611, 423] width 296 height 41
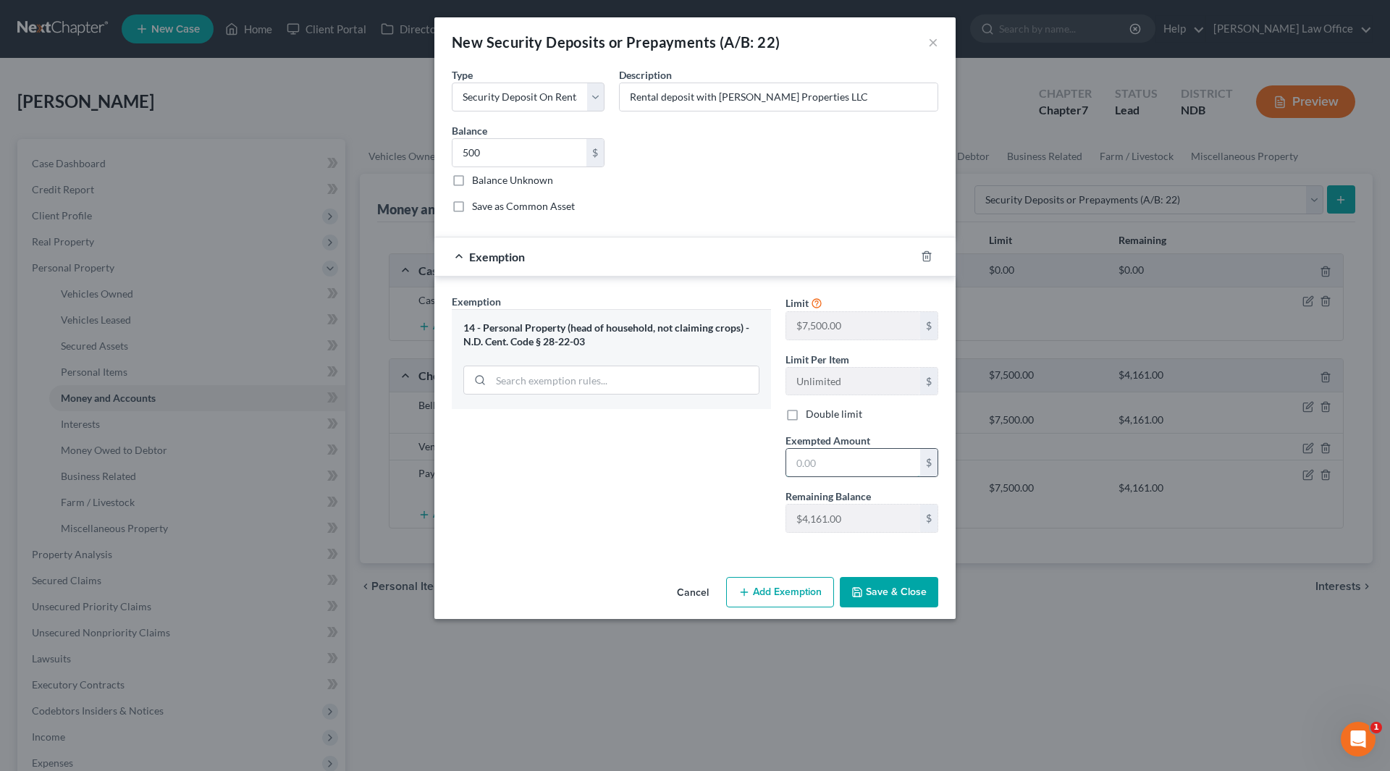
click at [850, 466] on input "text" at bounding box center [853, 463] width 134 height 28
type input "500.00"
click at [901, 599] on button "Save & Close" at bounding box center [889, 592] width 98 height 30
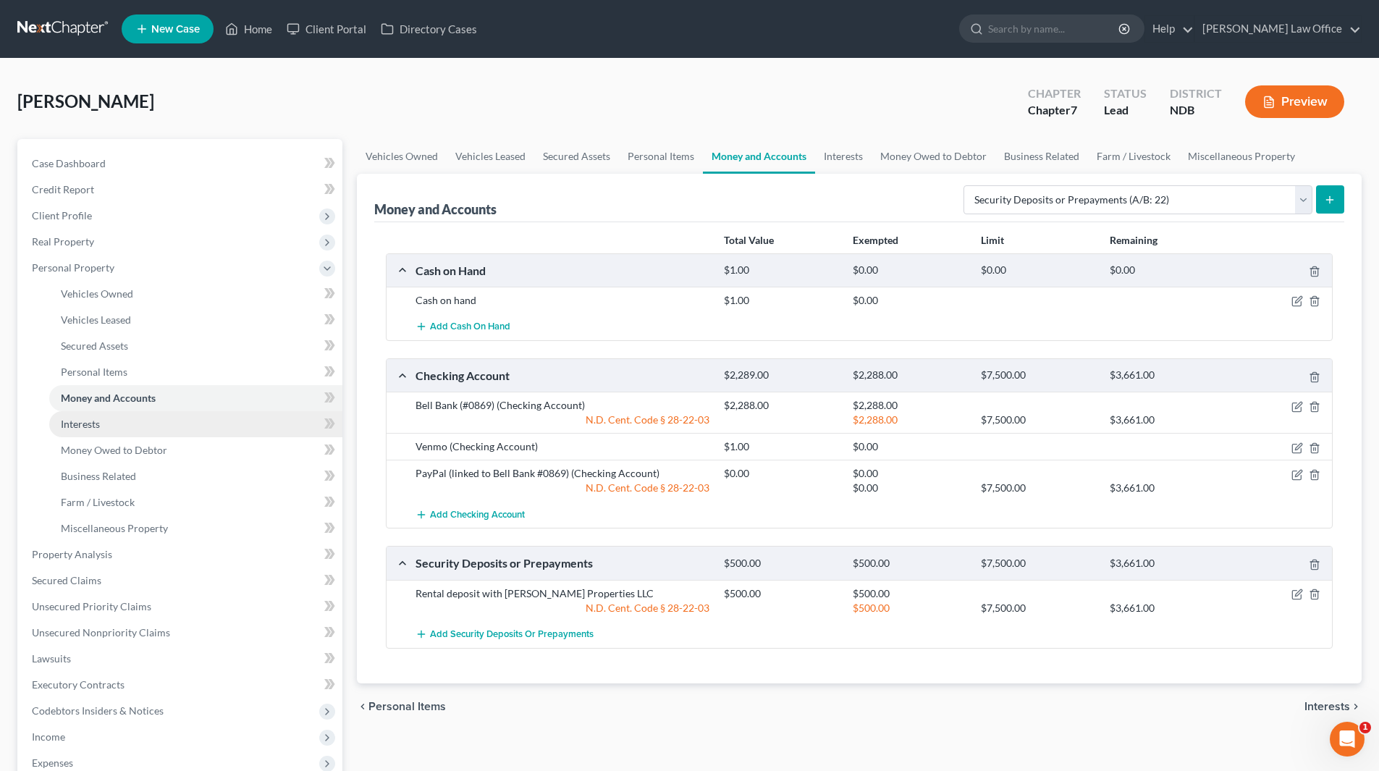
click at [124, 429] on link "Interests" at bounding box center [195, 424] width 293 height 26
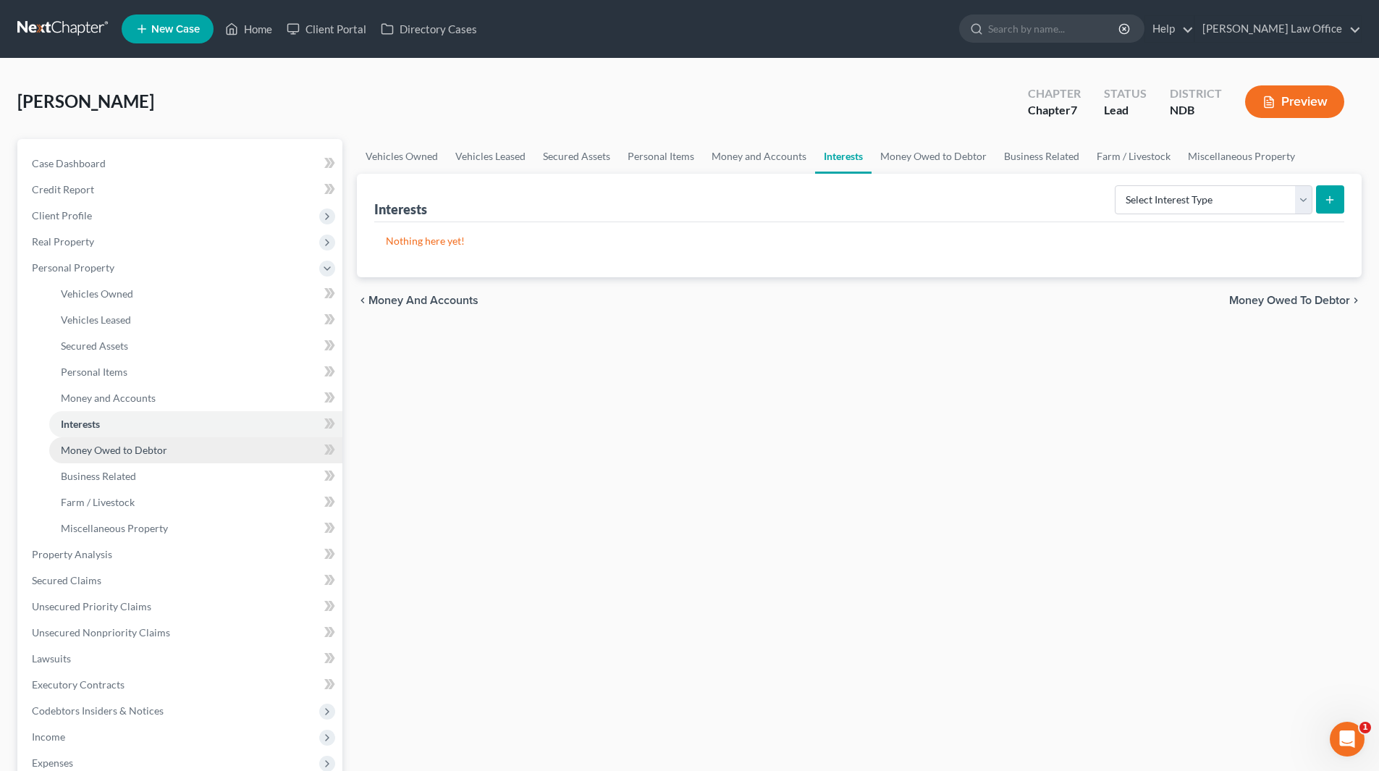
click at [116, 455] on span "Money Owed to Debtor" at bounding box center [114, 450] width 106 height 12
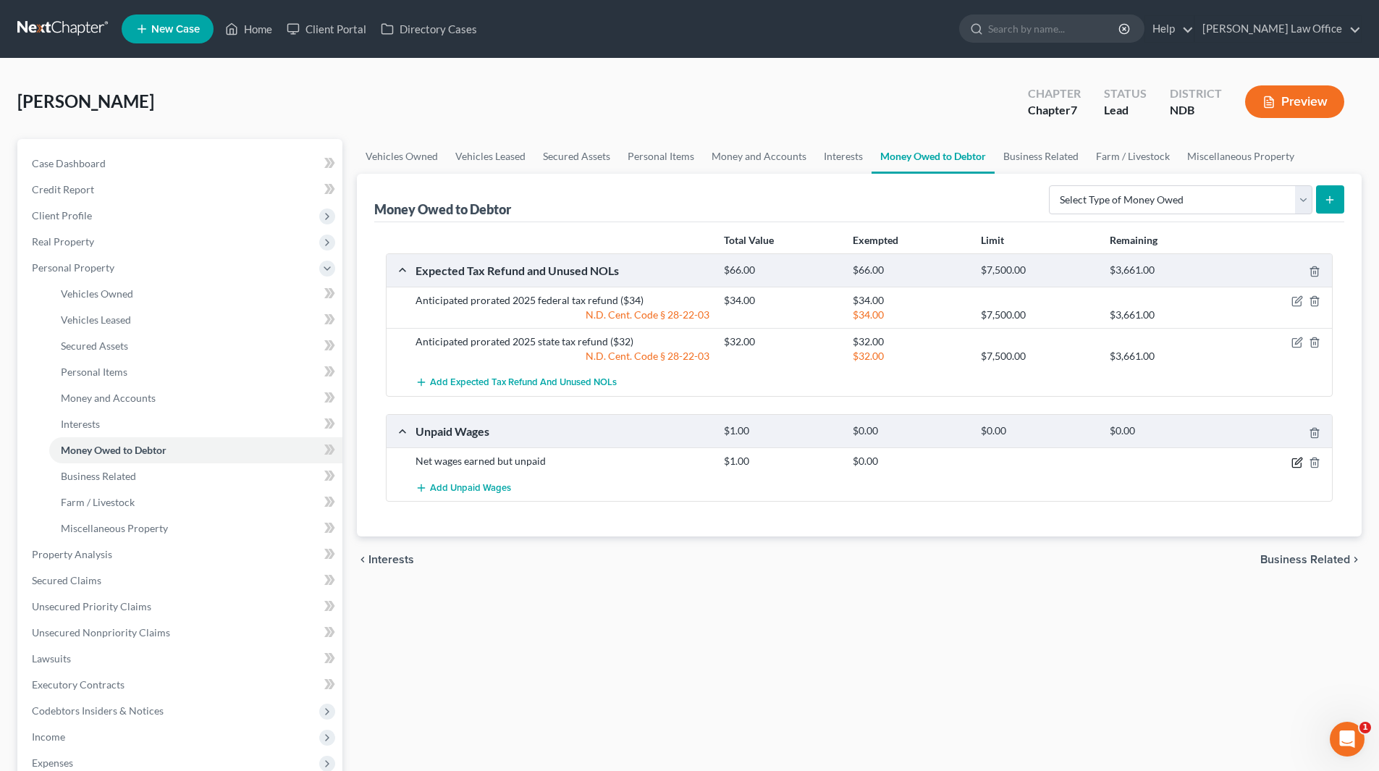
click at [1293, 463] on icon "button" at bounding box center [1298, 463] width 12 height 12
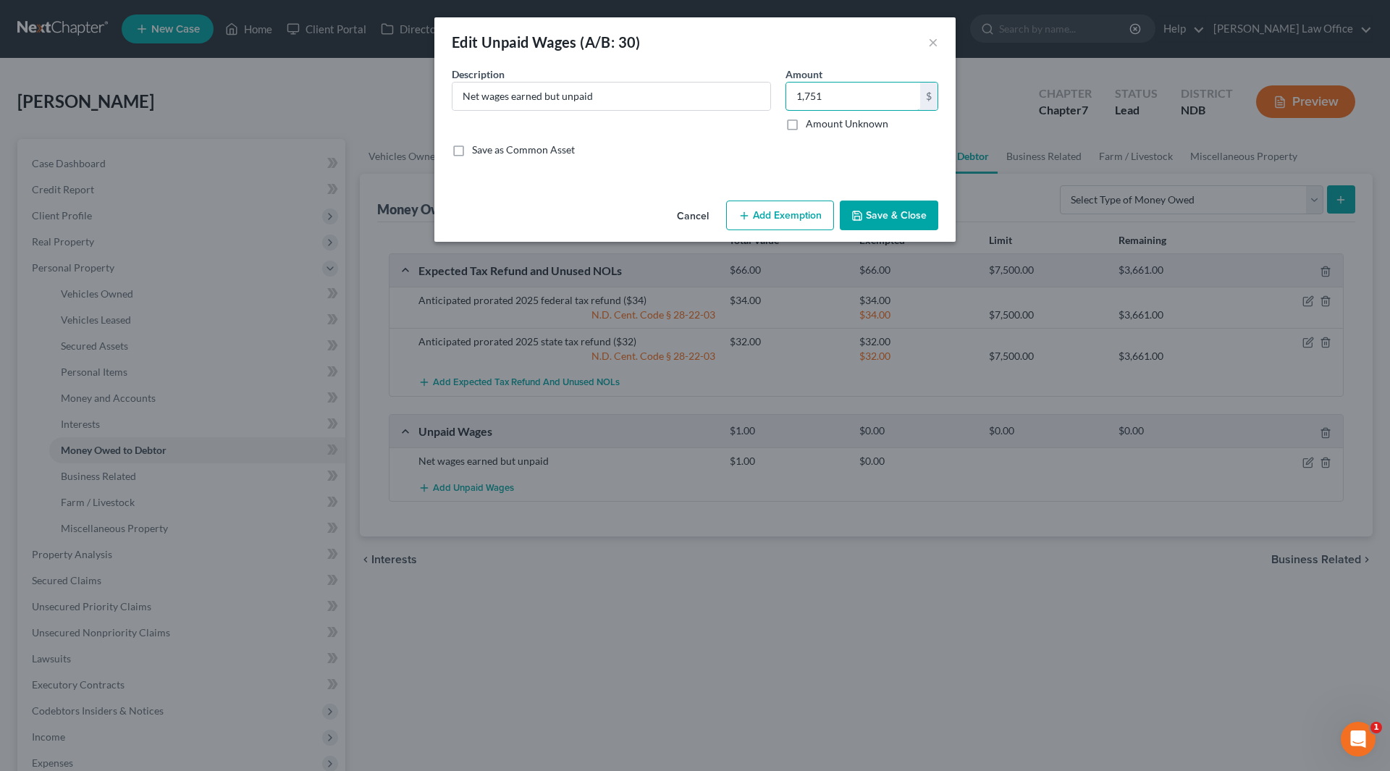
type input "1,751"
click at [778, 224] on button "Add Exemption" at bounding box center [780, 216] width 108 height 30
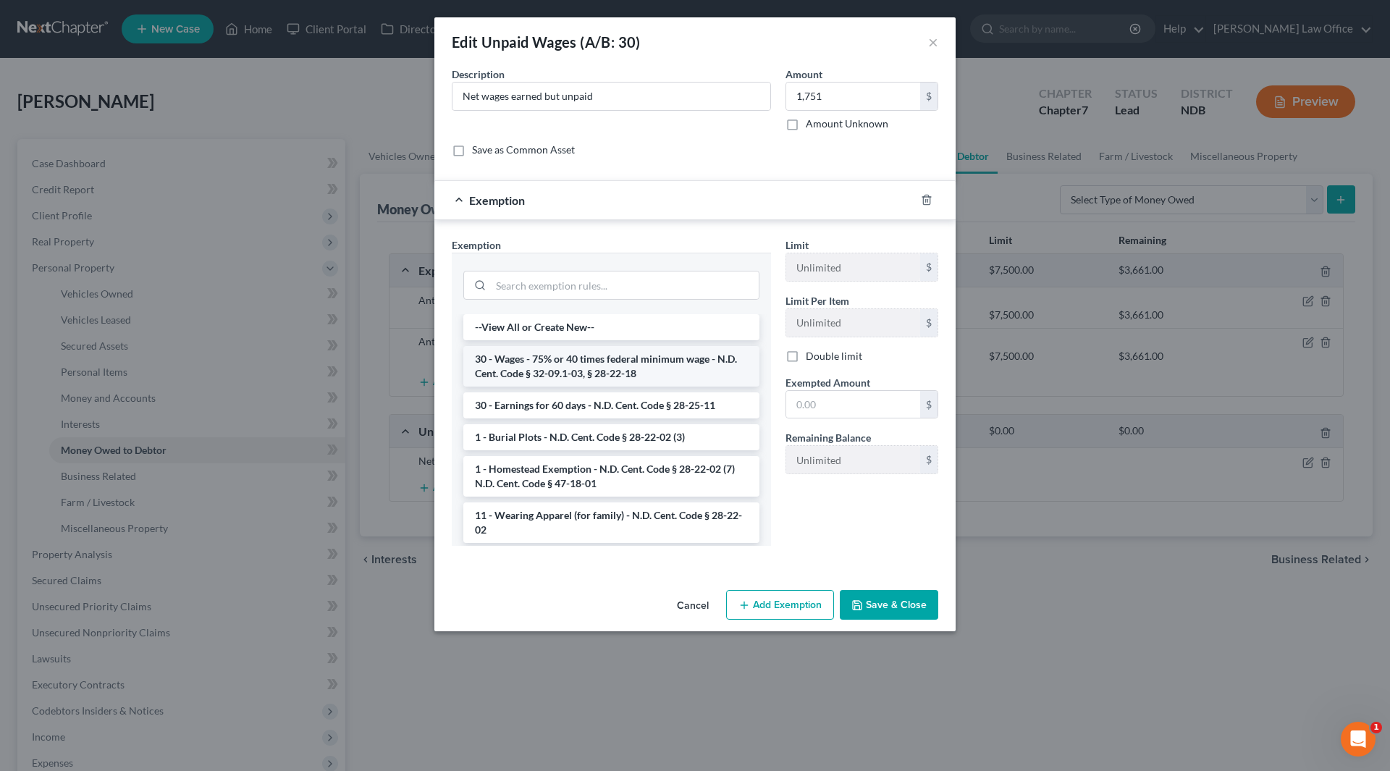
click at [602, 363] on li "30 - Wages - 75% or 40 times federal minimum wage - N.D. Cent. Code § 32-09.1-0…" at bounding box center [611, 366] width 296 height 41
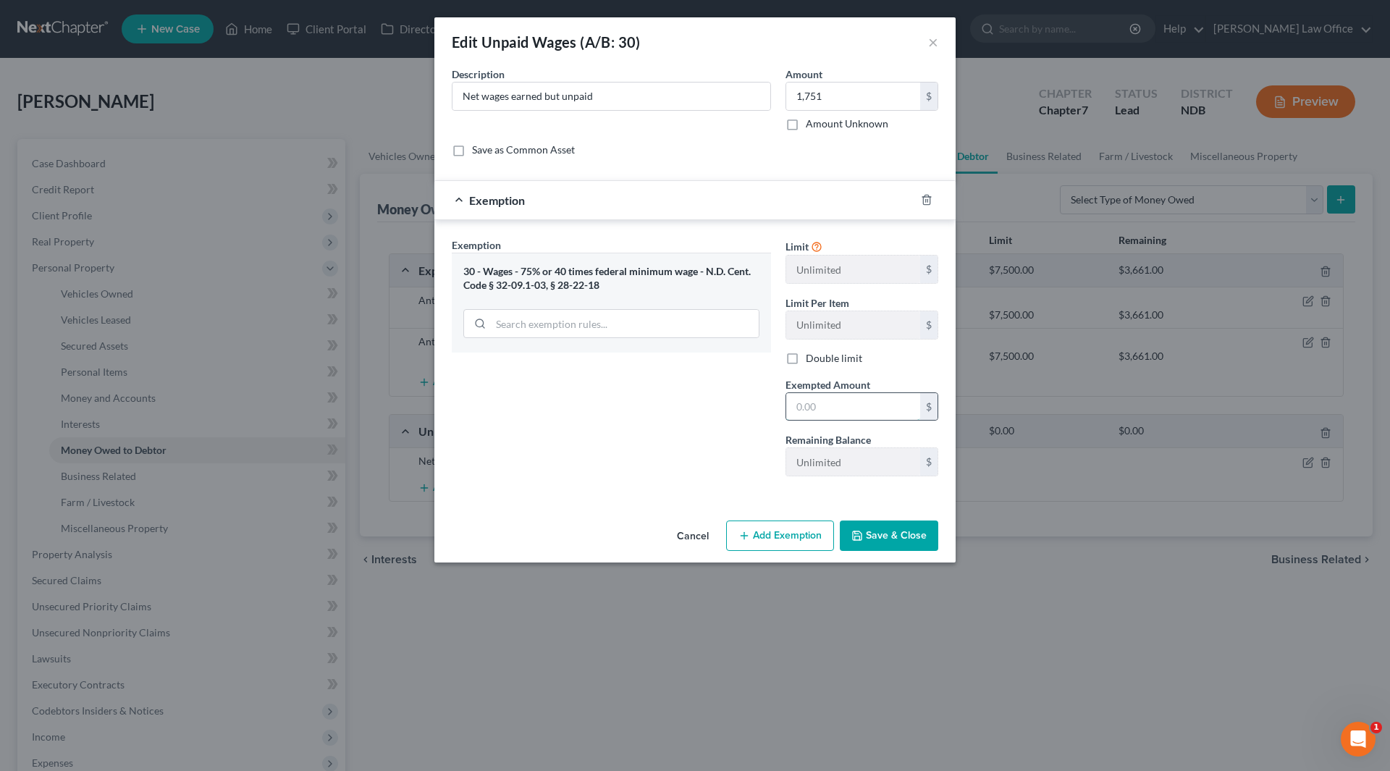
click at [880, 403] on input "text" at bounding box center [853, 407] width 134 height 28
type input "1,313"
click at [820, 529] on button "Add Exemption" at bounding box center [780, 536] width 108 height 30
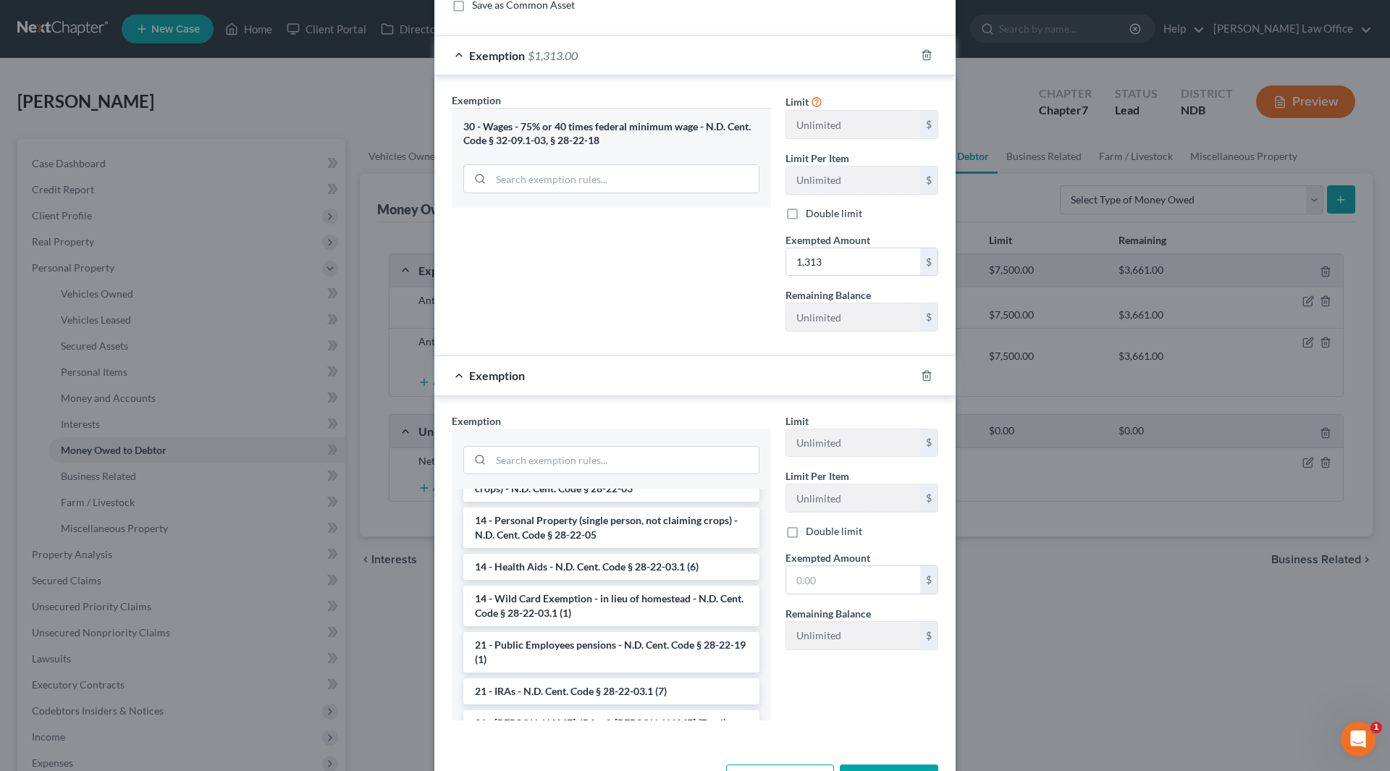
scroll to position [362, 0]
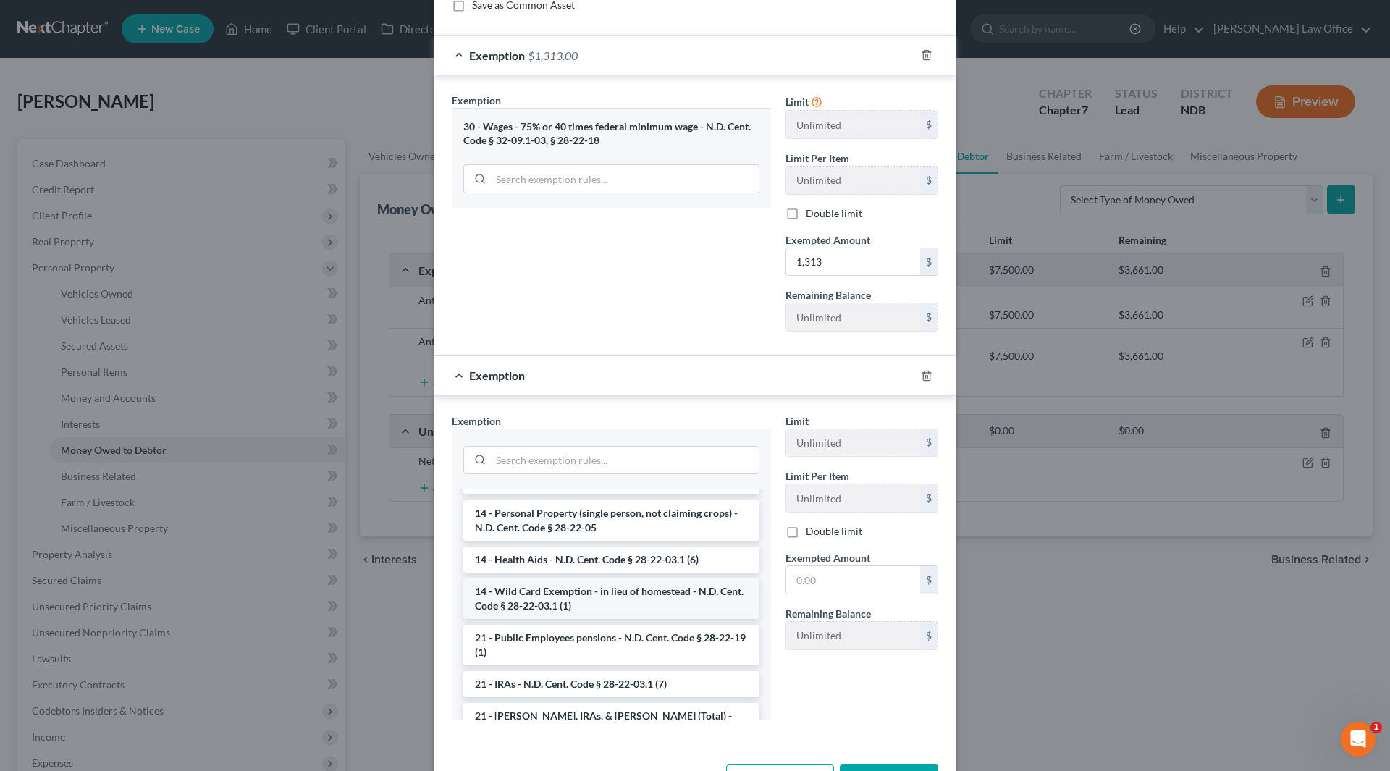
click at [597, 600] on li "14 - Wild Card Exemption - in lieu of homestead - N.D. Cent. Code § 28-22-03.1 …" at bounding box center [611, 599] width 296 height 41
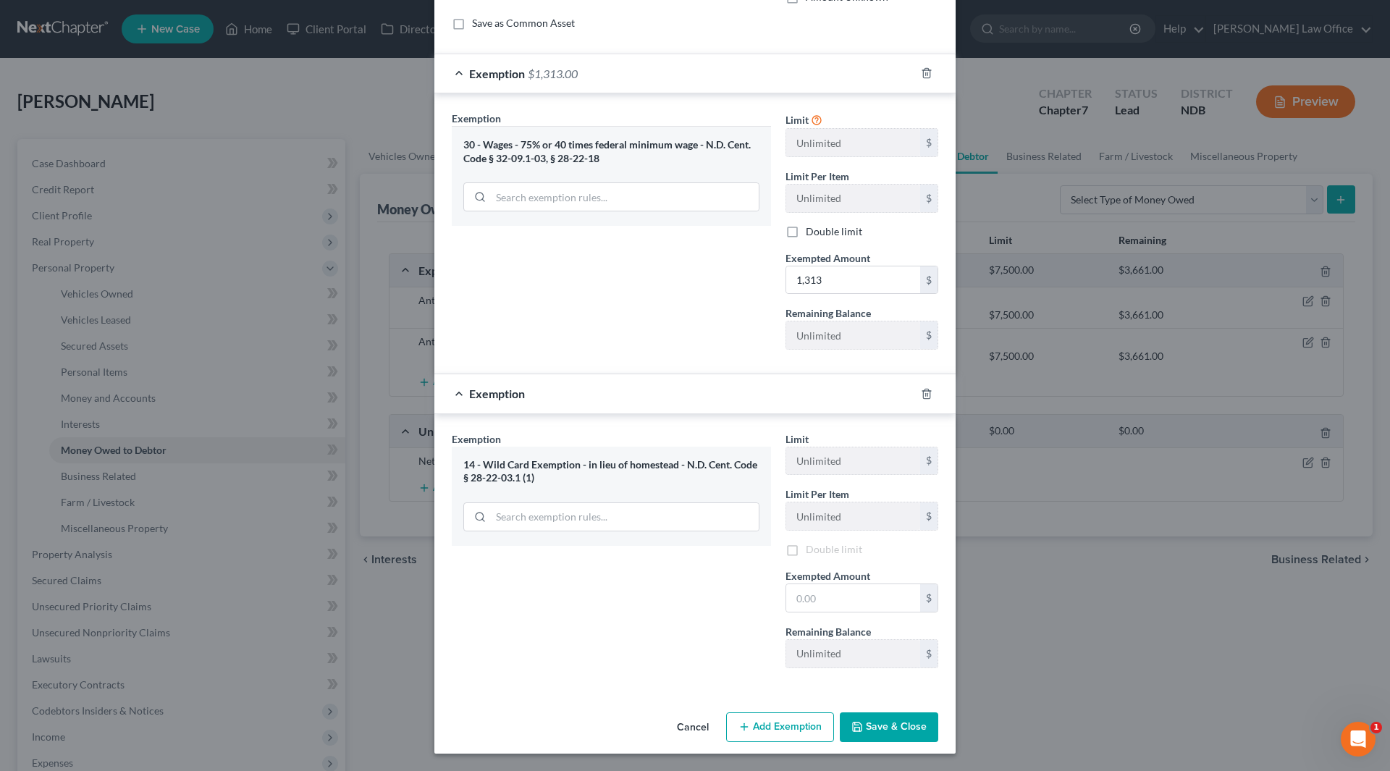
scroll to position [129, 0]
click at [836, 596] on input "text" at bounding box center [853, 598] width 134 height 28
type input "438"
click at [899, 728] on button "Save & Close" at bounding box center [889, 727] width 98 height 30
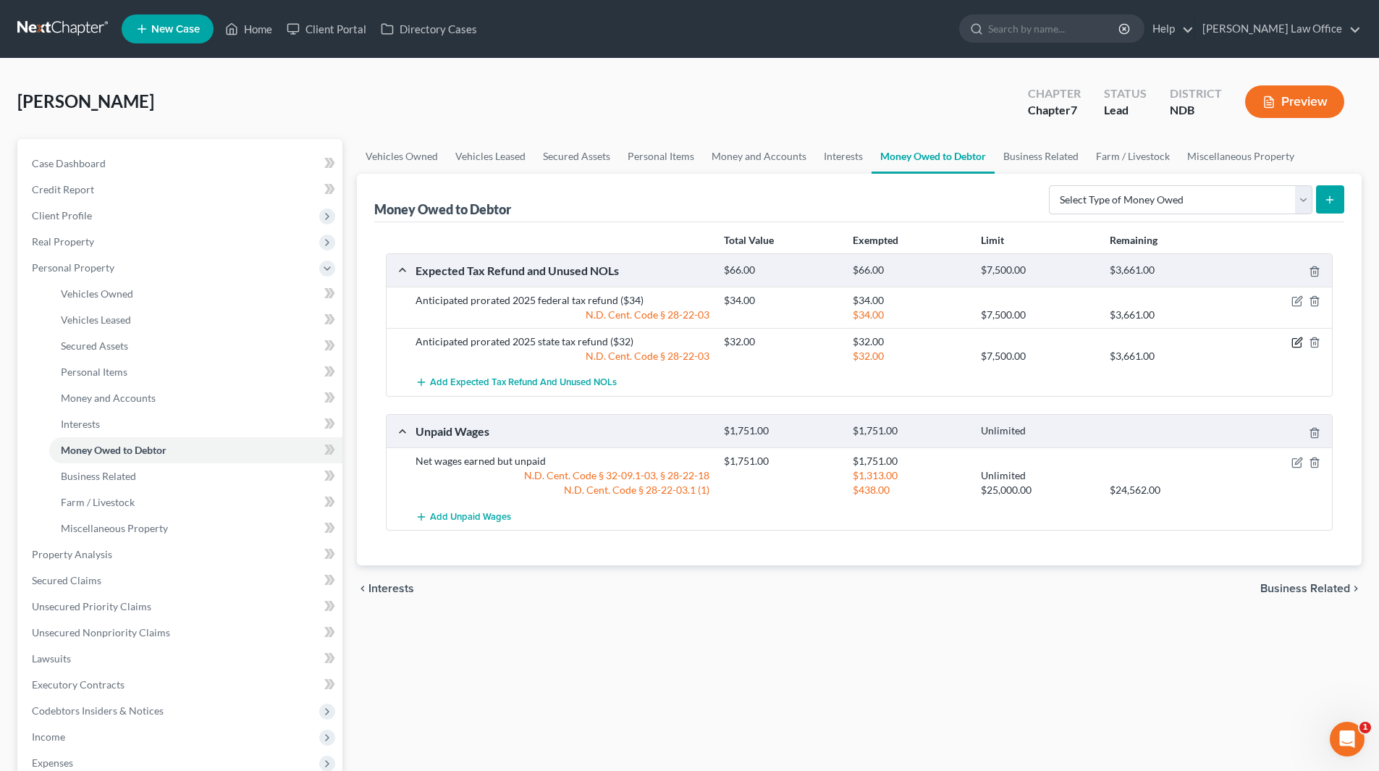
click at [1295, 340] on icon "button" at bounding box center [1298, 343] width 12 height 12
select select "1"
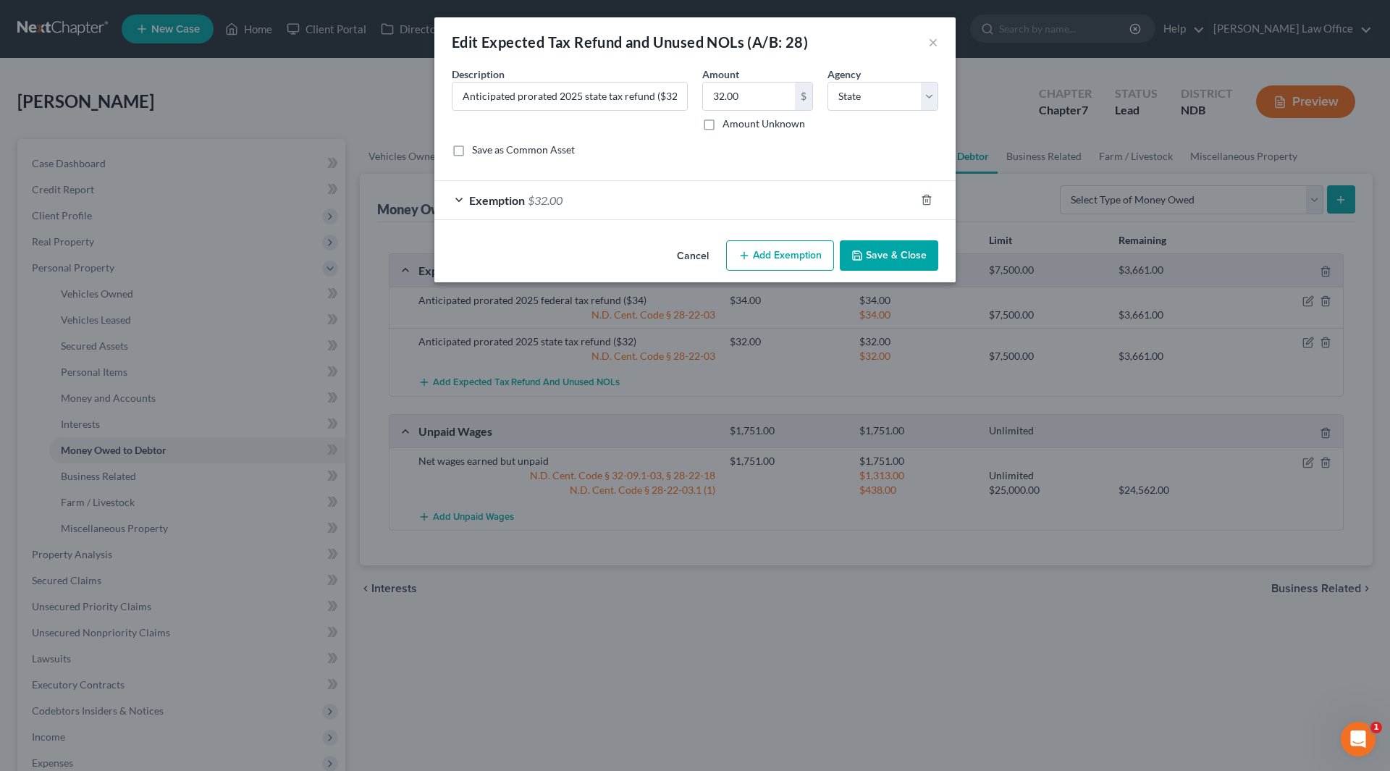
click at [510, 206] on span "Exemption" at bounding box center [497, 200] width 56 height 14
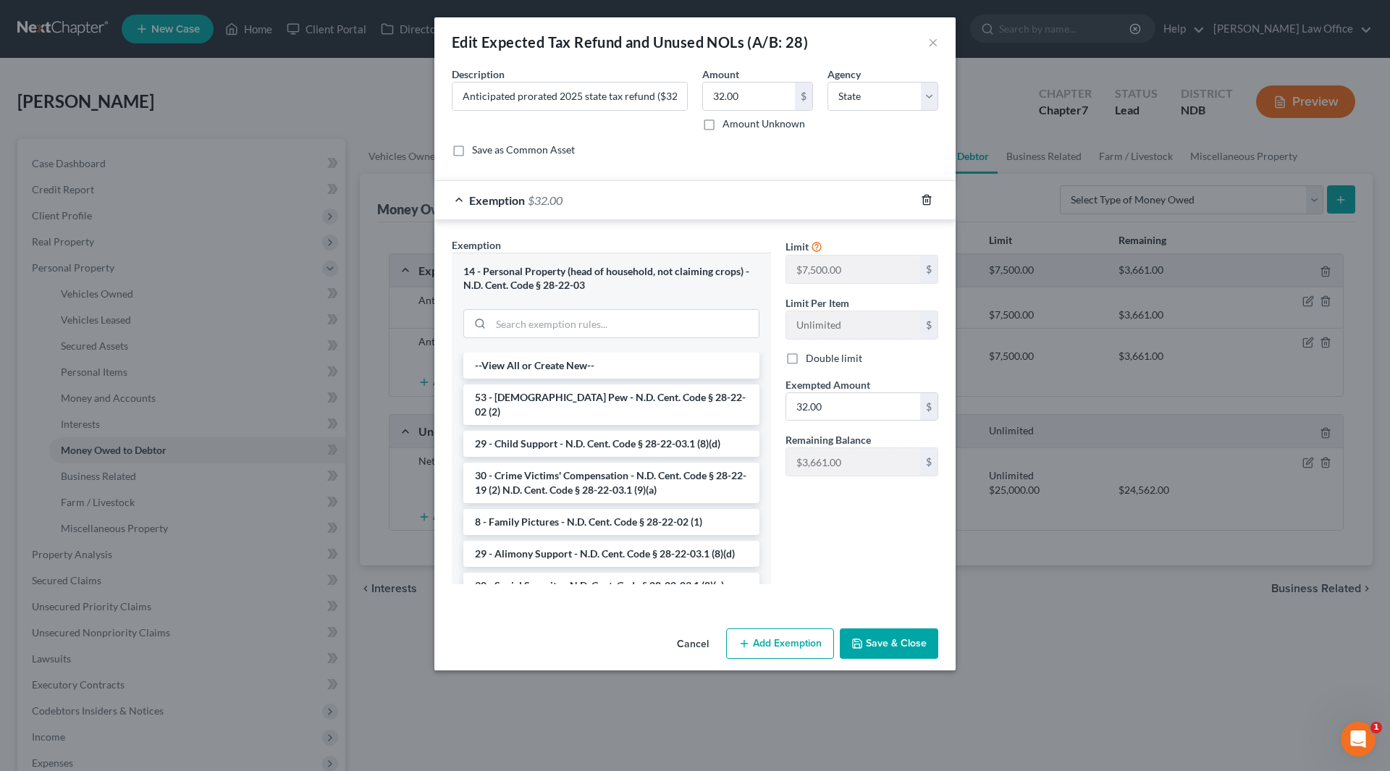
click at [928, 199] on icon "button" at bounding box center [927, 200] width 12 height 12
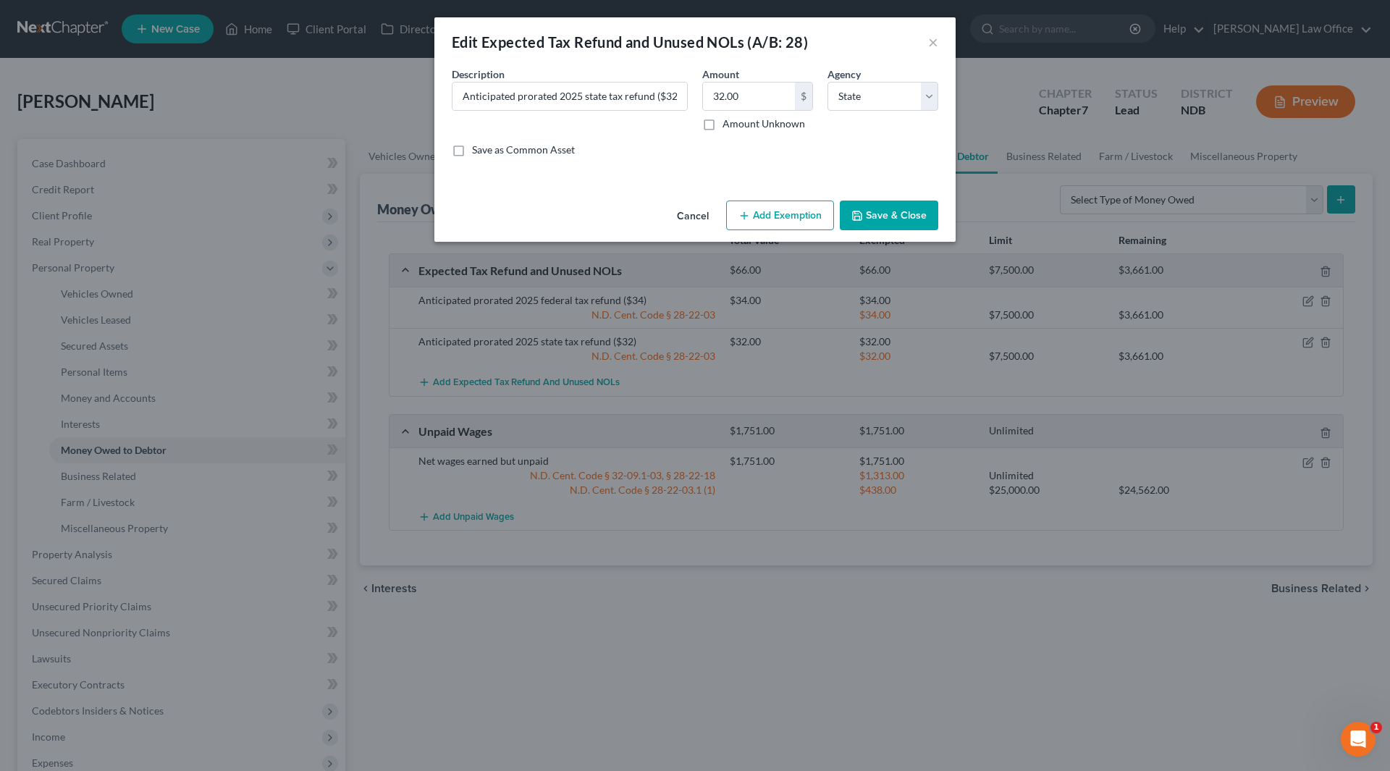
click at [791, 214] on button "Add Exemption" at bounding box center [780, 216] width 108 height 30
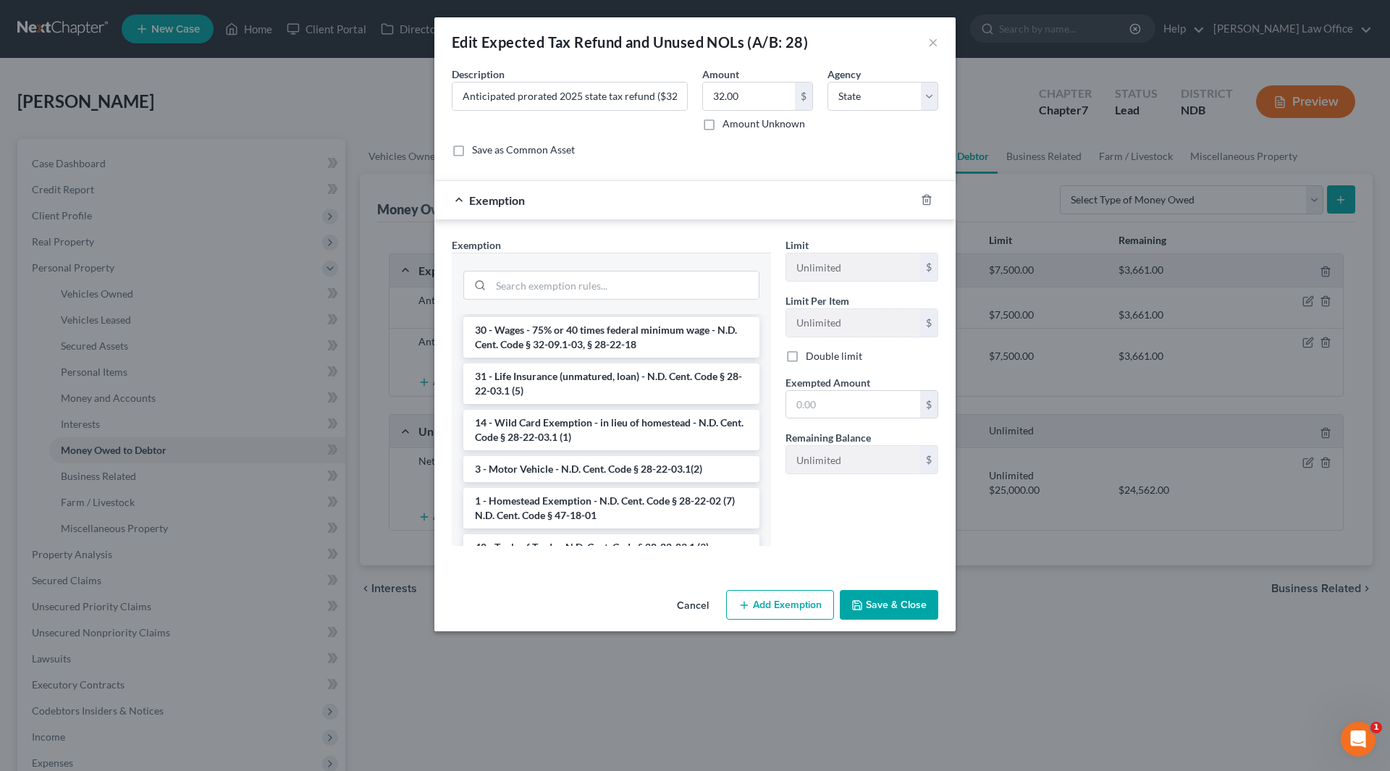
scroll to position [1593, 0]
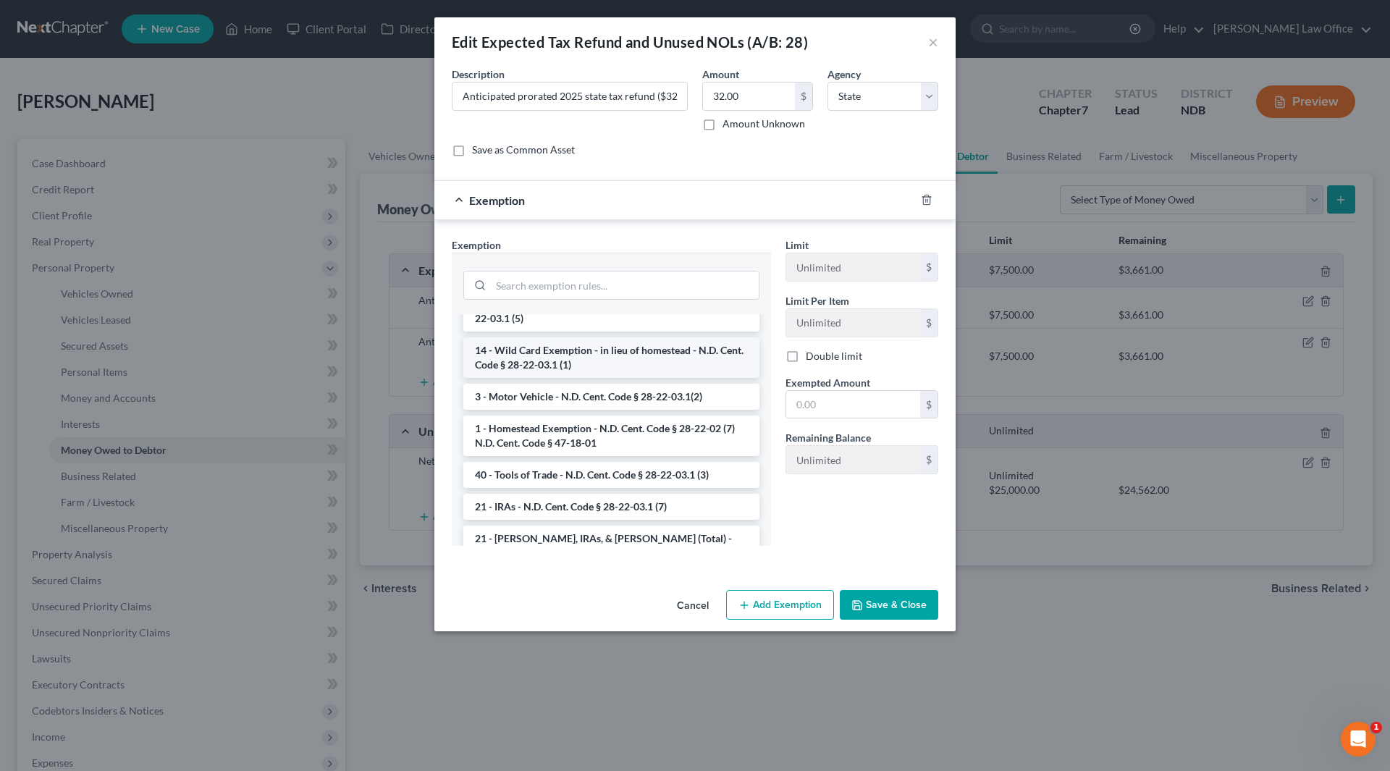
click at [625, 353] on li "14 - Wild Card Exemption - in lieu of homestead - N.D. Cent. Code § 28-22-03.1 …" at bounding box center [611, 357] width 296 height 41
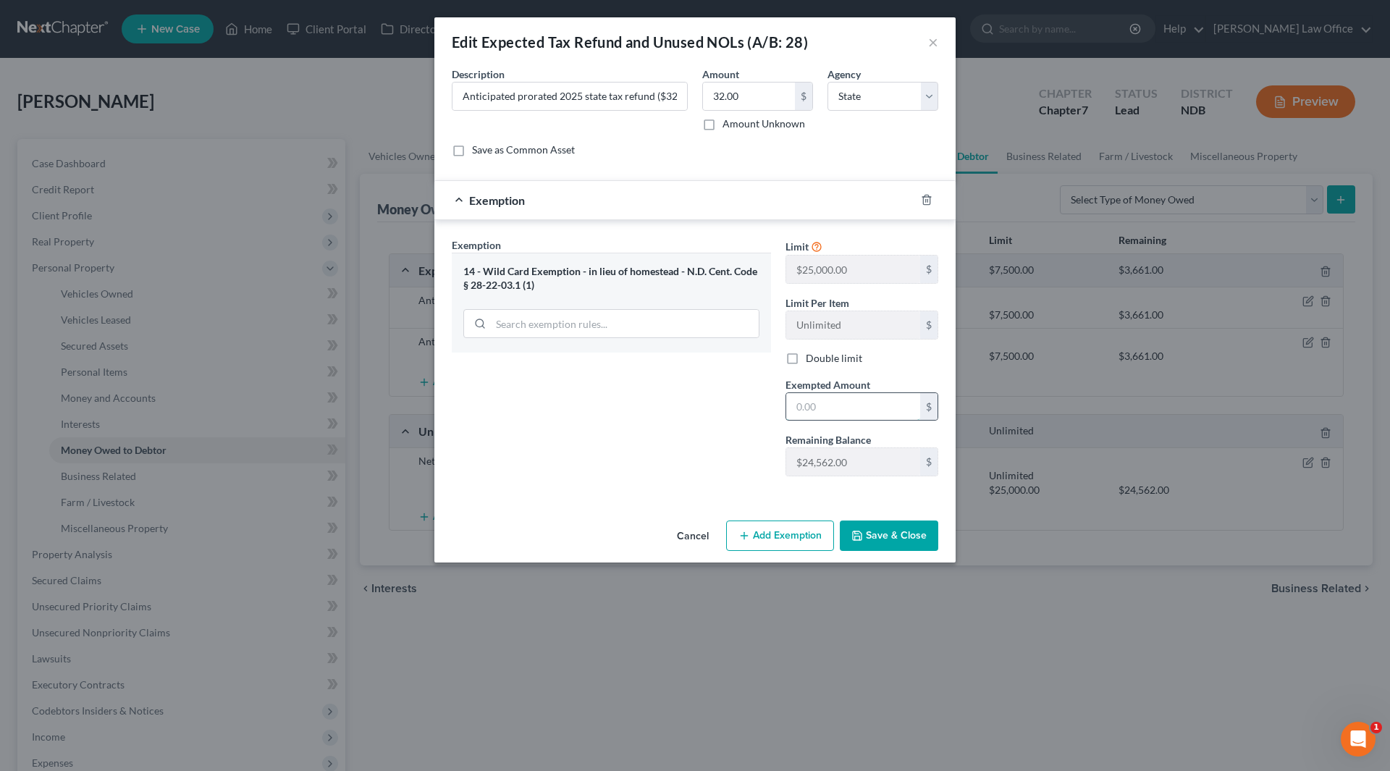
click at [817, 403] on input "text" at bounding box center [853, 407] width 134 height 28
type input "32"
click at [847, 547] on button "Save & Close" at bounding box center [889, 536] width 98 height 30
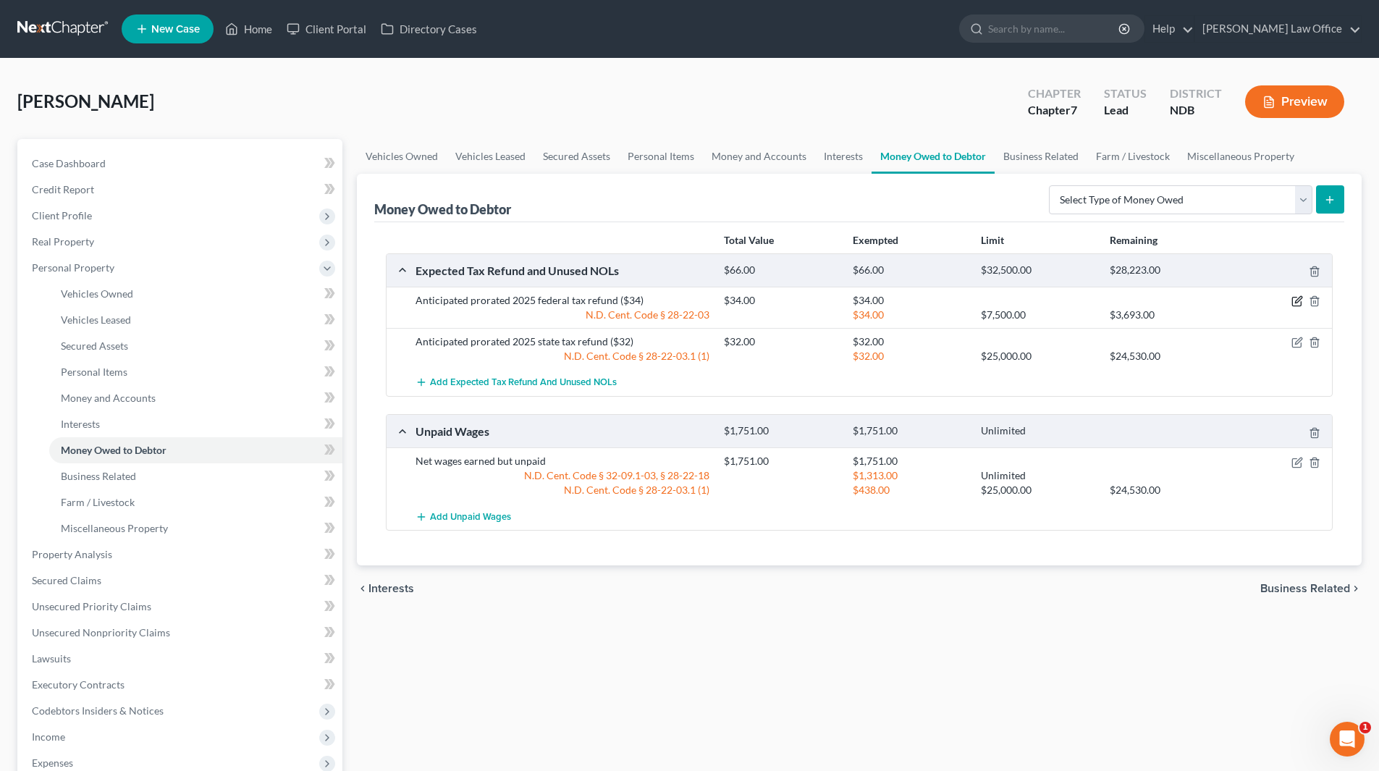
click at [1295, 298] on icon "button" at bounding box center [1298, 301] width 12 height 12
select select "0"
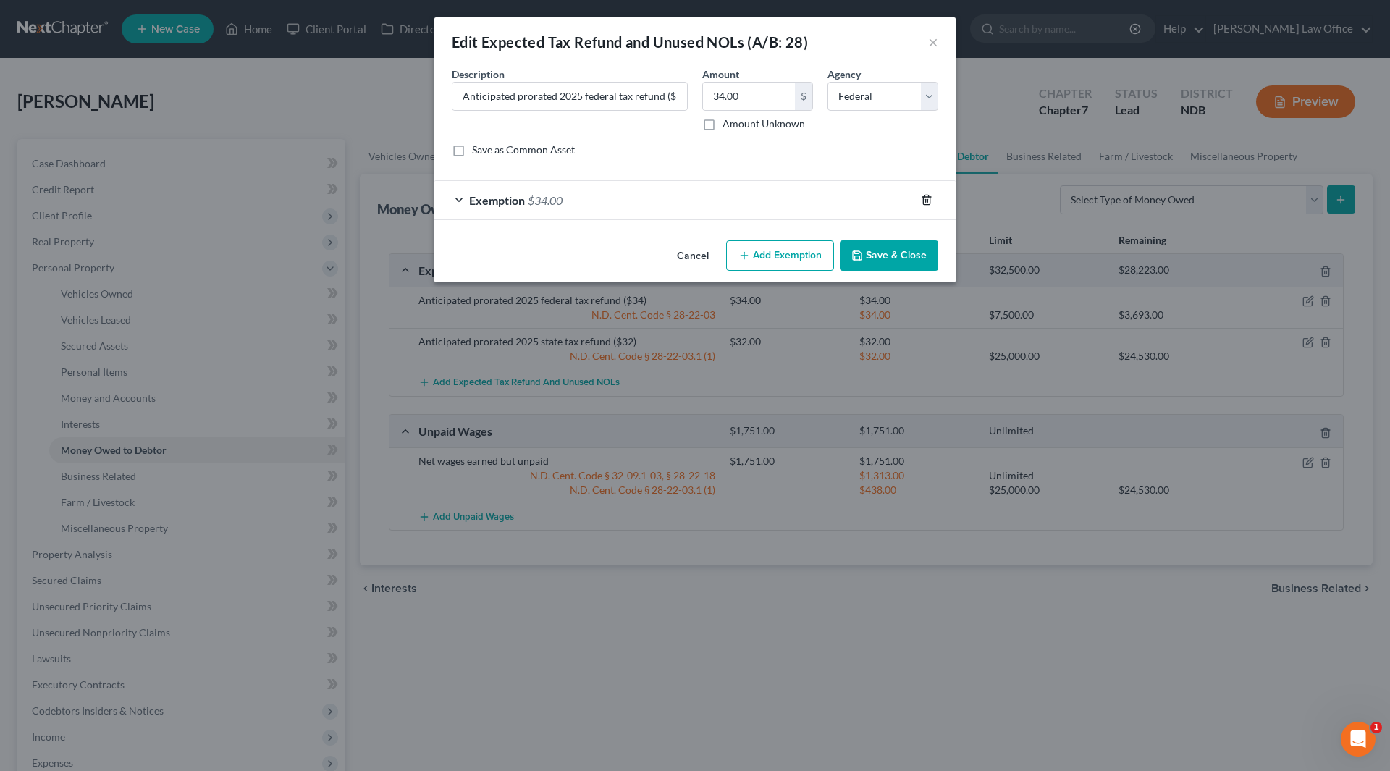
click at [926, 201] on line "button" at bounding box center [926, 201] width 0 height 3
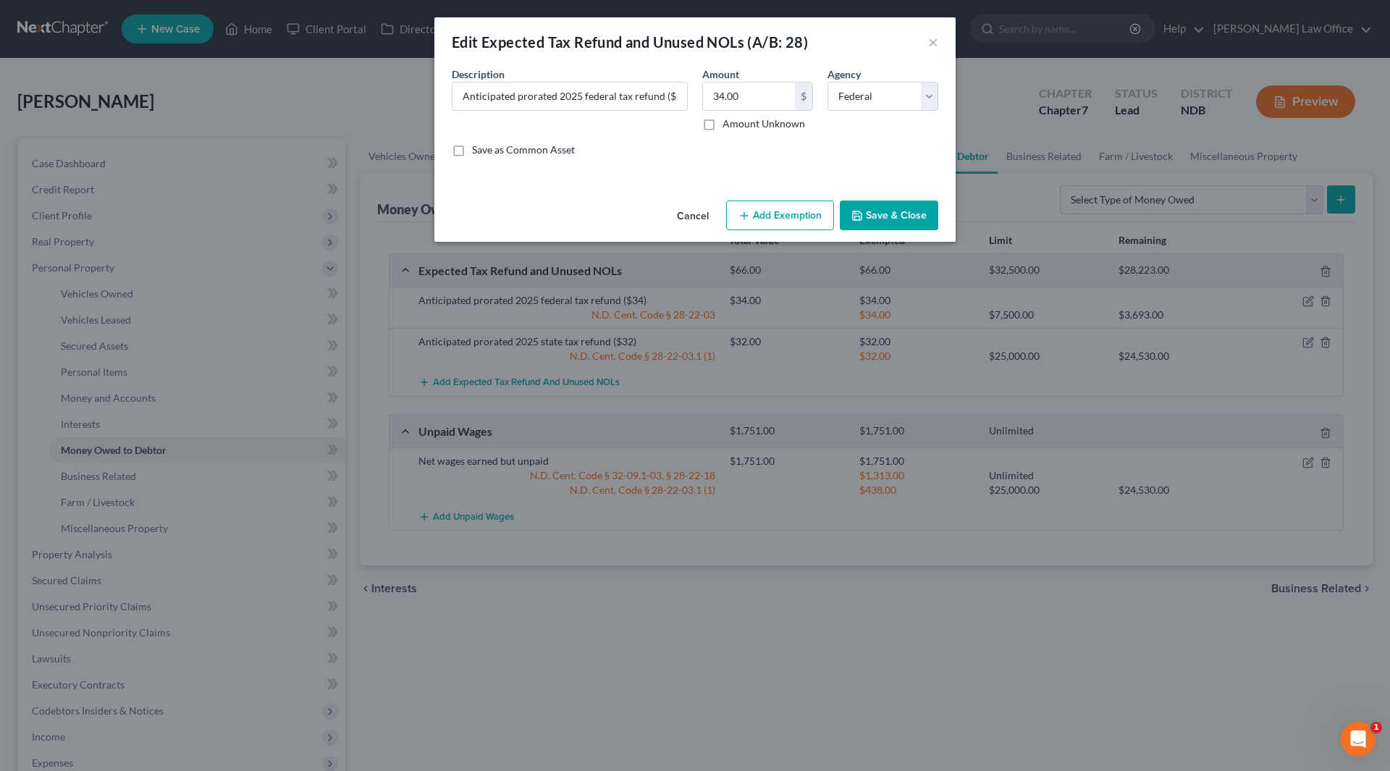
click at [756, 216] on button "Add Exemption" at bounding box center [780, 216] width 108 height 30
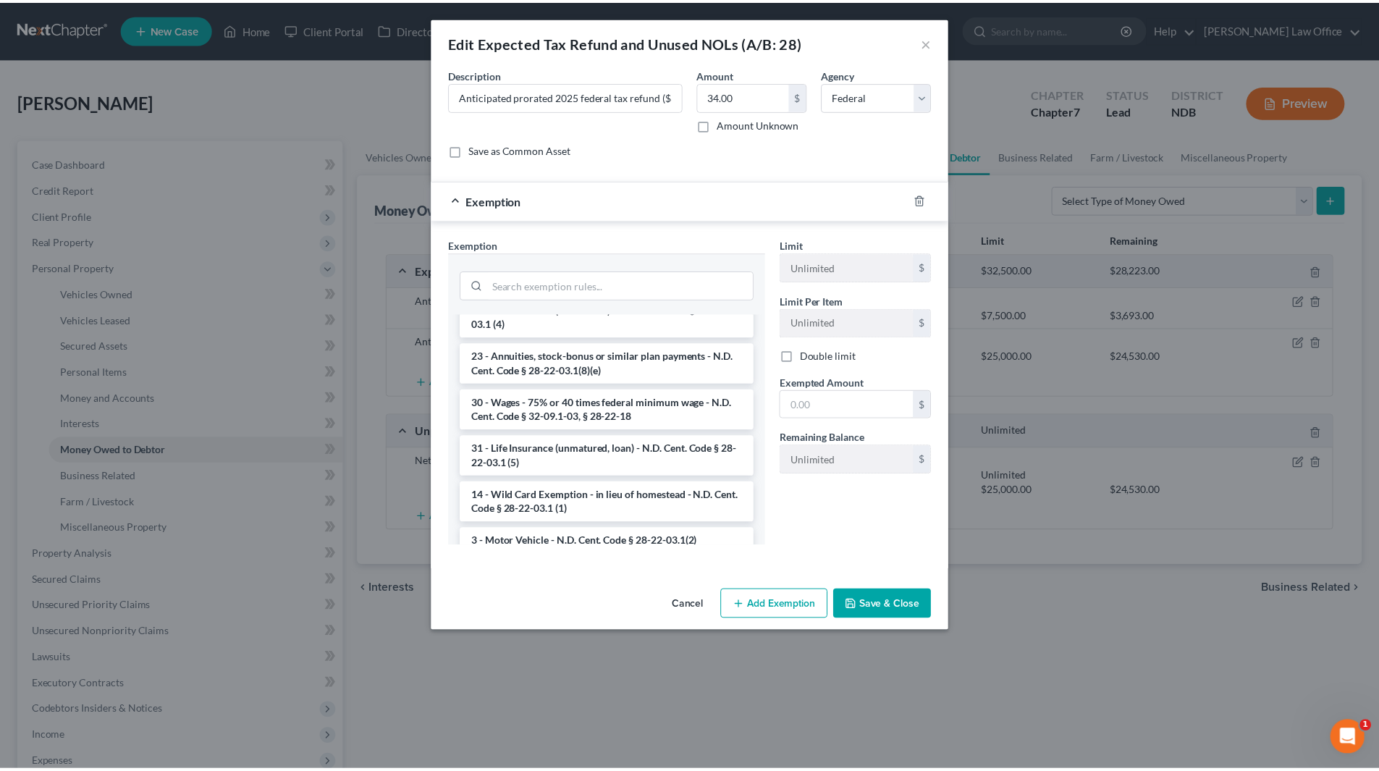
scroll to position [1521, 0]
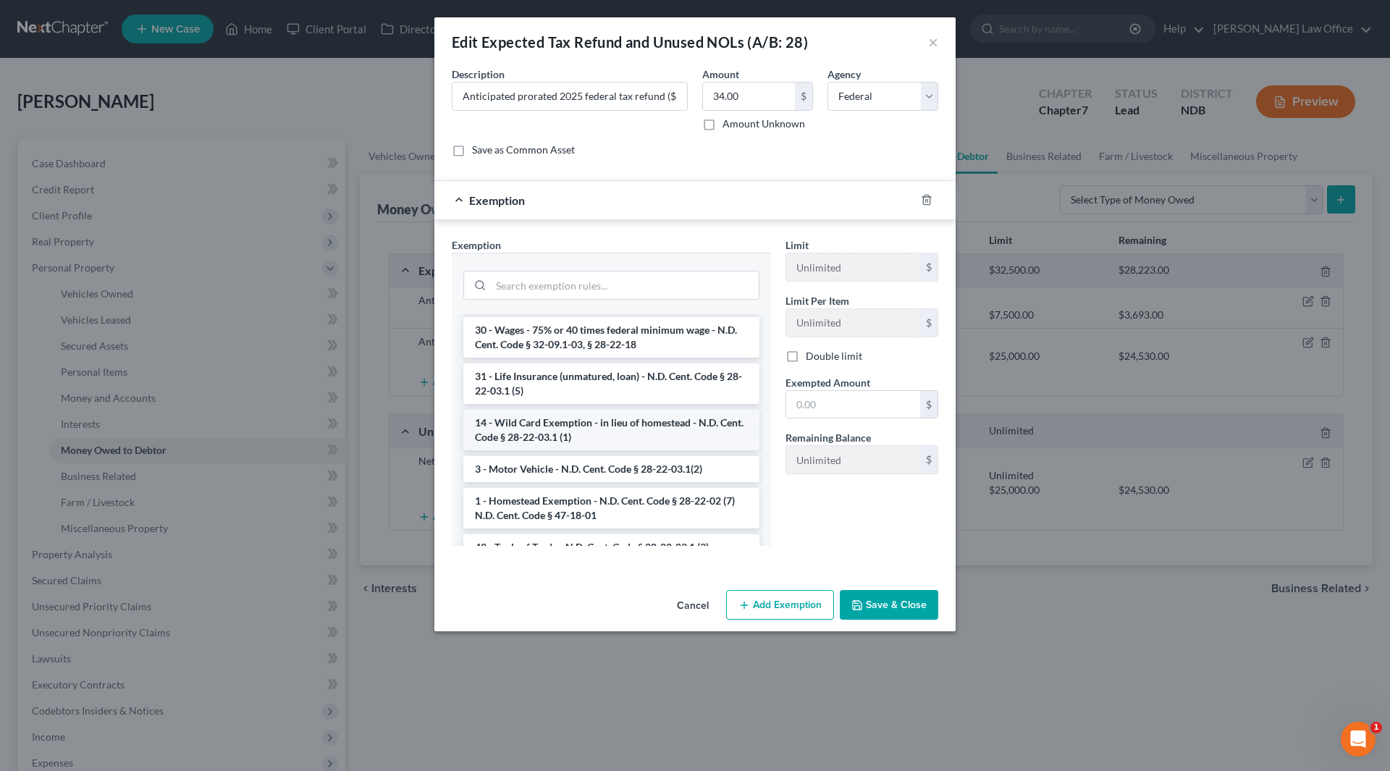
click at [625, 425] on li "14 - Wild Card Exemption - in lieu of homestead - N.D. Cent. Code § 28-22-03.1 …" at bounding box center [611, 430] width 296 height 41
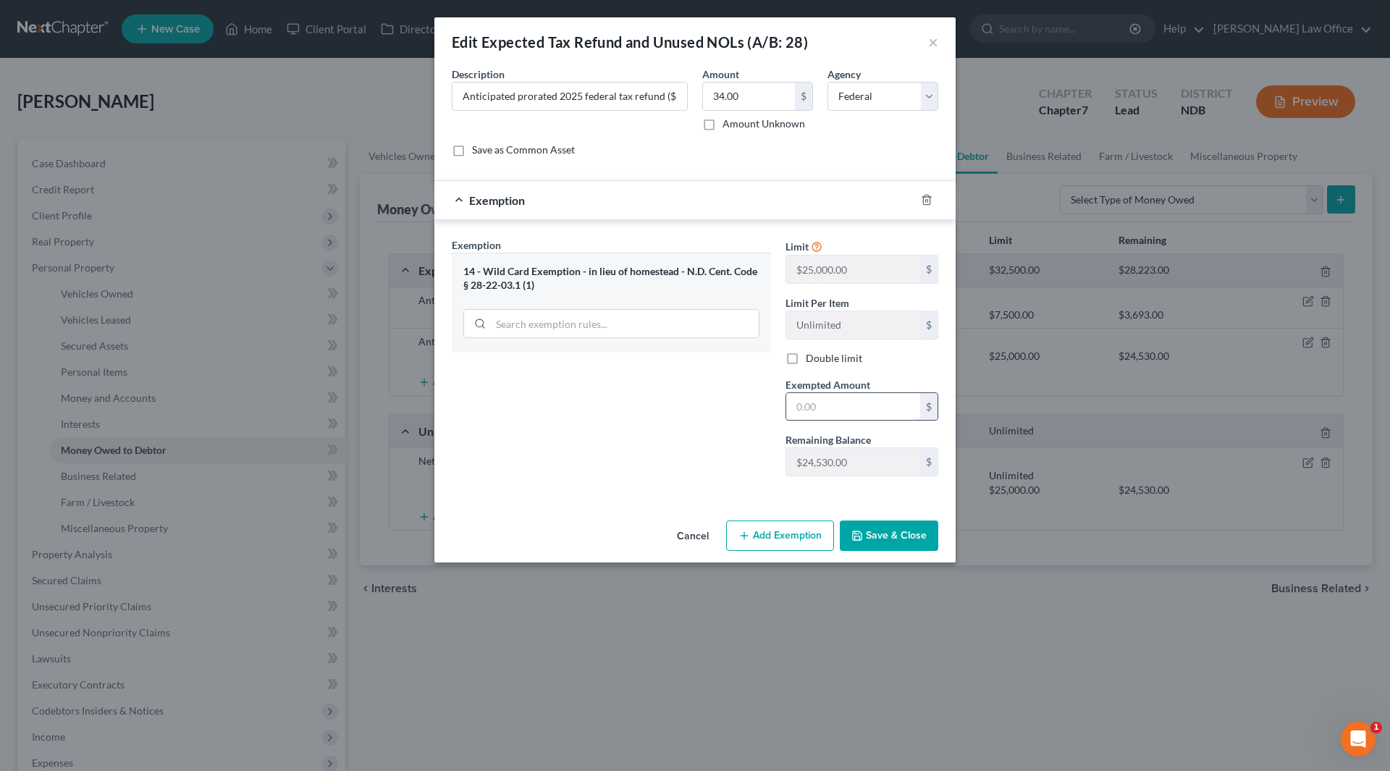
click at [852, 412] on input "text" at bounding box center [853, 407] width 134 height 28
type input "34"
click at [720, 458] on div "Exemption Set must be selected for CA. Exemption * 14 - Wild Card Exemption - i…" at bounding box center [612, 362] width 334 height 251
click at [877, 534] on button "Save & Close" at bounding box center [889, 536] width 98 height 30
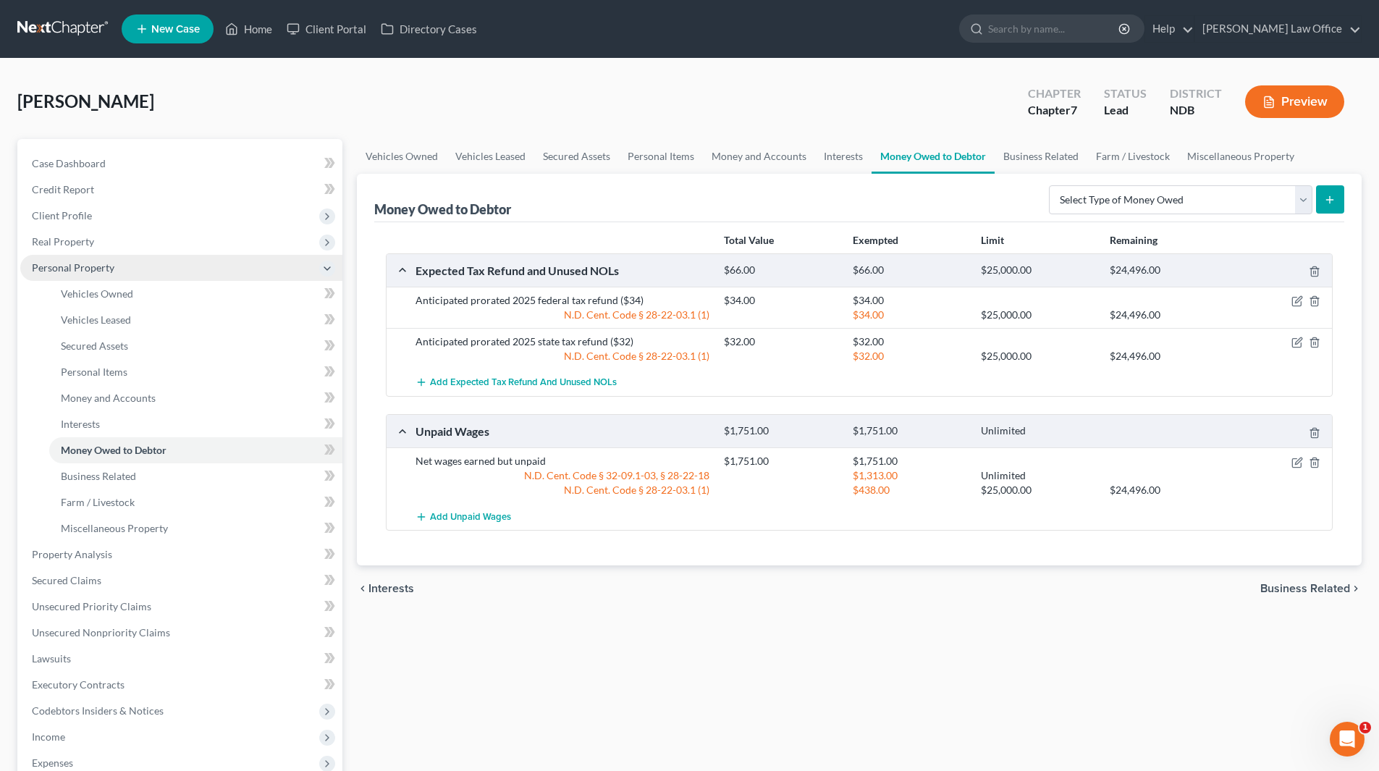
click at [97, 269] on span "Personal Property" at bounding box center [73, 267] width 83 height 12
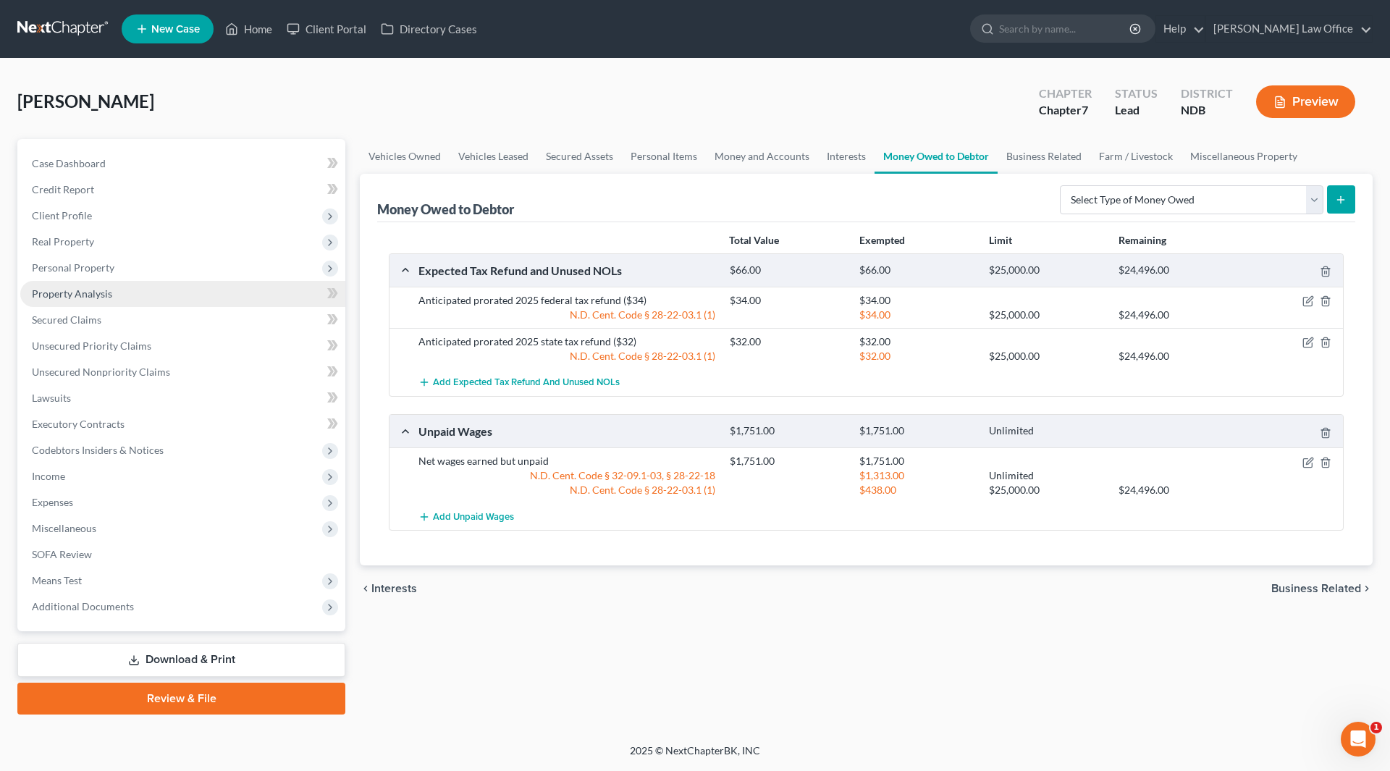
click at [92, 301] on link "Property Analysis" at bounding box center [182, 294] width 325 height 26
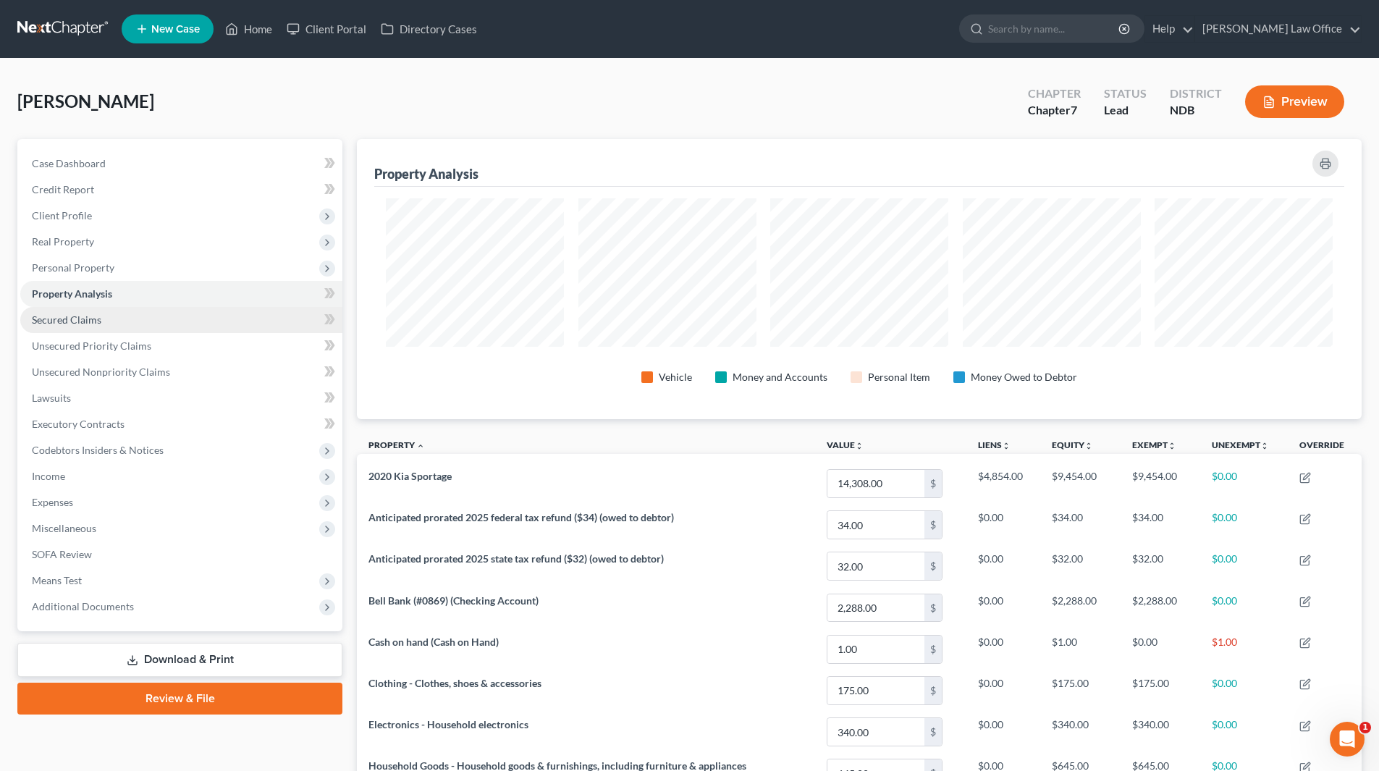
click at [110, 322] on link "Secured Claims" at bounding box center [181, 320] width 322 height 26
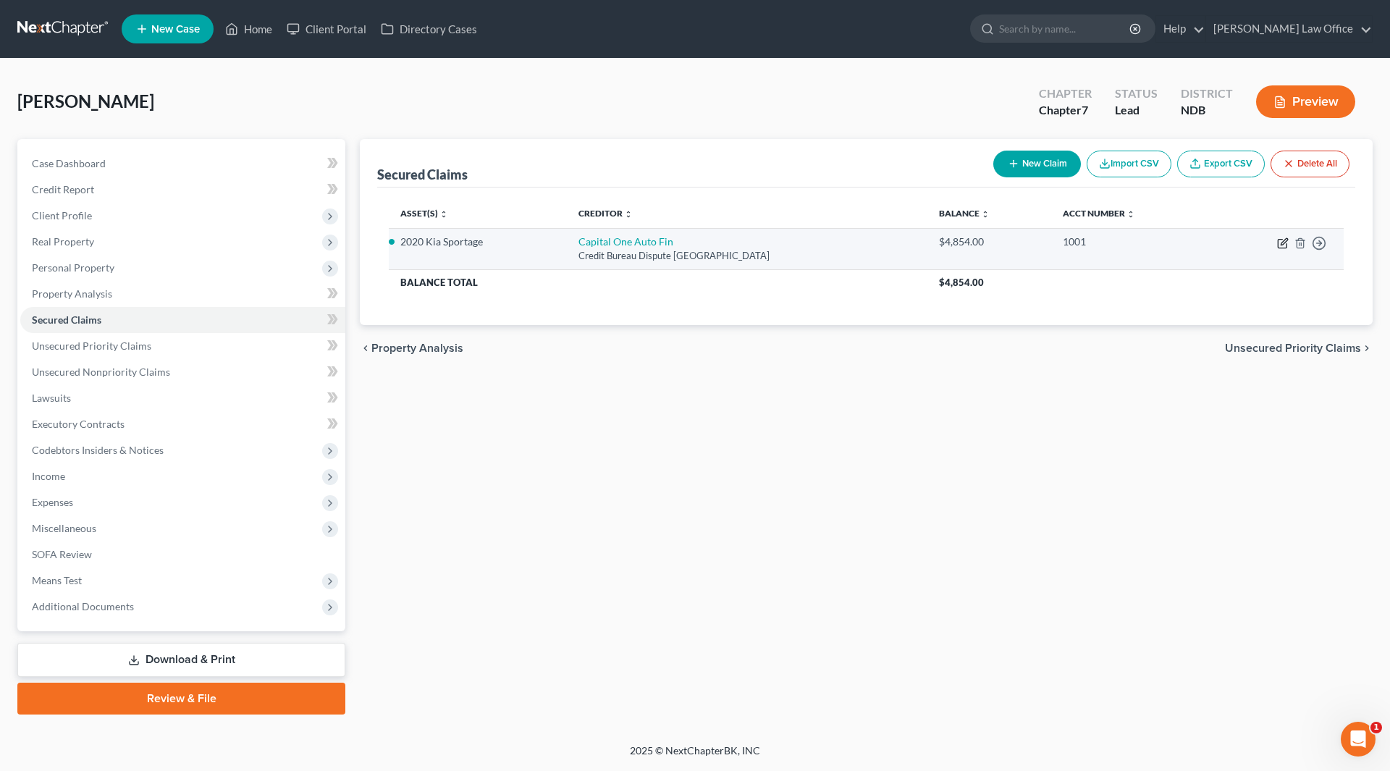
click at [1279, 243] on icon "button" at bounding box center [1283, 243] width 12 height 12
select select "45"
select select "2"
select select "4"
select select "0"
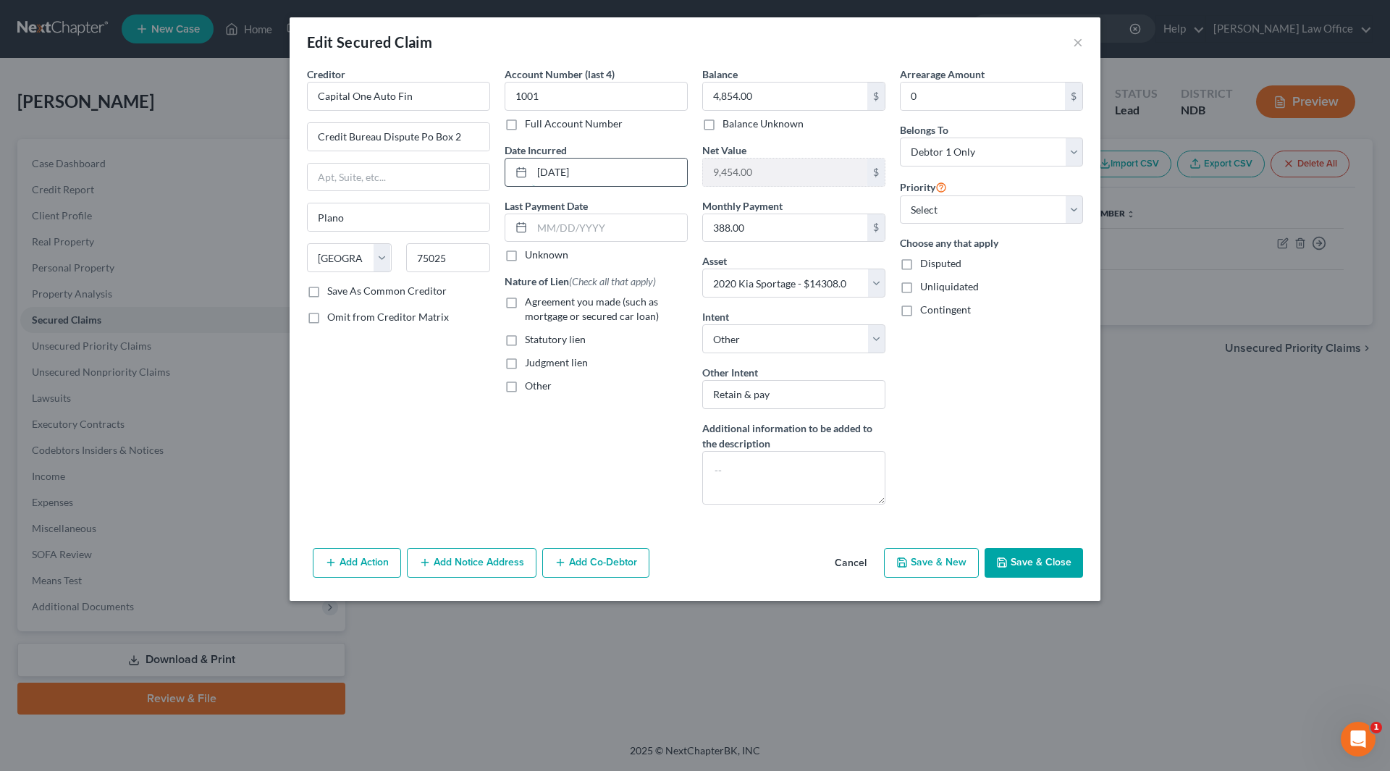
click at [615, 166] on input "[DATE]" at bounding box center [609, 173] width 155 height 28
drag, startPoint x: 615, startPoint y: 166, endPoint x: 537, endPoint y: 167, distance: 77.5
click at [537, 167] on input "[DATE]" at bounding box center [609, 173] width 155 height 28
type input "2020"
click at [525, 300] on label "Agreement you made (such as mortgage or secured car loan)" at bounding box center [606, 309] width 163 height 29
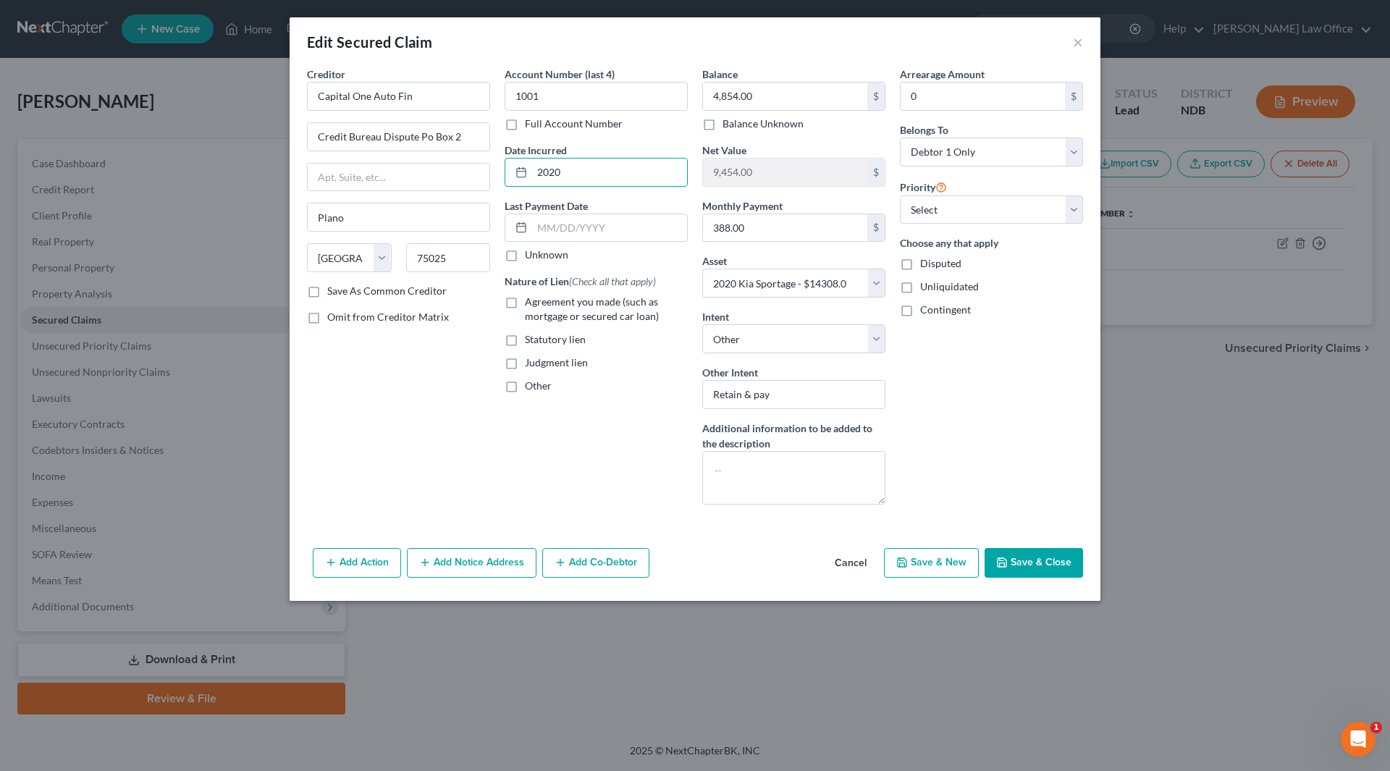
click at [531, 300] on input "Agreement you made (such as mortgage or secured car loan)" at bounding box center [535, 299] width 9 height 9
checkbox input "true"
click at [624, 236] on input "text" at bounding box center [609, 228] width 155 height 28
click at [638, 225] on input "text" at bounding box center [609, 228] width 155 height 28
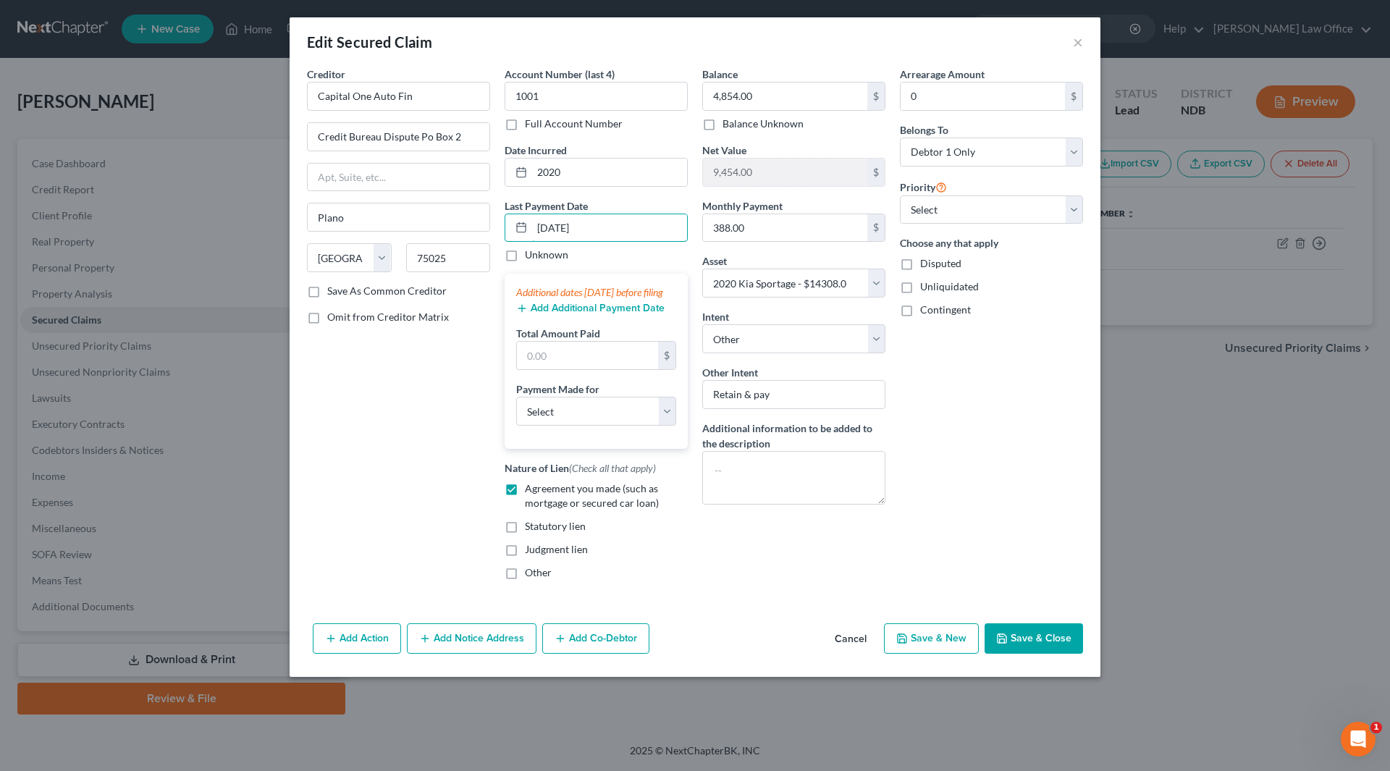
type input "[DATE]"
click at [566, 314] on button "Add Additional Payment Date" at bounding box center [590, 309] width 148 height 12
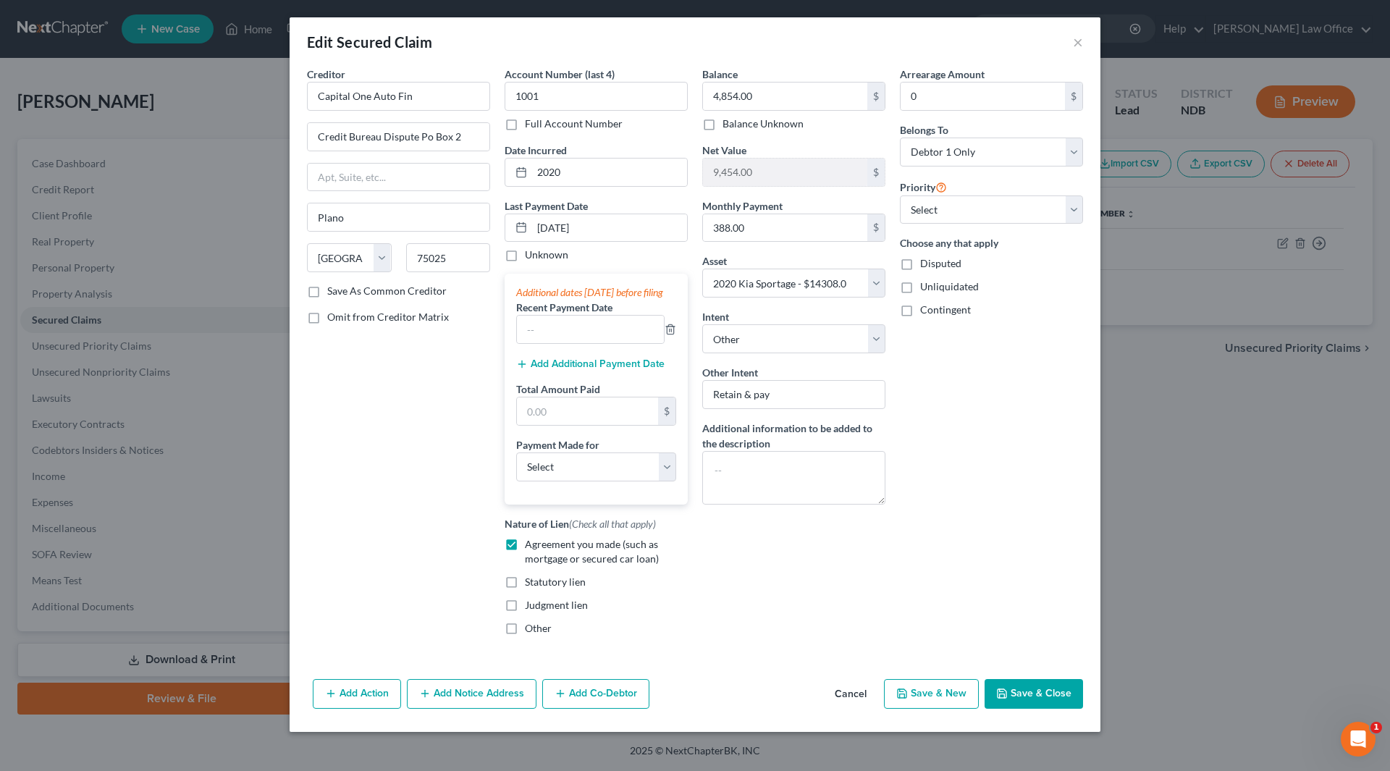
click at [571, 370] on button "Add Additional Payment Date" at bounding box center [590, 364] width 148 height 12
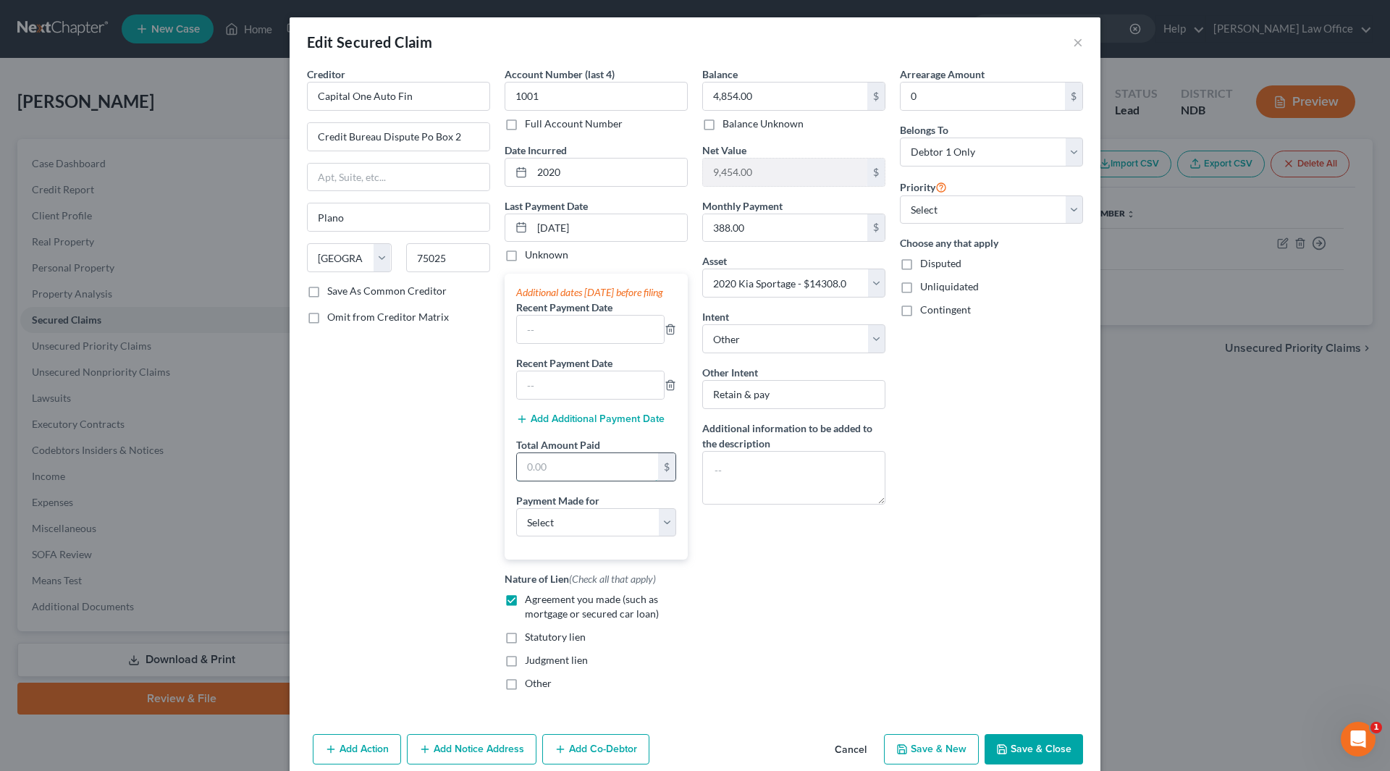
click at [576, 481] on input "text" at bounding box center [587, 467] width 141 height 28
type input "1,164"
click at [557, 537] on select "Select Car Credit Card Loan Repayment Mortgage Other Suppliers Or Vendors" at bounding box center [596, 522] width 160 height 29
select select "0"
click at [516, 522] on select "Select Car Credit Card Loan Repayment Mortgage Other Suppliers Or Vendors" at bounding box center [596, 522] width 160 height 29
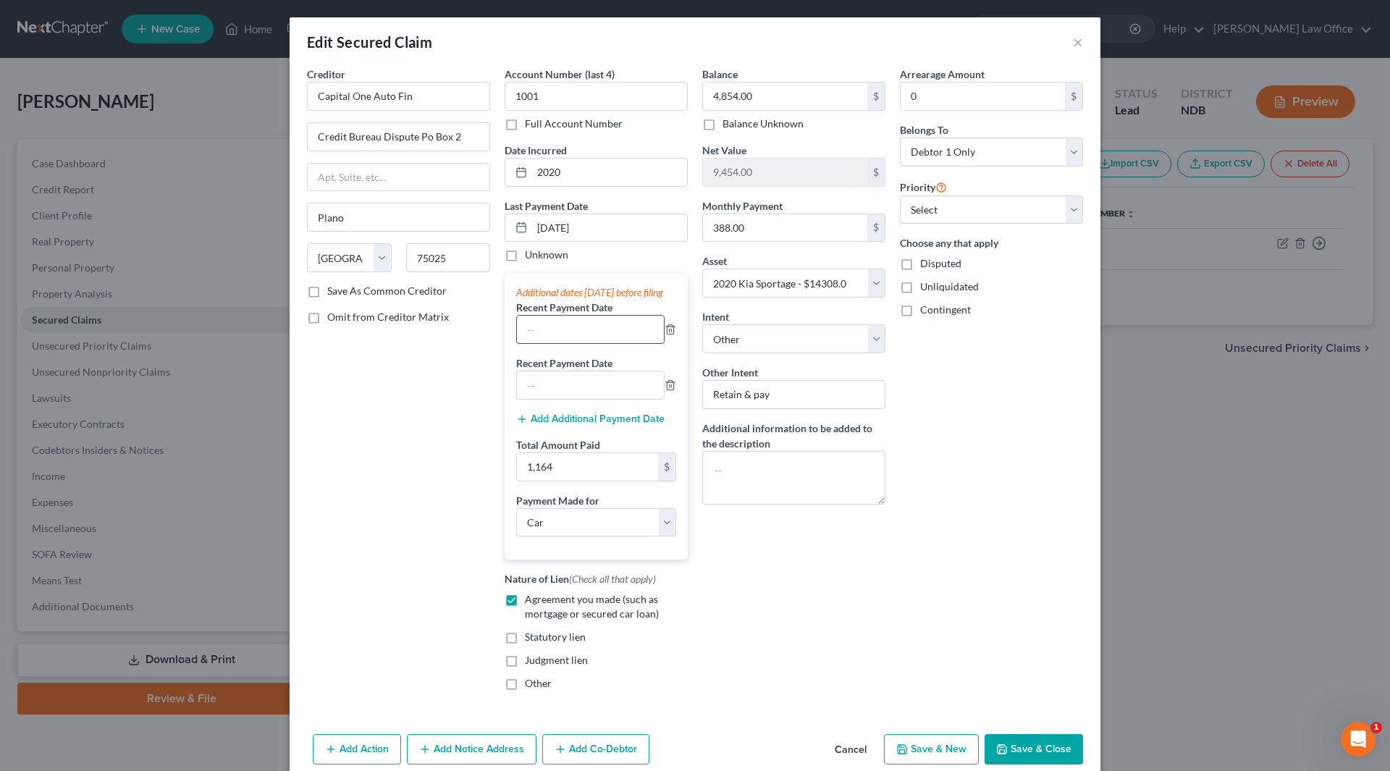
click at [605, 343] on input "text" at bounding box center [590, 330] width 147 height 28
click at [988, 524] on div "Arrearage Amount 0 $ Belongs To * Select Debtor 1 Only Debtor 2 Only Debtor 1 A…" at bounding box center [992, 385] width 198 height 636
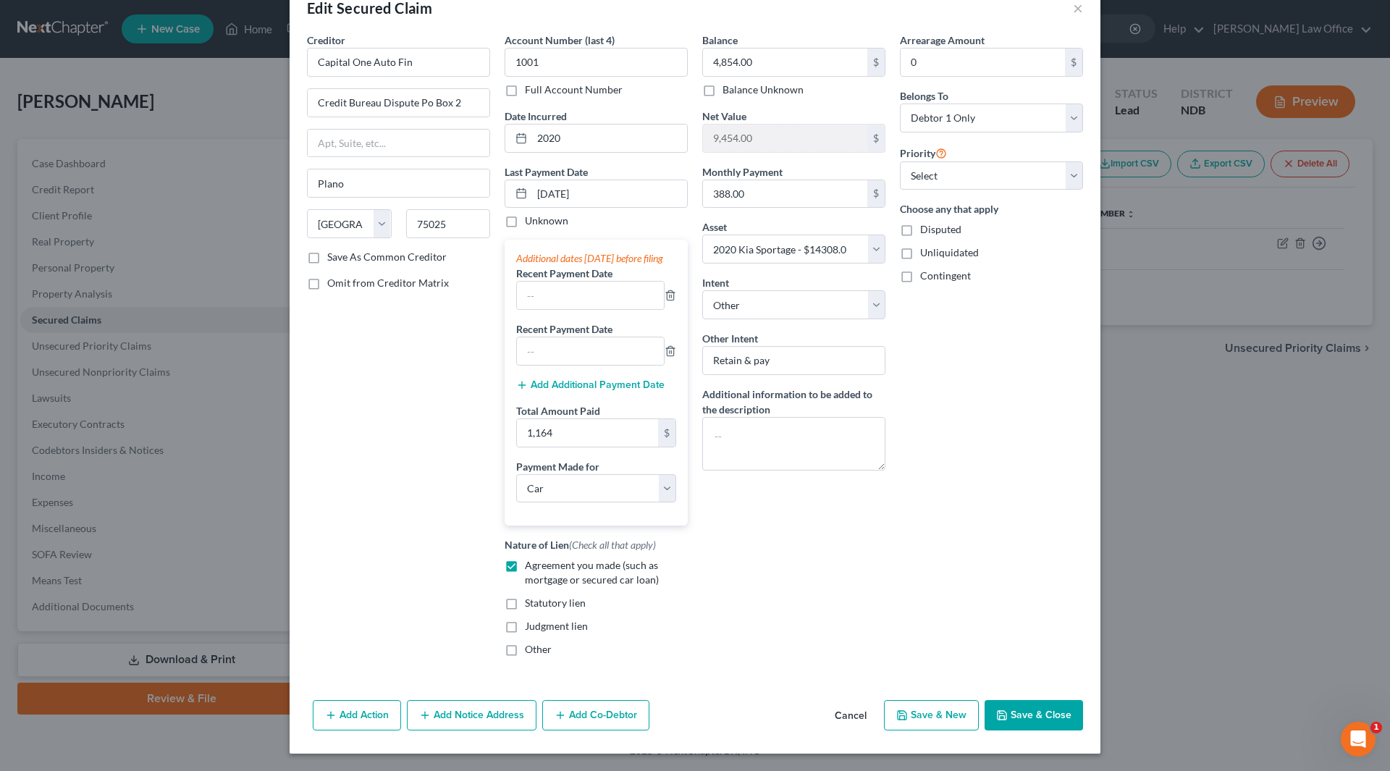
scroll to position [49, 0]
click at [1046, 710] on button "Save & Close" at bounding box center [1034, 715] width 98 height 30
select select
